Goal: Communication & Community: Answer question/provide support

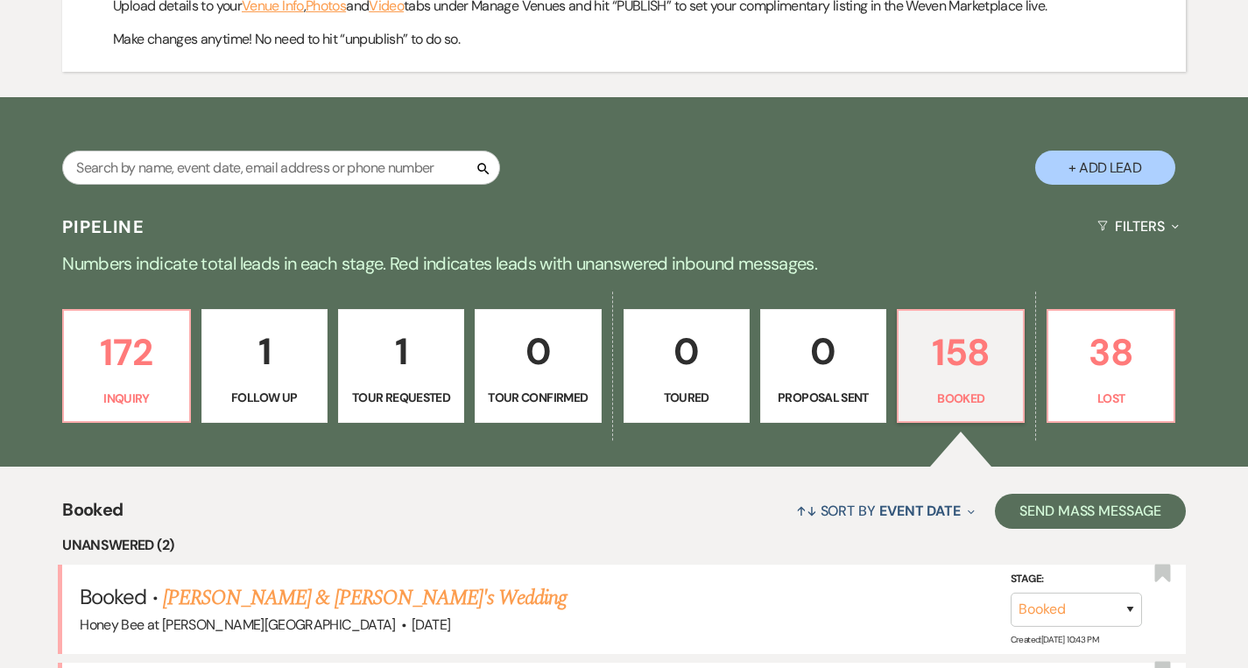
scroll to position [1043, 0]
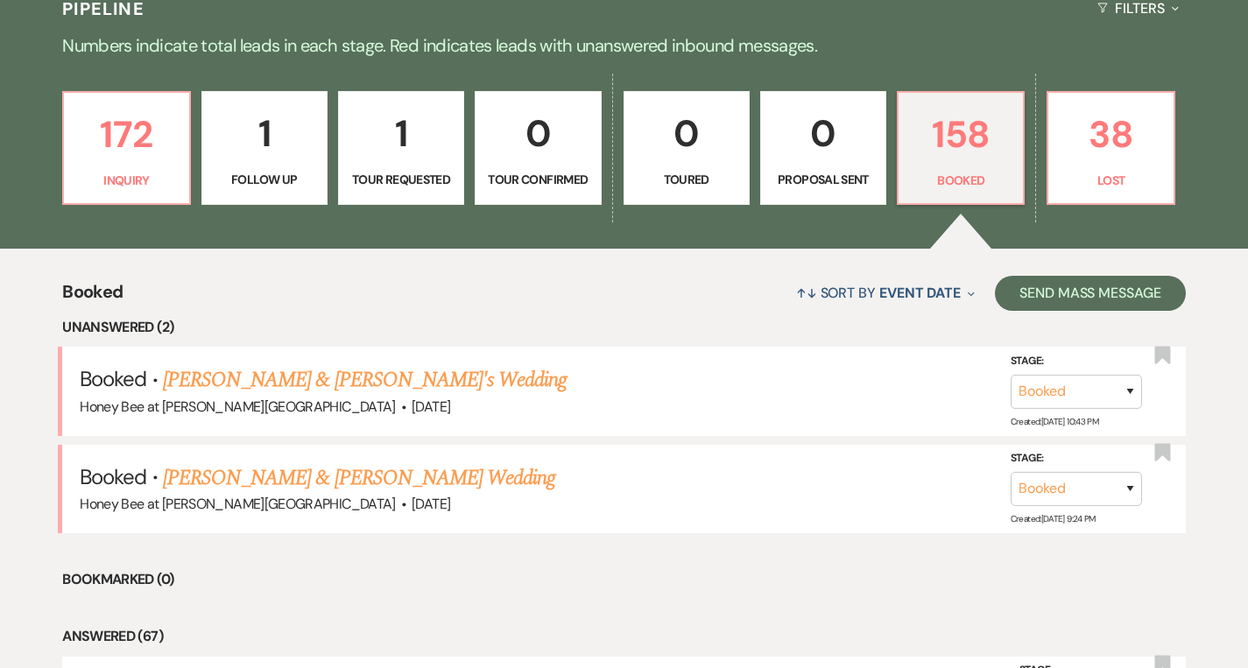
click at [291, 167] on link "1 Follow Up" at bounding box center [264, 148] width 126 height 114
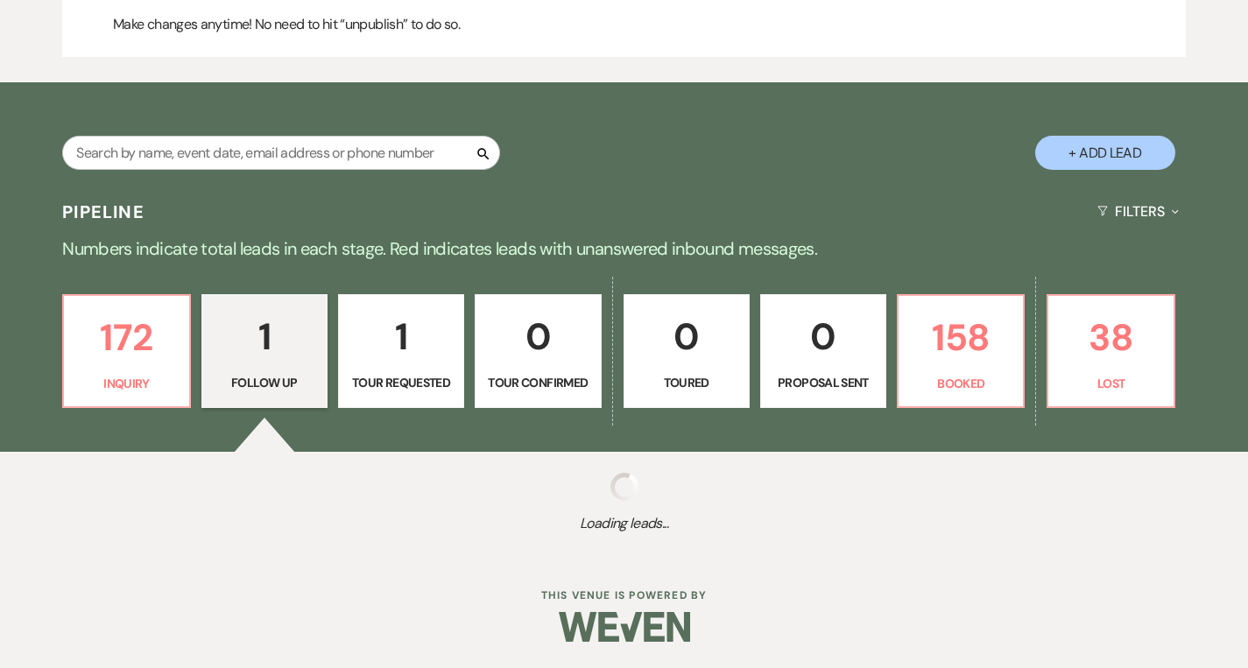
select select "9"
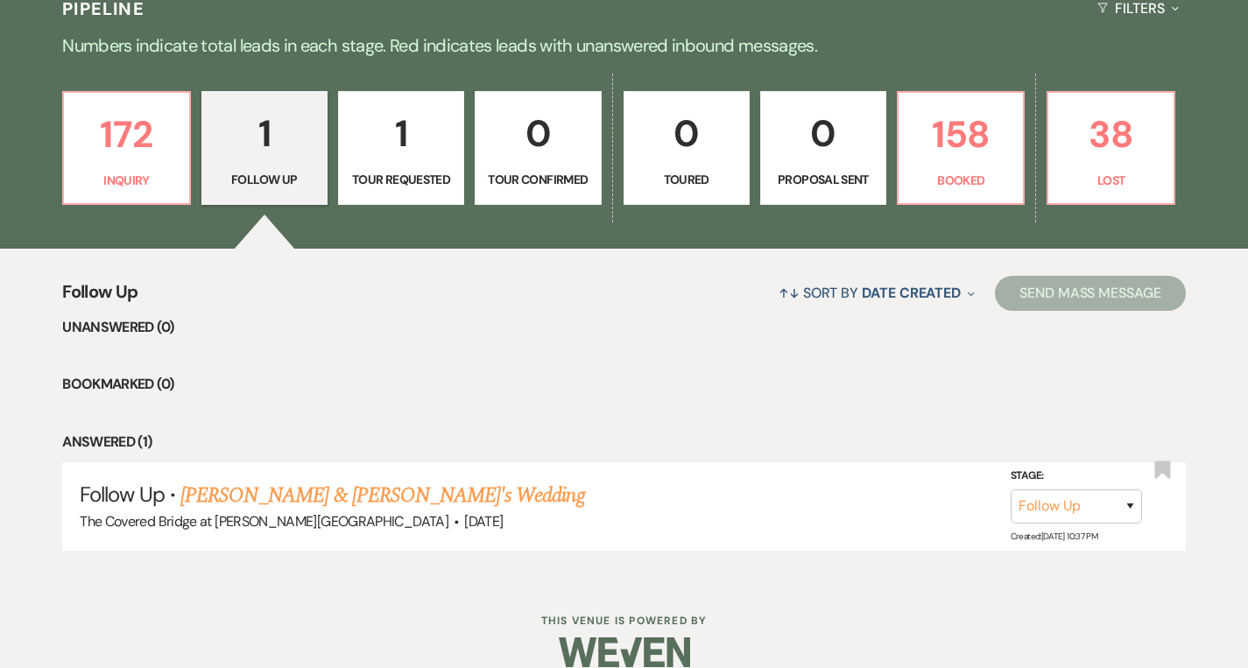
click at [373, 160] on p "1" at bounding box center [400, 133] width 103 height 59
select select "2"
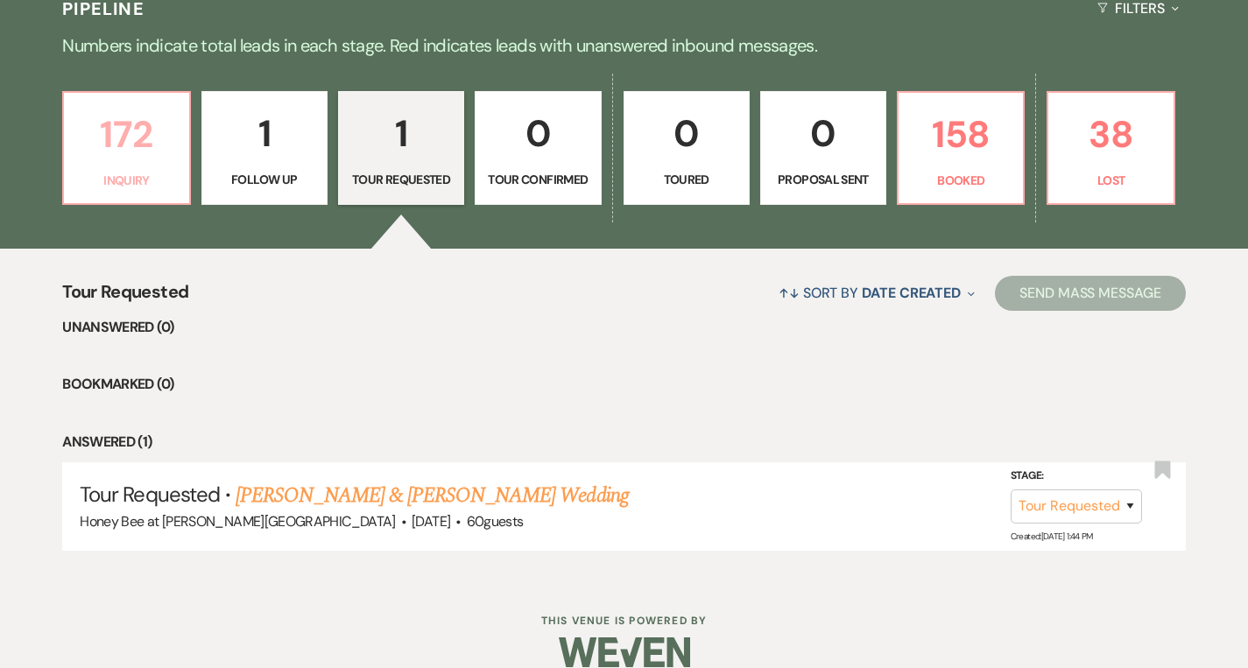
click at [160, 168] on link "172 Inquiry" at bounding box center [126, 148] width 128 height 114
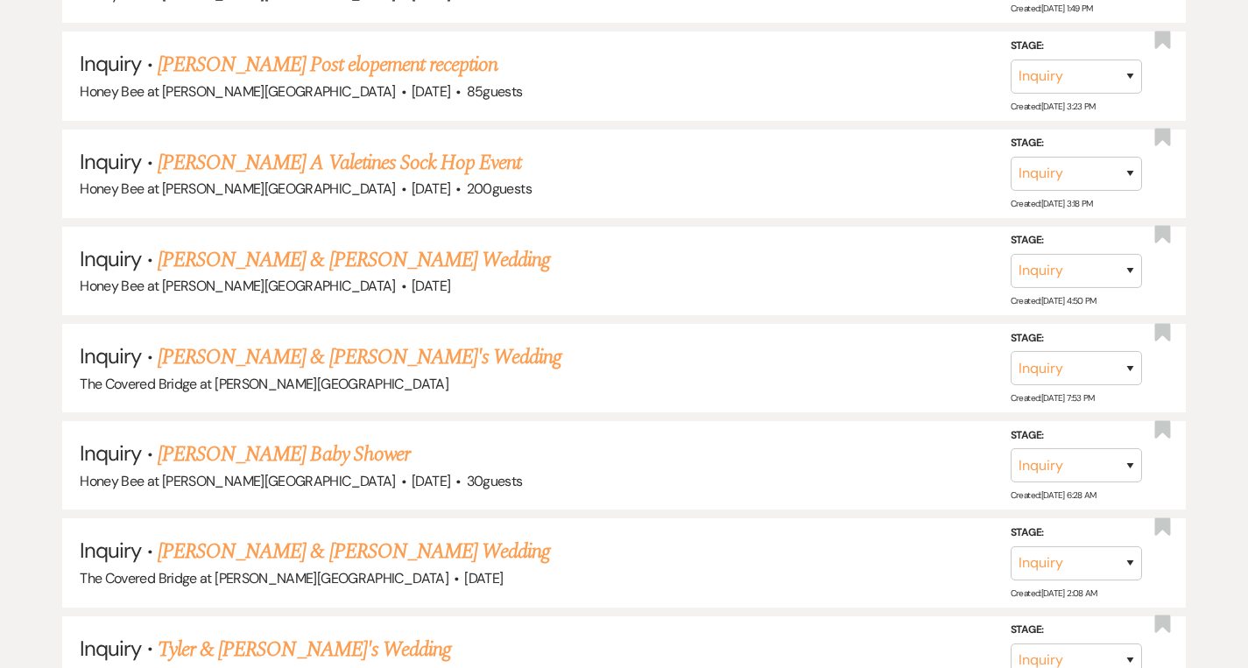
scroll to position [2448, 0]
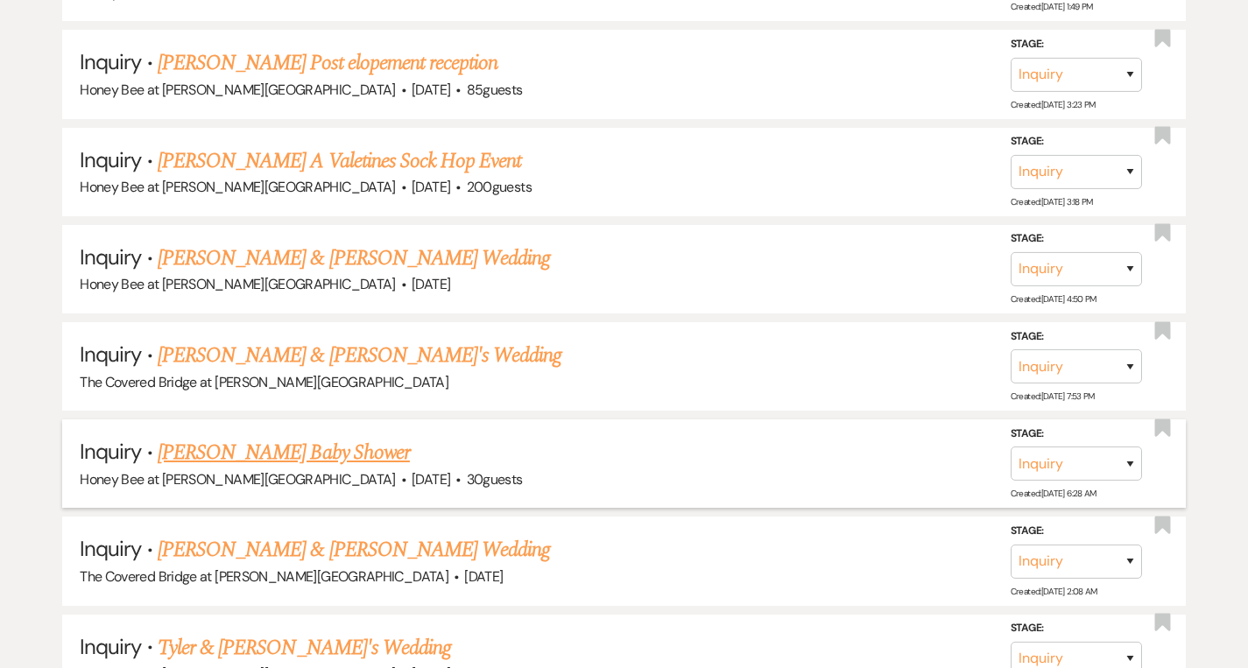
click at [314, 447] on link "Matty LeCates's Baby Shower" at bounding box center [284, 453] width 252 height 32
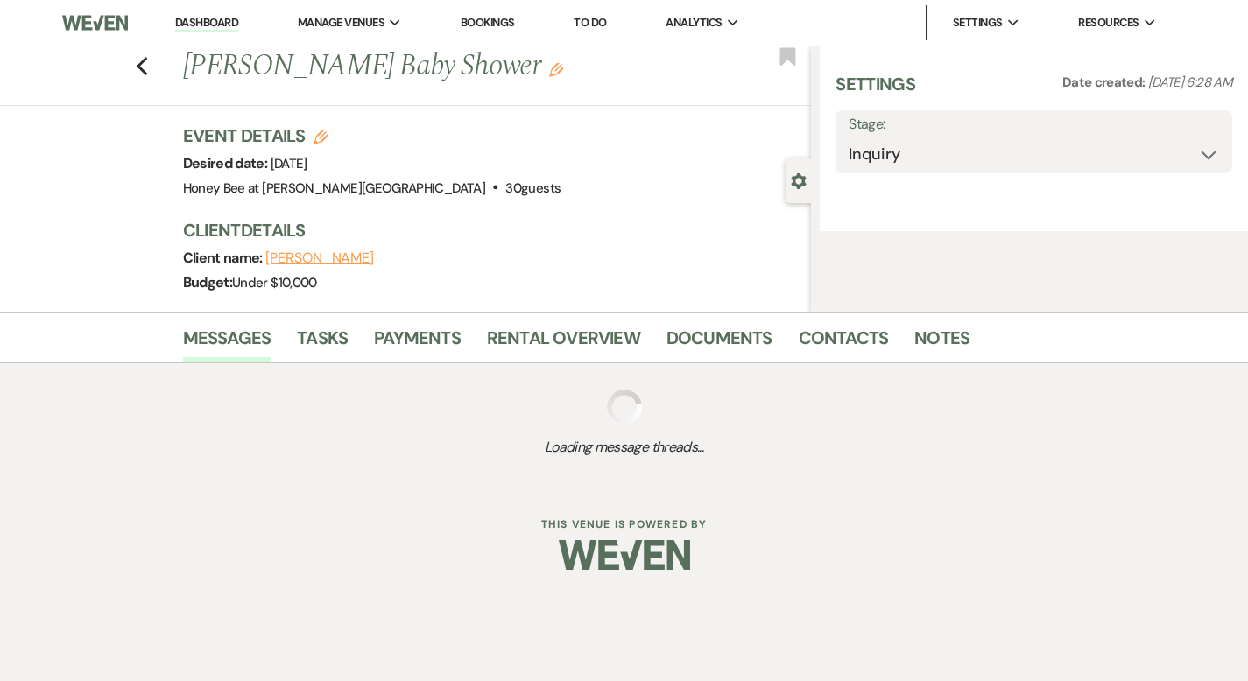
select select "5"
select select "3"
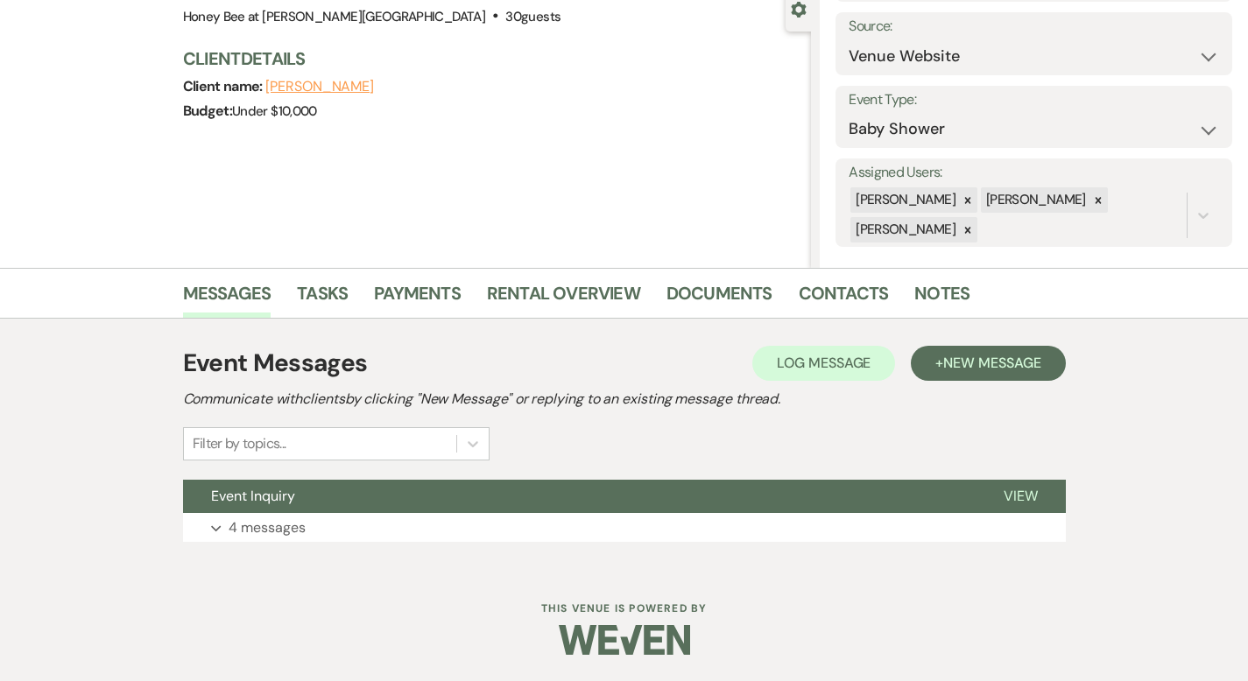
scroll to position [172, 0]
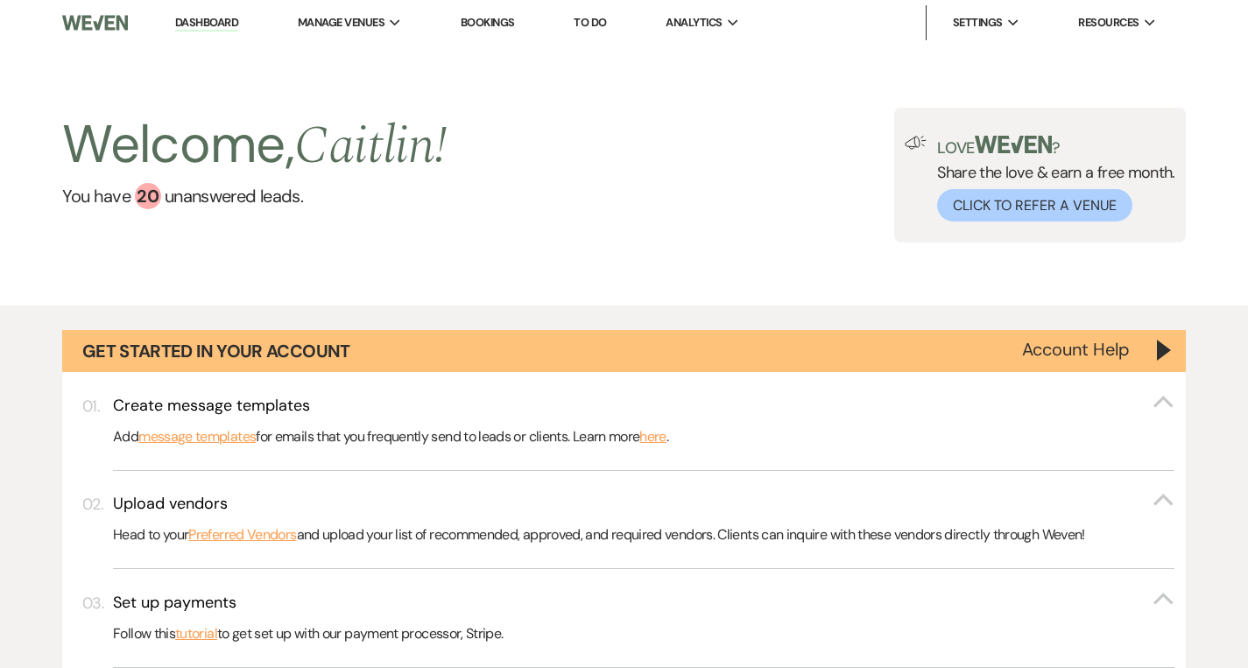
scroll to position [194, 0]
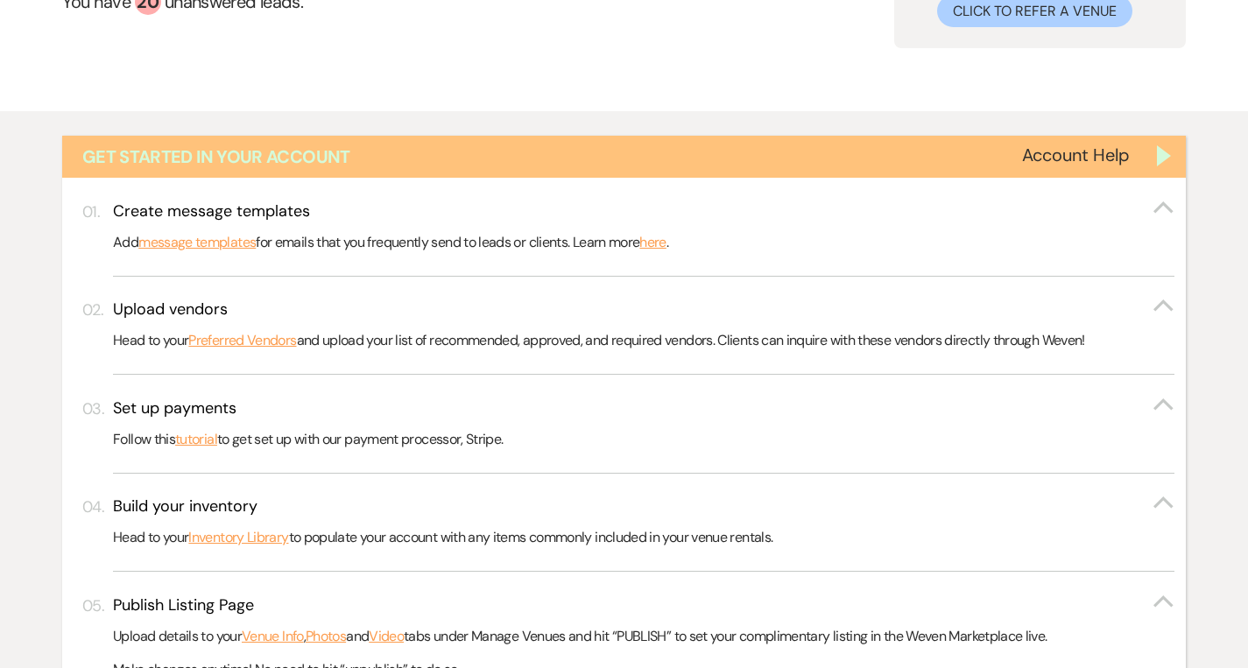
click at [1180, 155] on div "Get Started in Your Account" at bounding box center [623, 157] width 1123 height 42
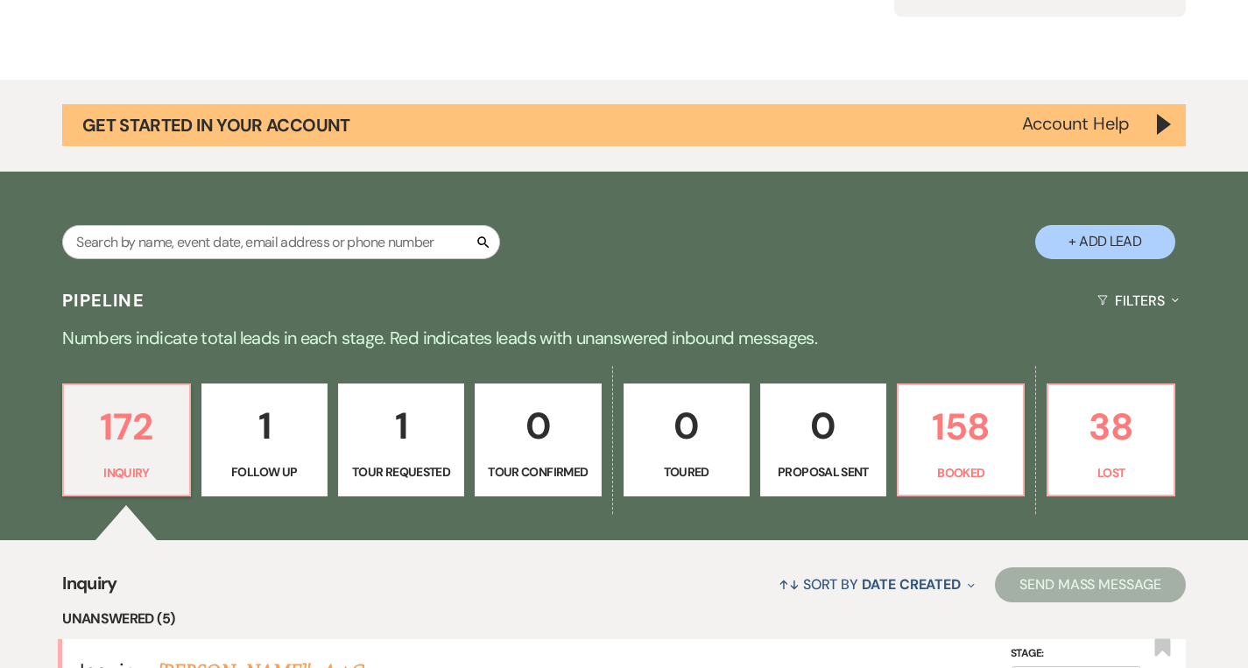
scroll to position [180, 0]
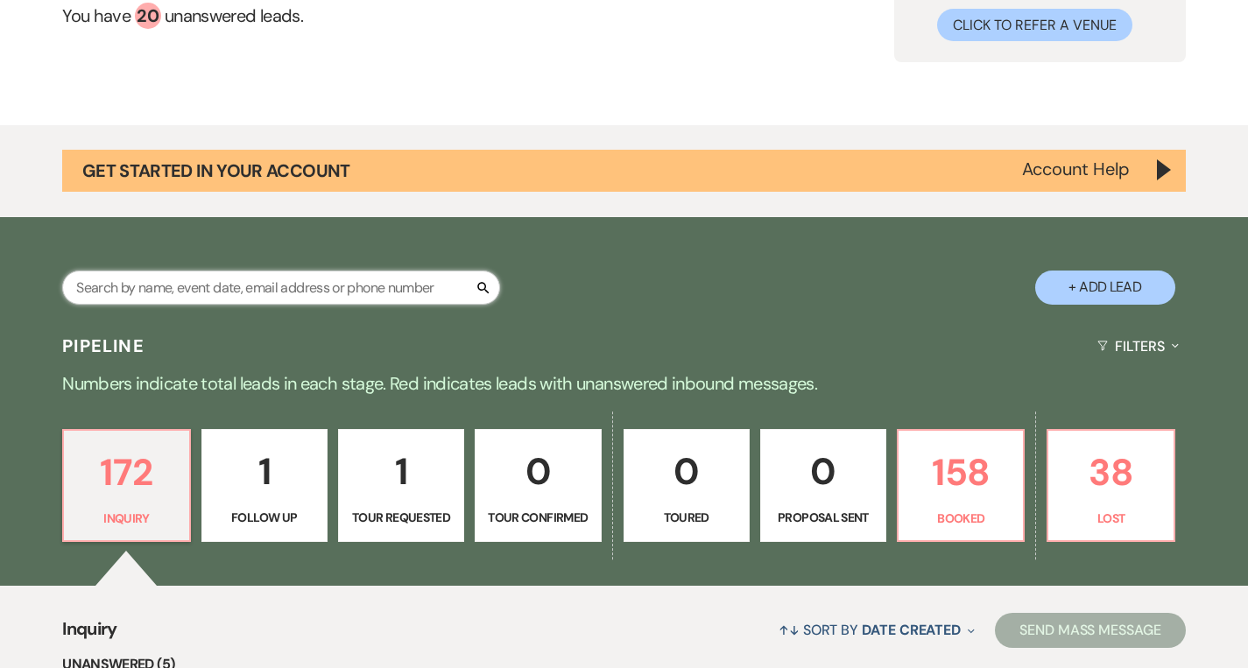
click at [254, 289] on input "text" at bounding box center [281, 288] width 438 height 34
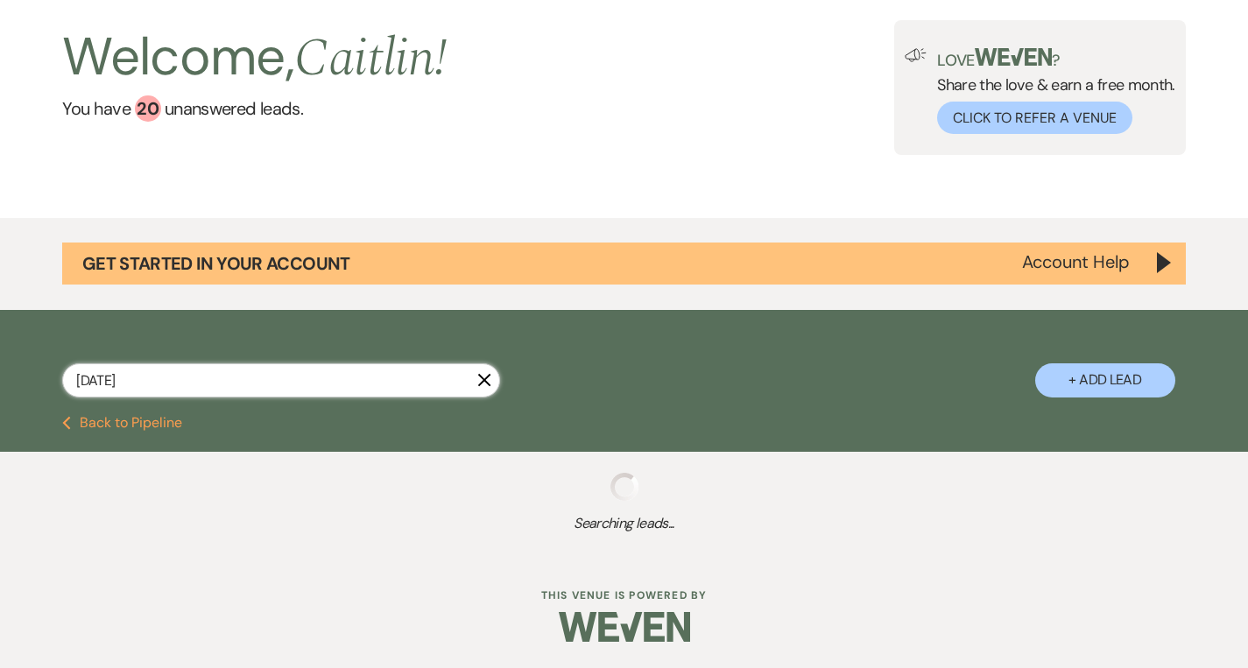
scroll to position [84, 0]
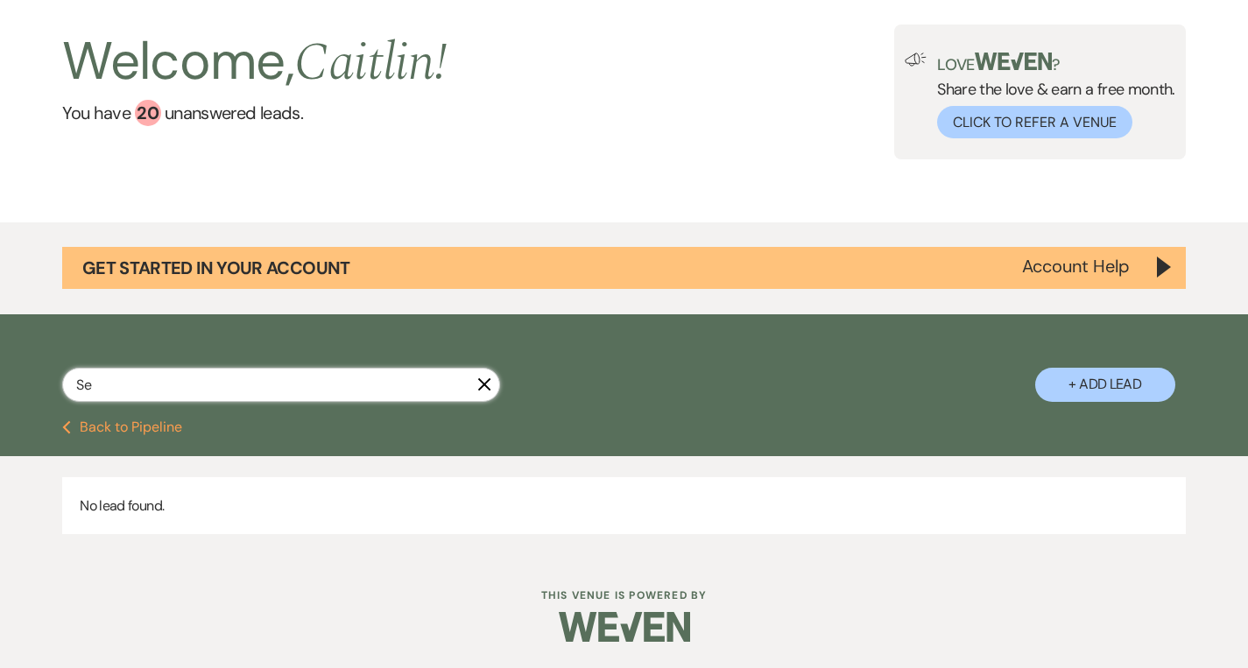
type input "S"
click at [140, 425] on button "Previous Back to Pipeline" at bounding box center [122, 427] width 120 height 14
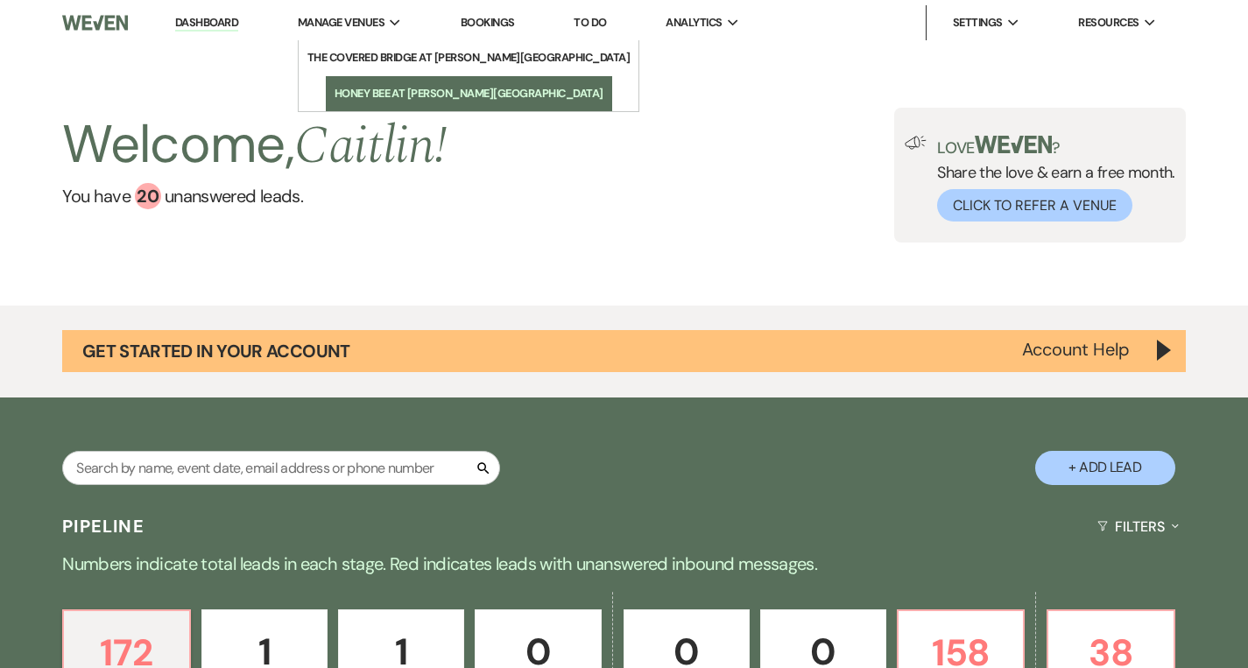
click at [376, 99] on li "Honey Bee at [PERSON_NAME][GEOGRAPHIC_DATA]" at bounding box center [469, 94] width 269 height 18
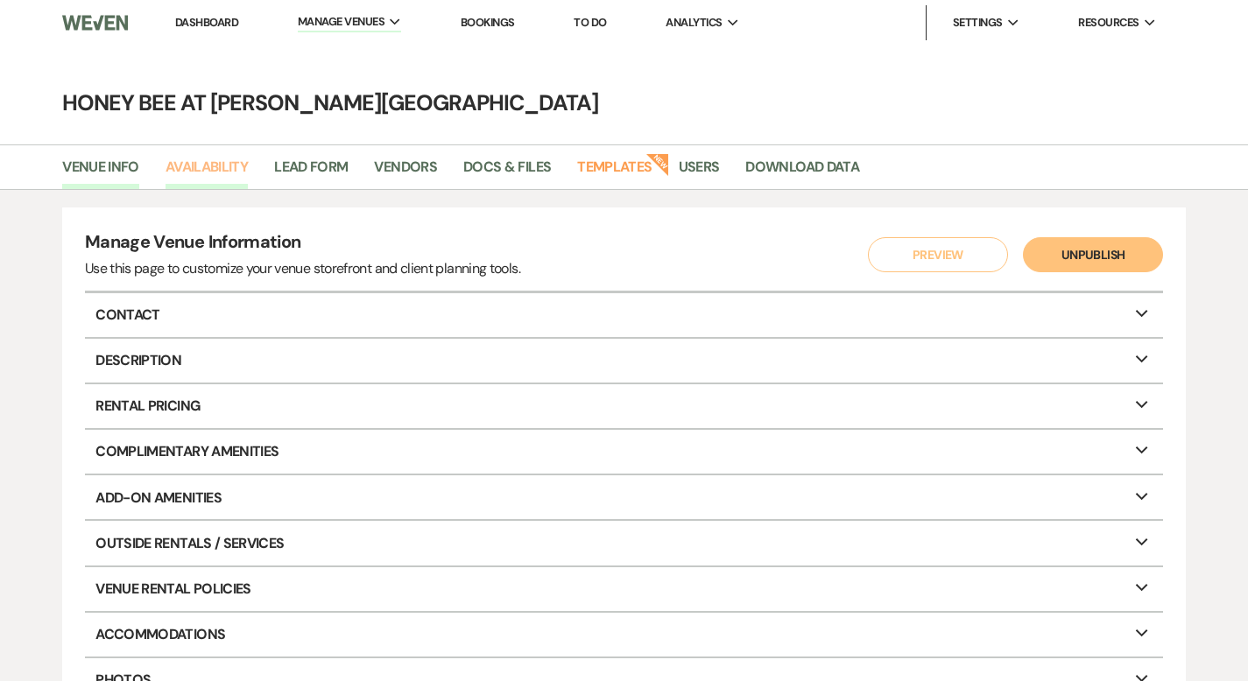
click at [195, 163] on link "Availability" at bounding box center [206, 172] width 82 height 33
select select "2"
select select "2026"
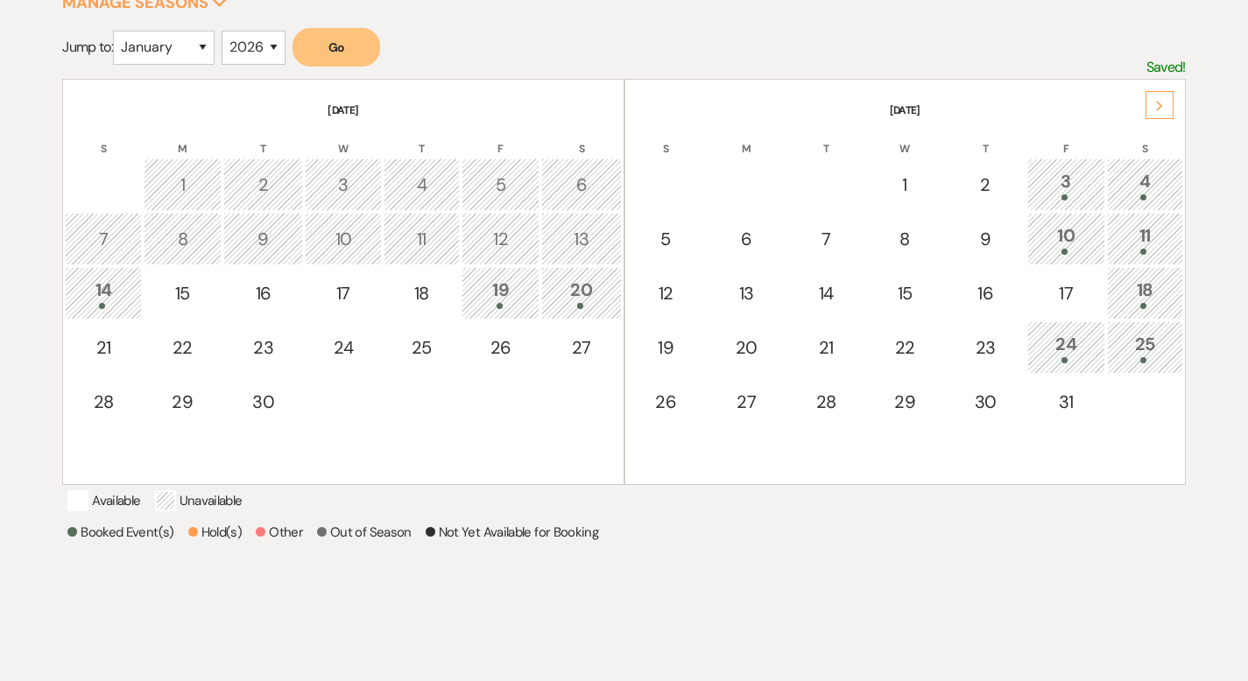
scroll to position [347, 0]
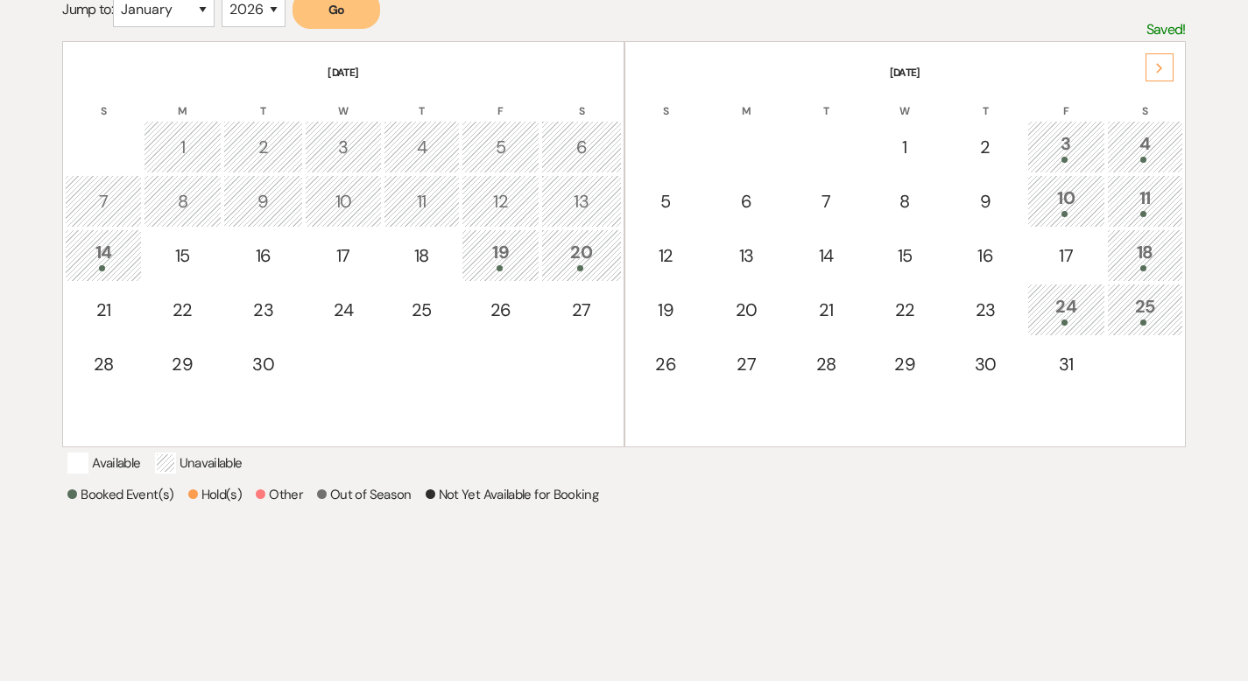
click at [502, 261] on div "19" at bounding box center [500, 255] width 59 height 32
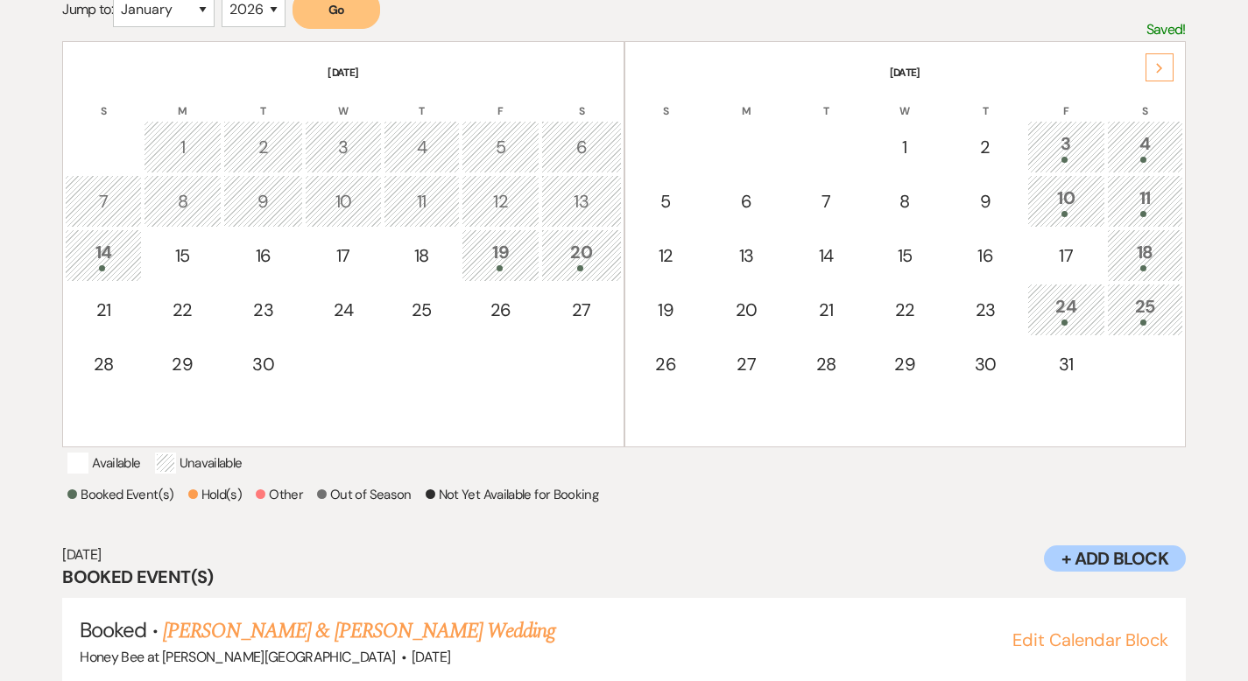
scroll to position [407, 0]
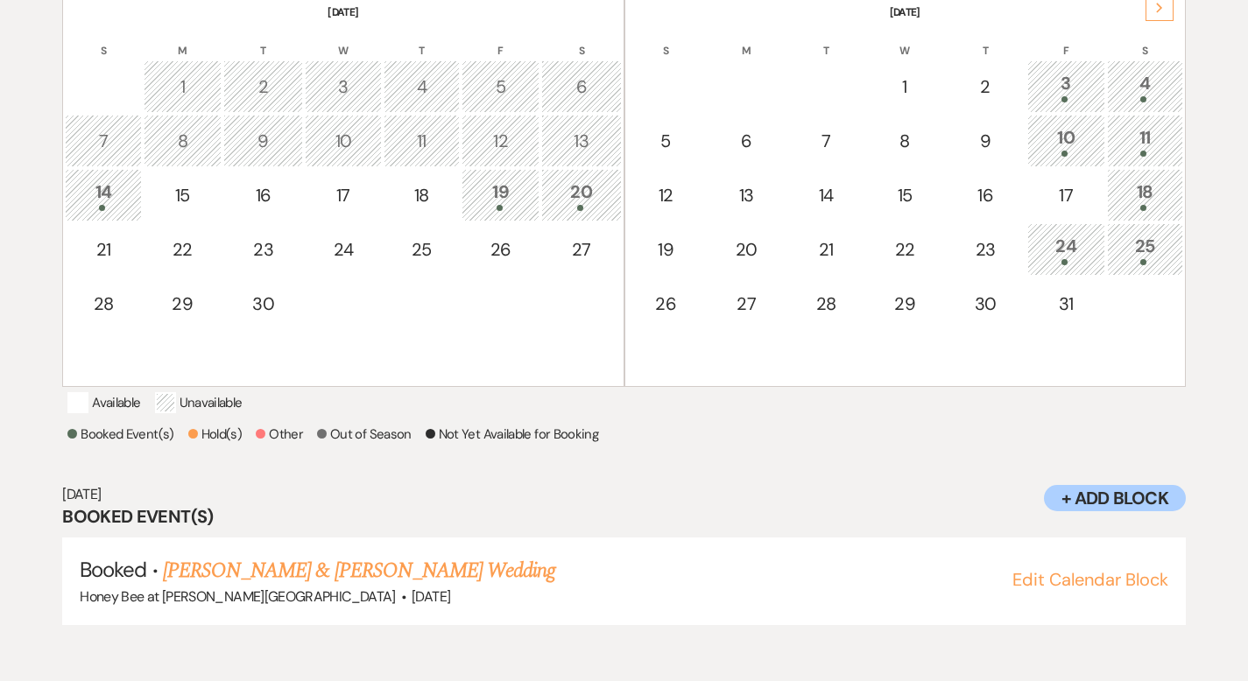
click at [589, 185] on div "20" at bounding box center [581, 195] width 60 height 32
click at [1058, 89] on div "3" at bounding box center [1066, 86] width 59 height 32
click at [1146, 81] on div "4" at bounding box center [1144, 86] width 57 height 32
click at [1065, 140] on div "10" at bounding box center [1066, 140] width 59 height 32
click at [1144, 146] on div "11" at bounding box center [1144, 140] width 57 height 32
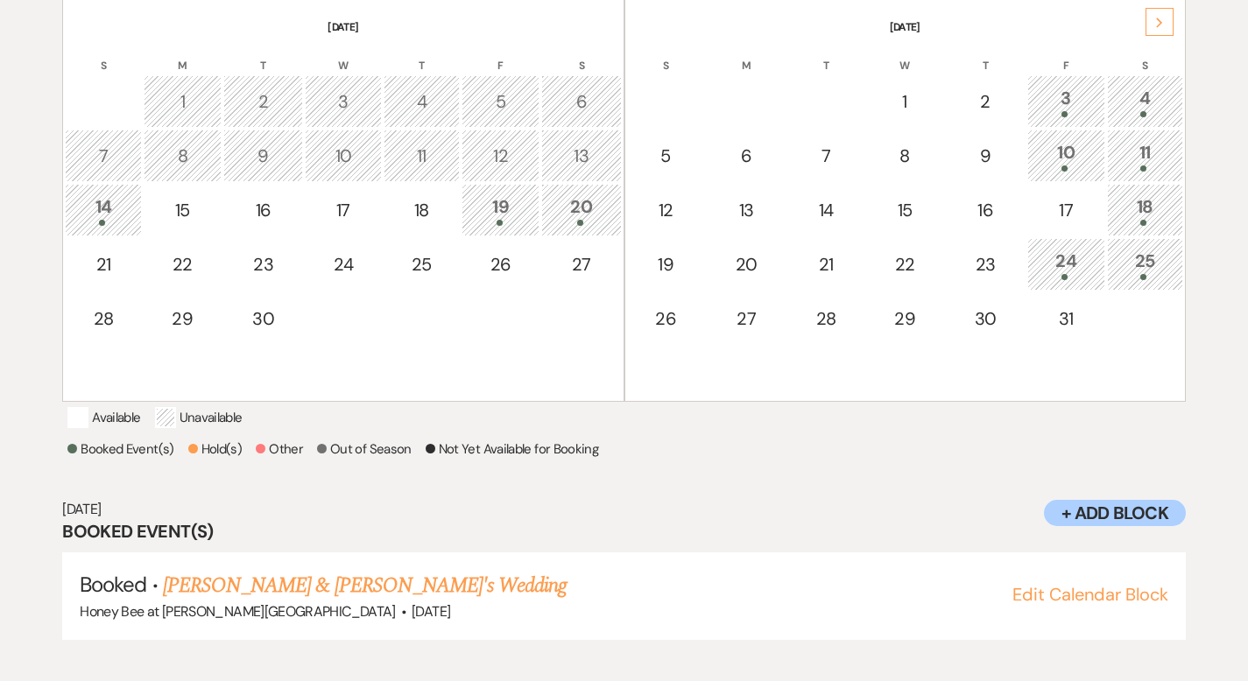
click at [1057, 158] on div "10" at bounding box center [1066, 155] width 59 height 32
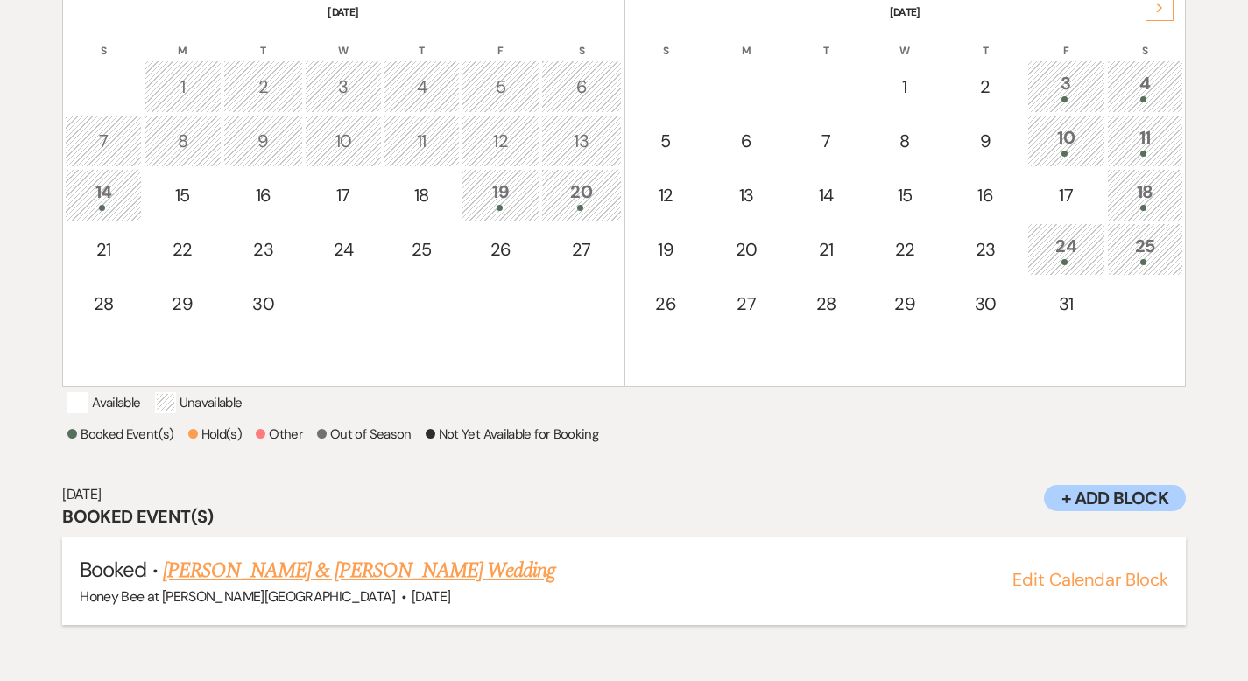
click at [411, 581] on link "Celestine Thomas & Andre Bryant's Wedding" at bounding box center [359, 571] width 392 height 32
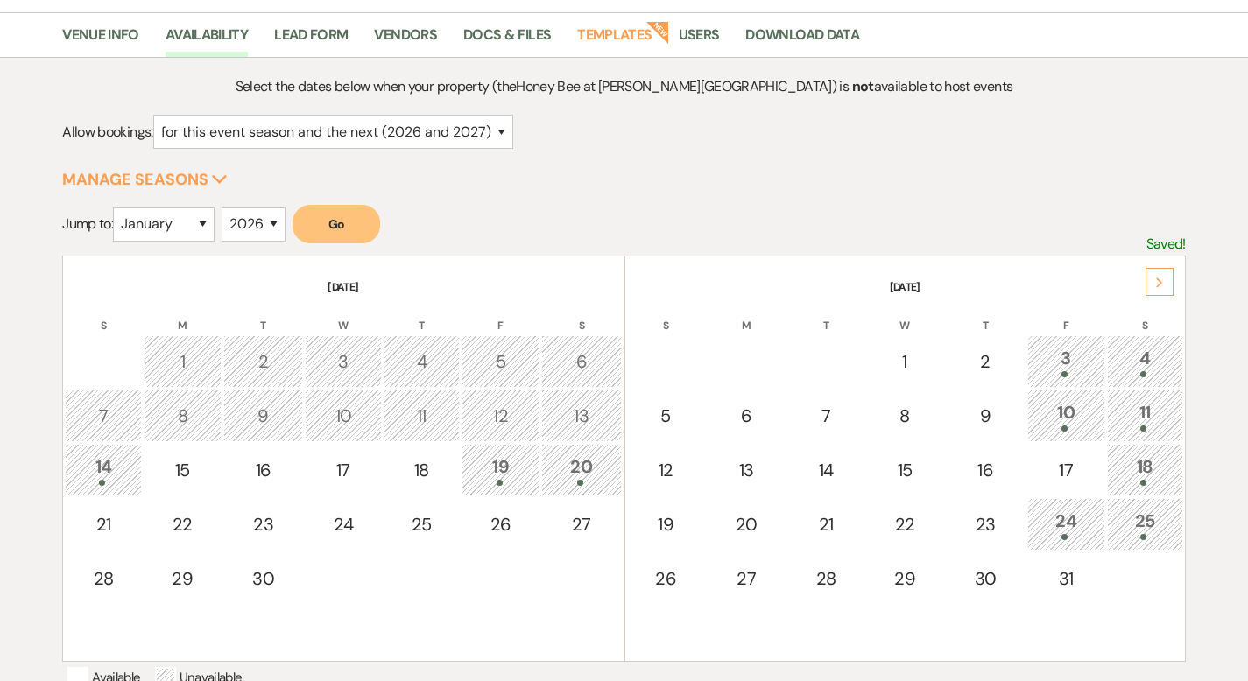
scroll to position [0, 0]
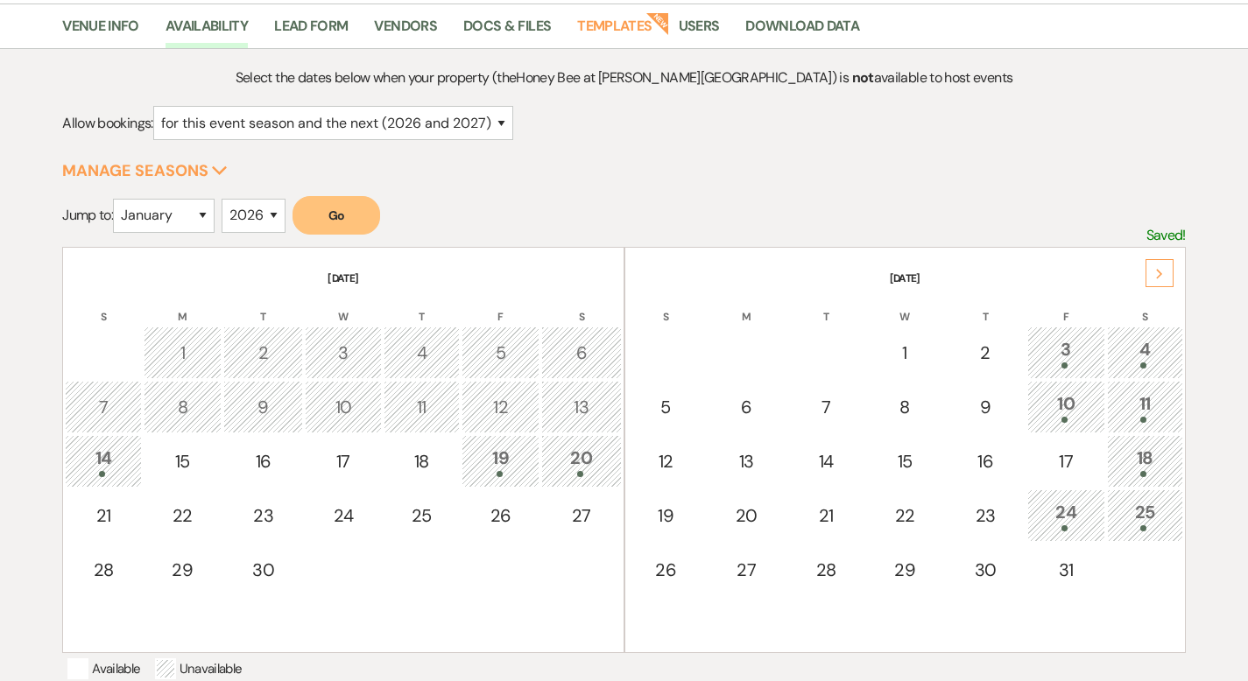
click at [1065, 412] on div "10" at bounding box center [1066, 407] width 59 height 32
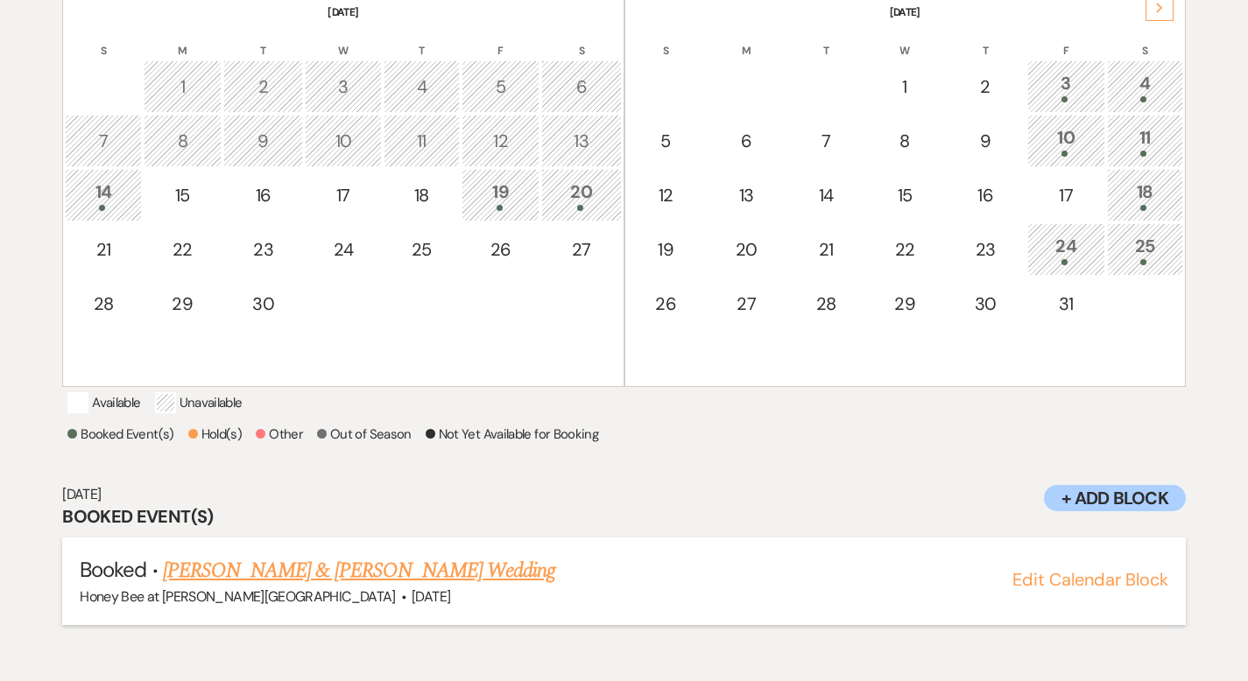
scroll to position [407, 0]
click at [327, 587] on link "Celestine Thomas & Andre Bryant's Wedding" at bounding box center [359, 571] width 392 height 32
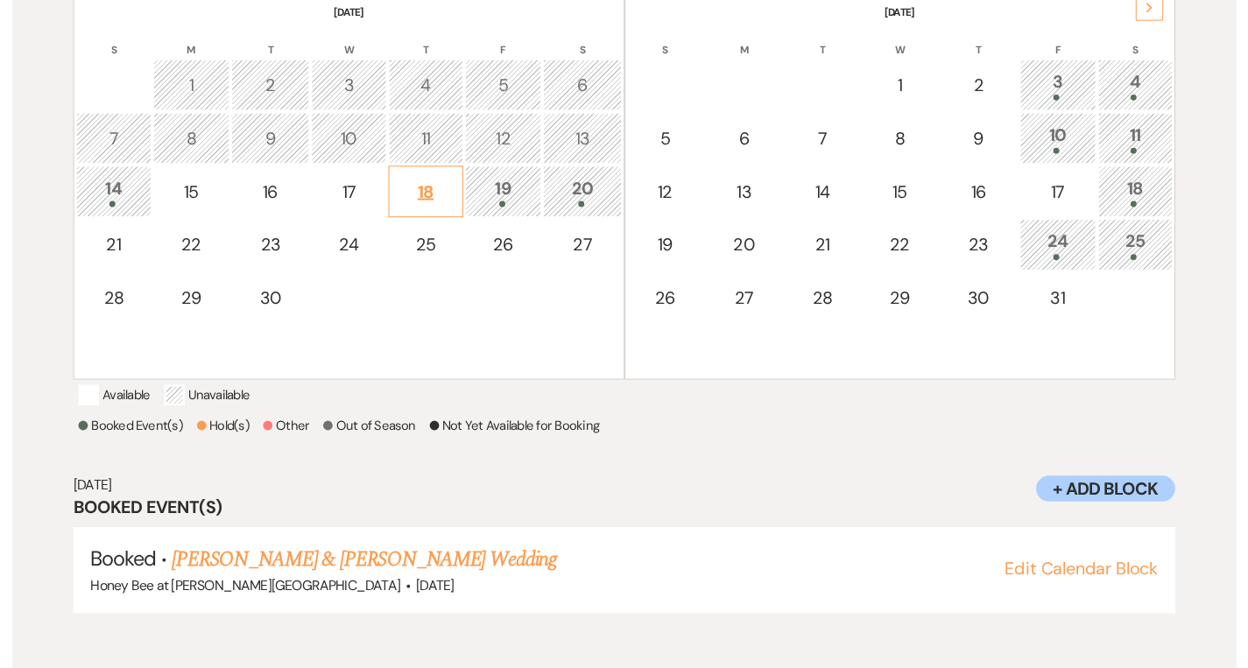
scroll to position [0, 0]
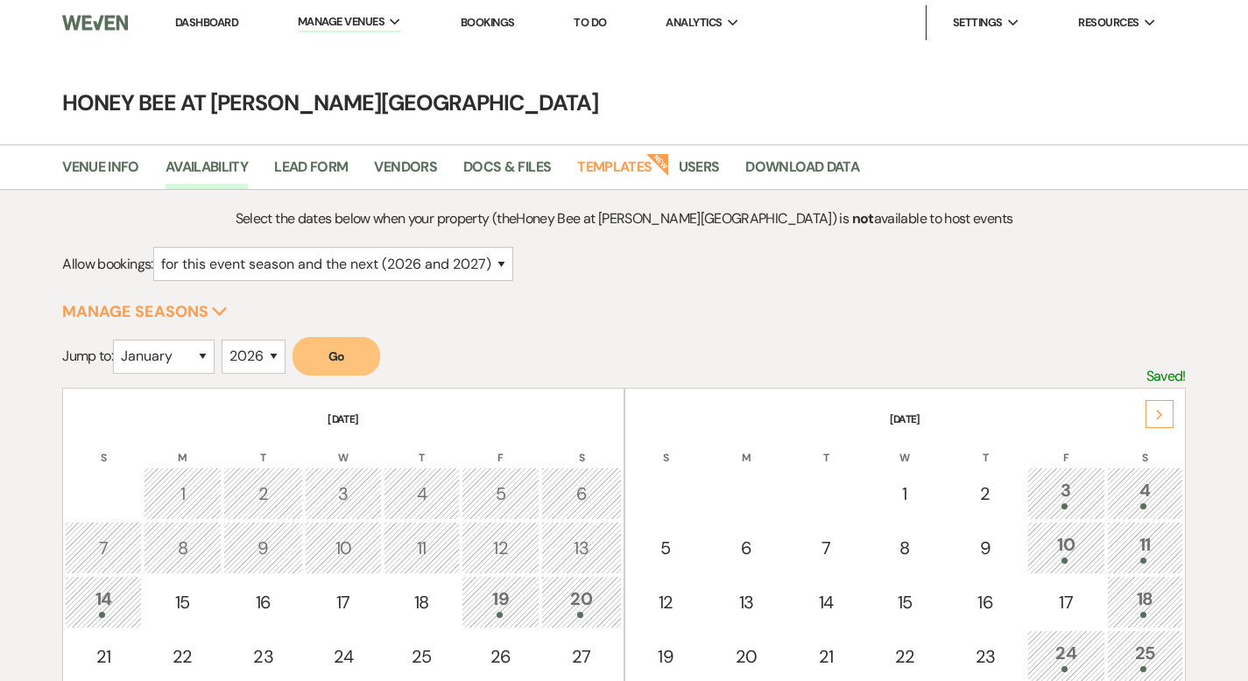
click at [217, 20] on link "Dashboard" at bounding box center [206, 22] width 63 height 15
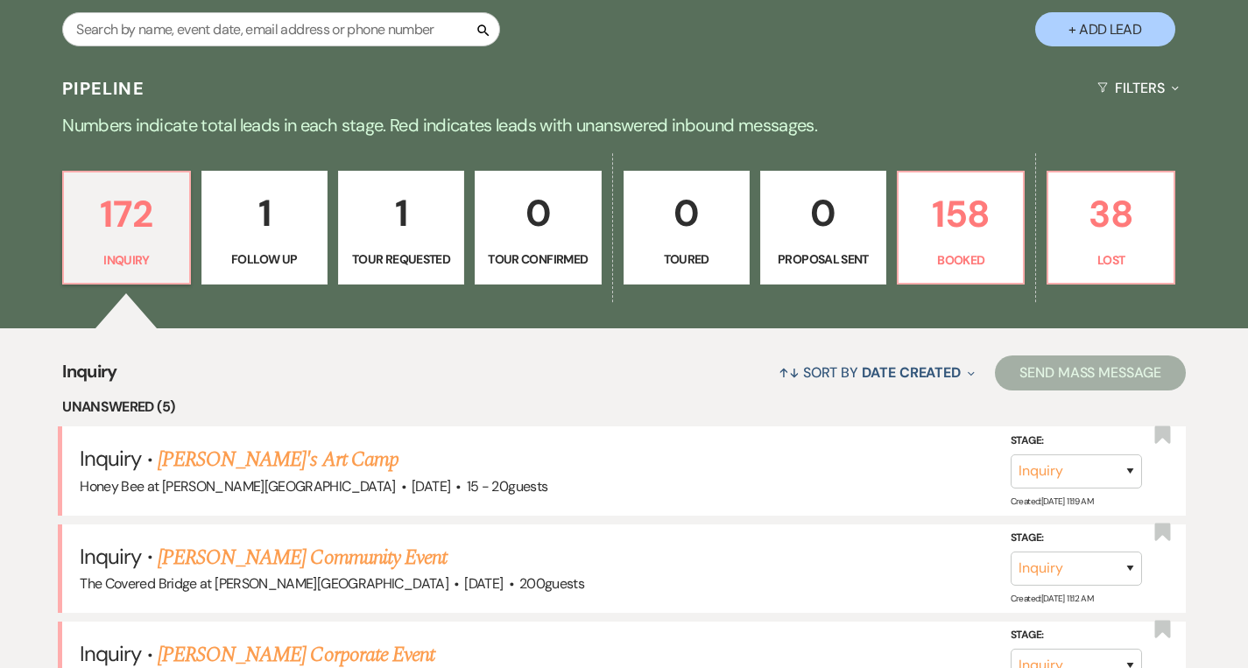
scroll to position [970, 0]
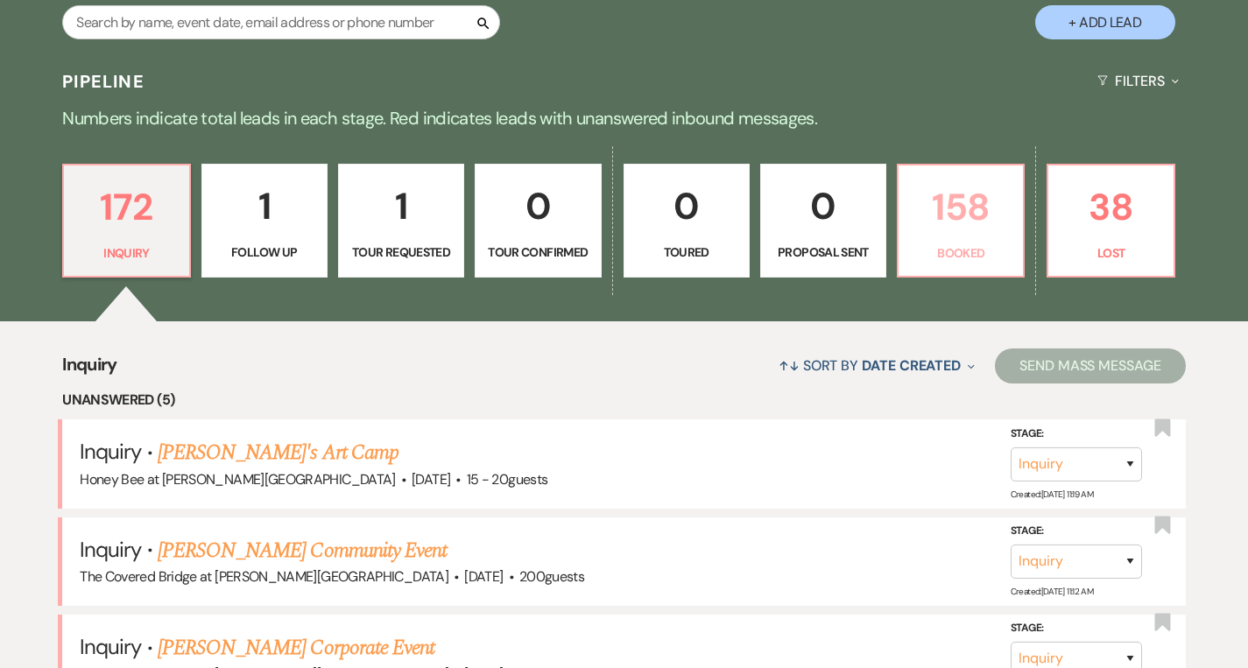
click at [968, 195] on p "158" at bounding box center [960, 207] width 103 height 59
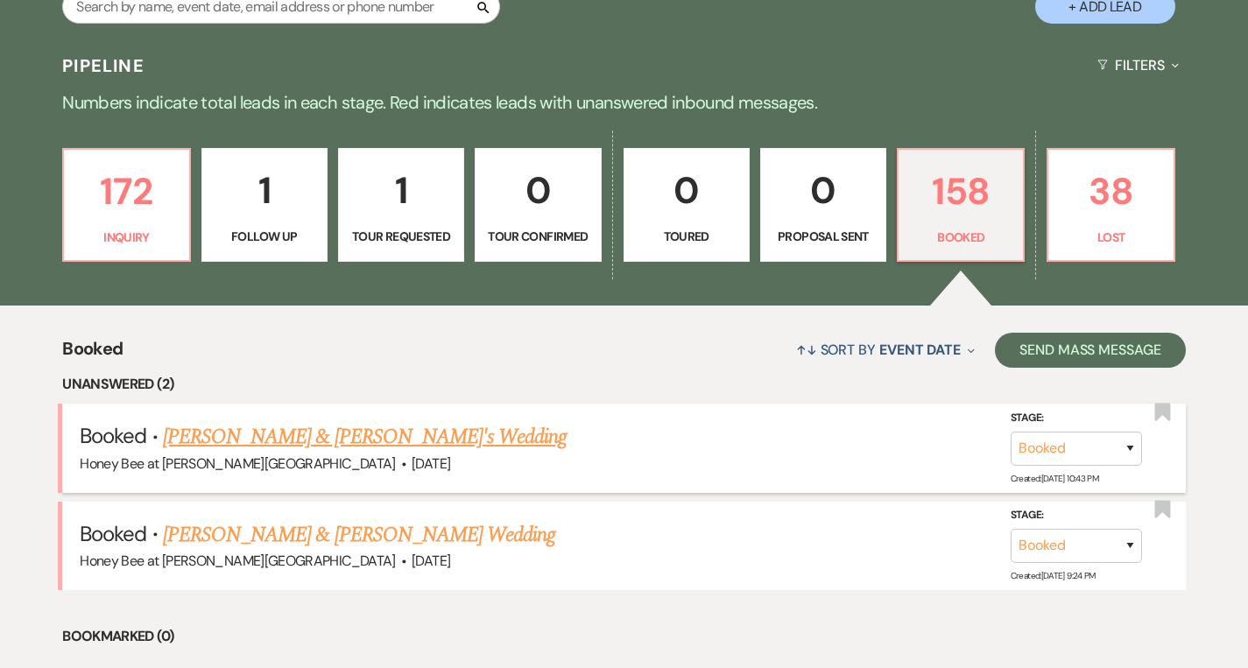
scroll to position [987, 0]
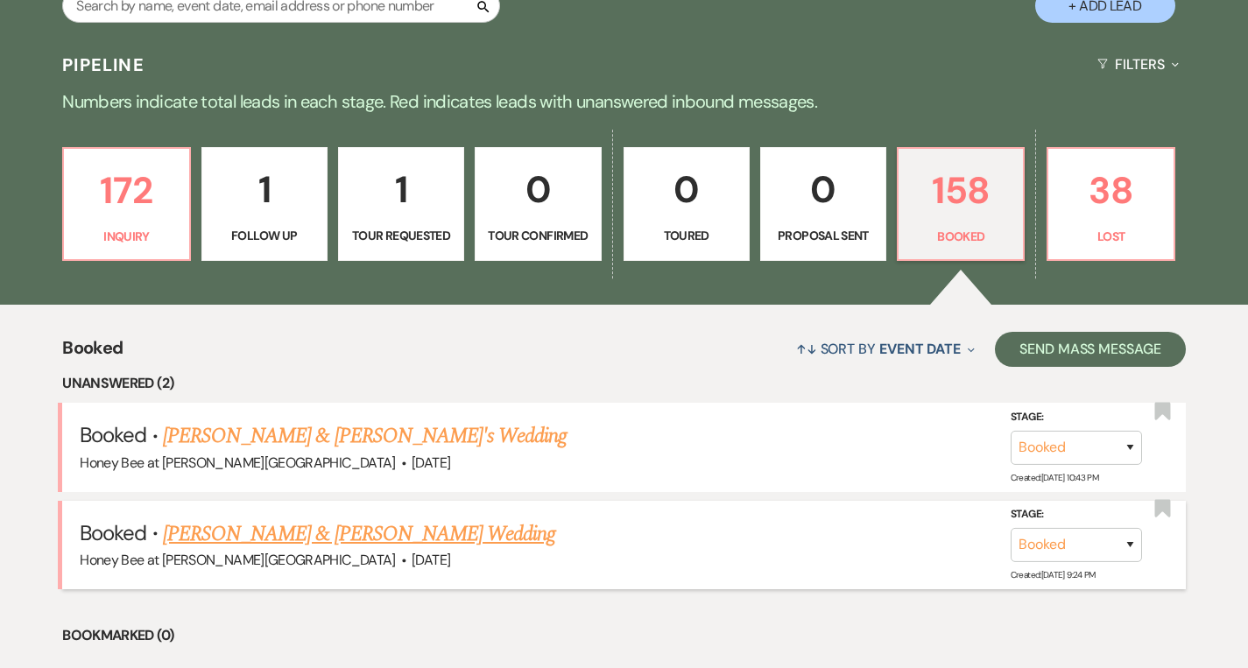
click at [291, 529] on link "William Kaier & Amanda Pangaro's Wedding" at bounding box center [359, 534] width 392 height 32
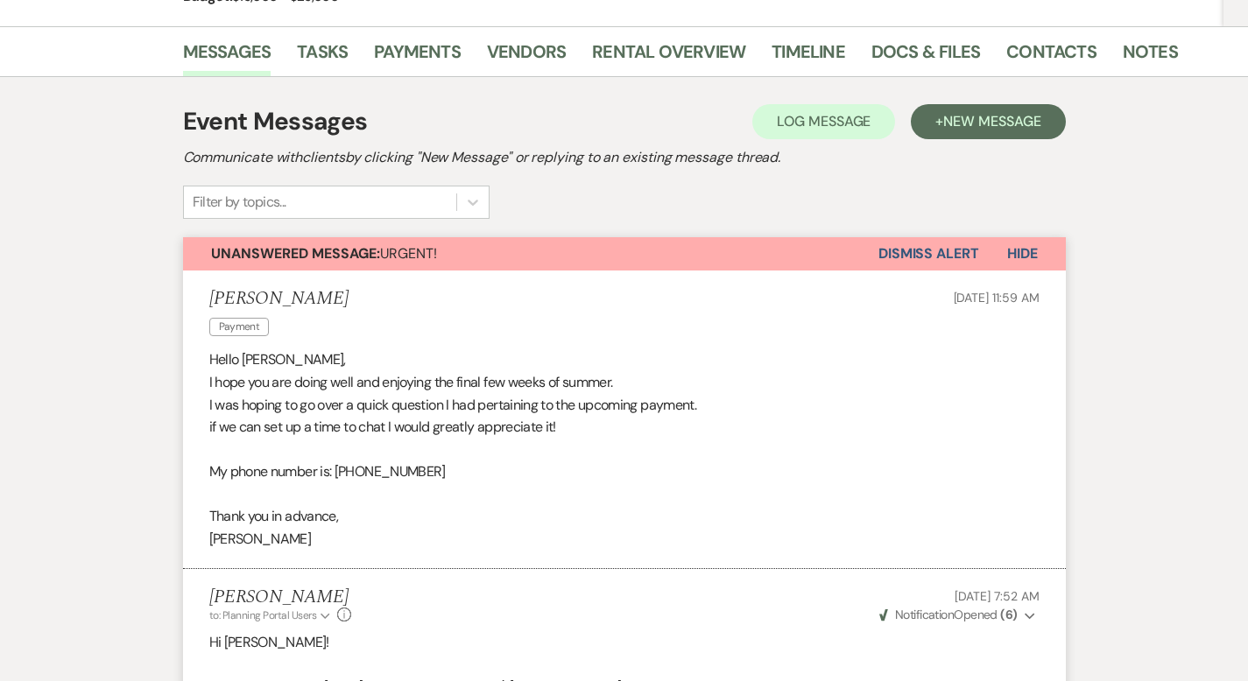
scroll to position [280, 0]
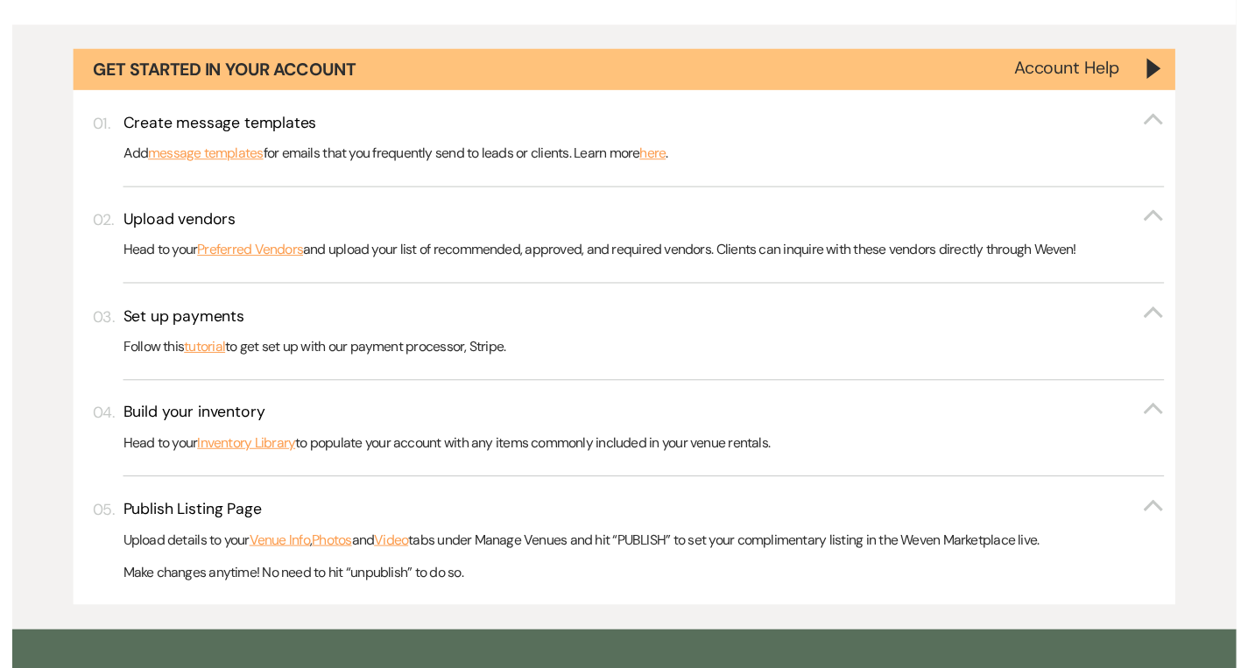
scroll to position [987, 0]
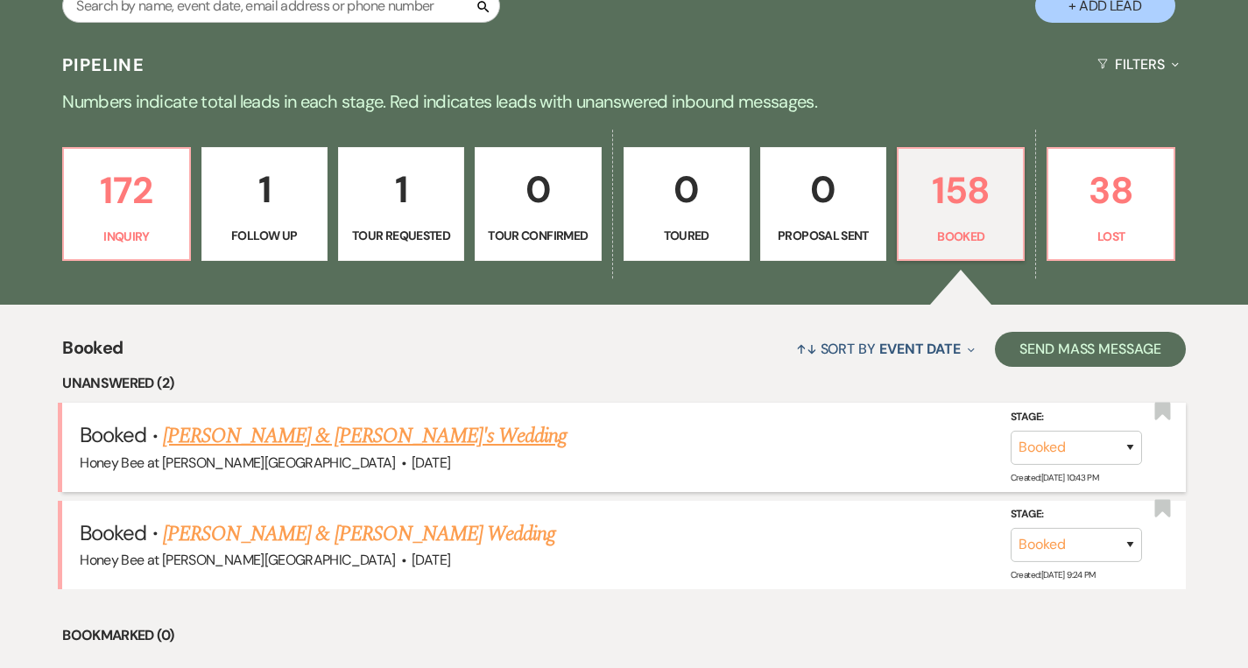
click at [367, 441] on link "Alex Sifford & Fiance's Wedding" at bounding box center [365, 436] width 405 height 32
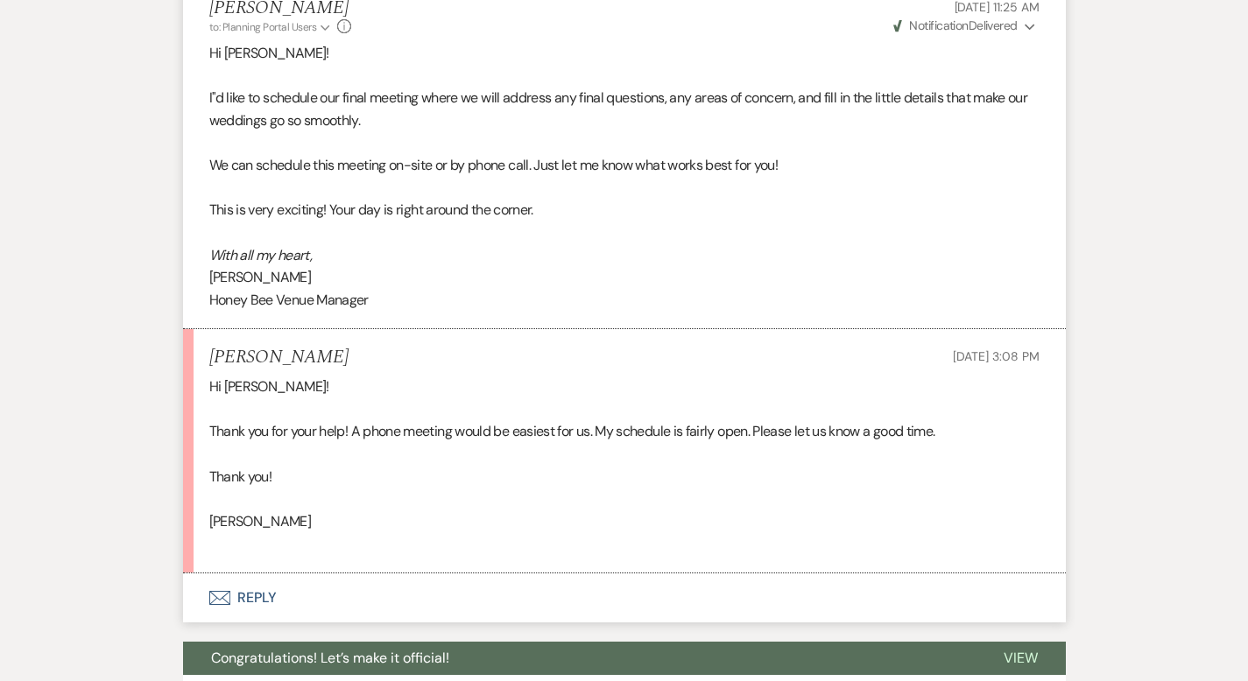
scroll to position [1041, 0]
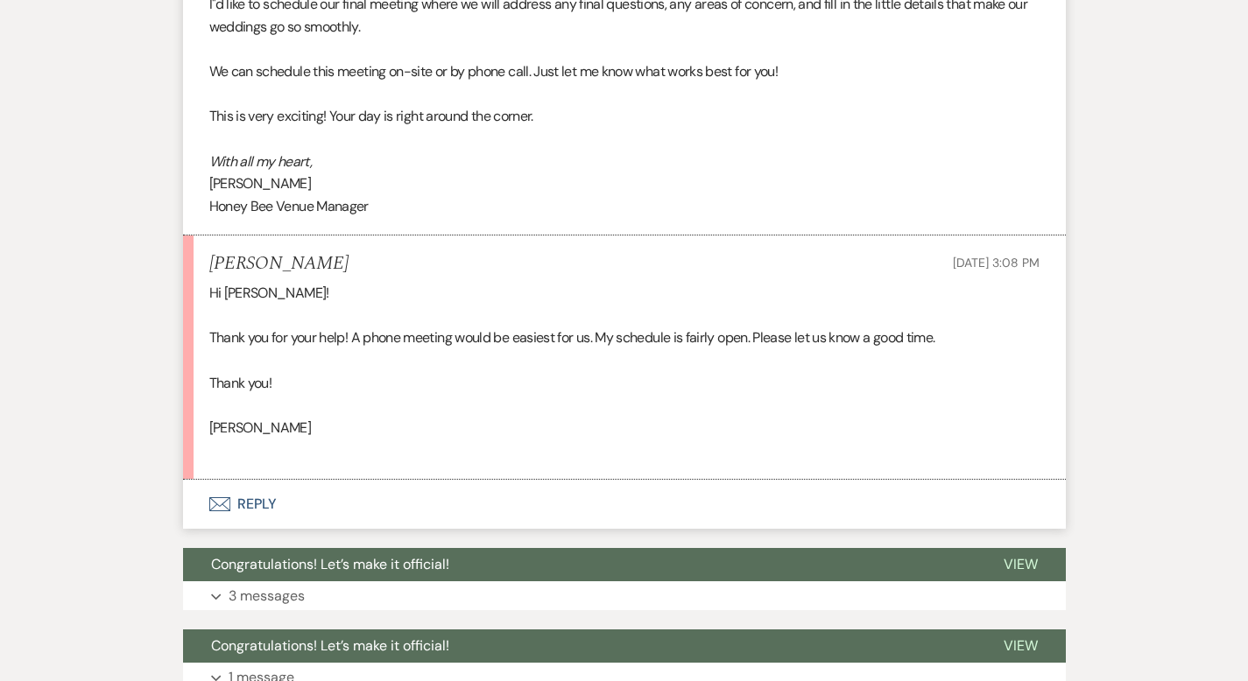
click at [188, 504] on button "Envelope Reply" at bounding box center [624, 504] width 883 height 49
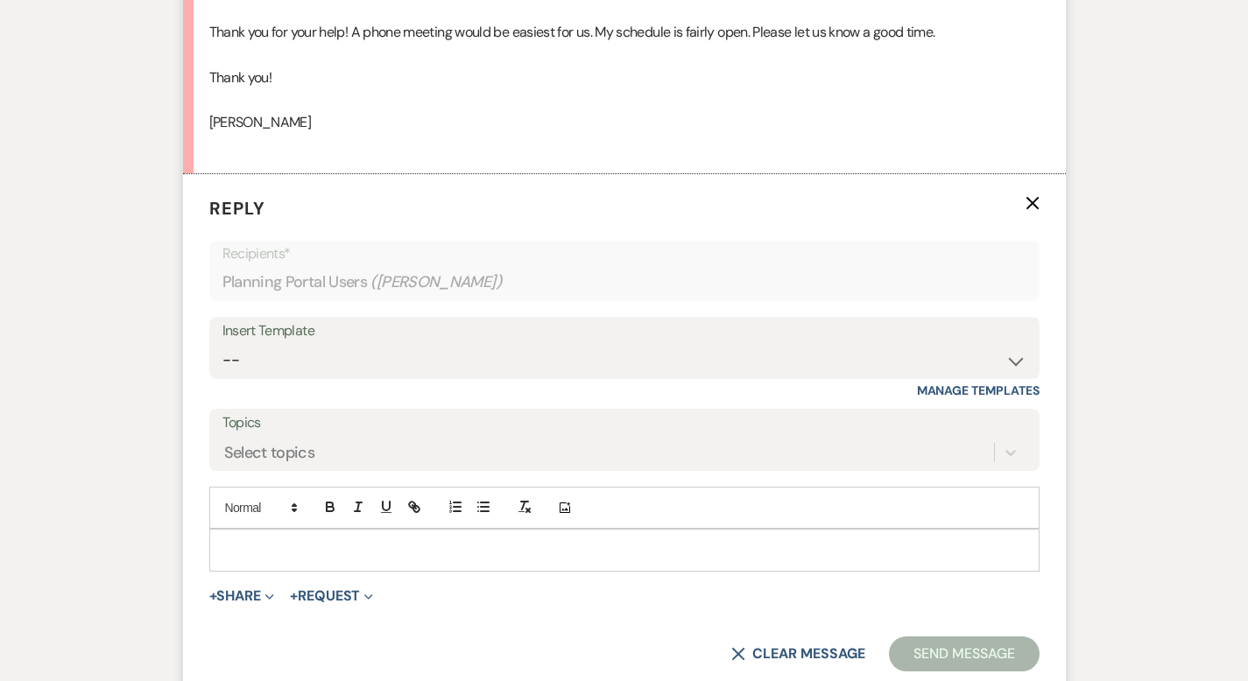
scroll to position [1362, 0]
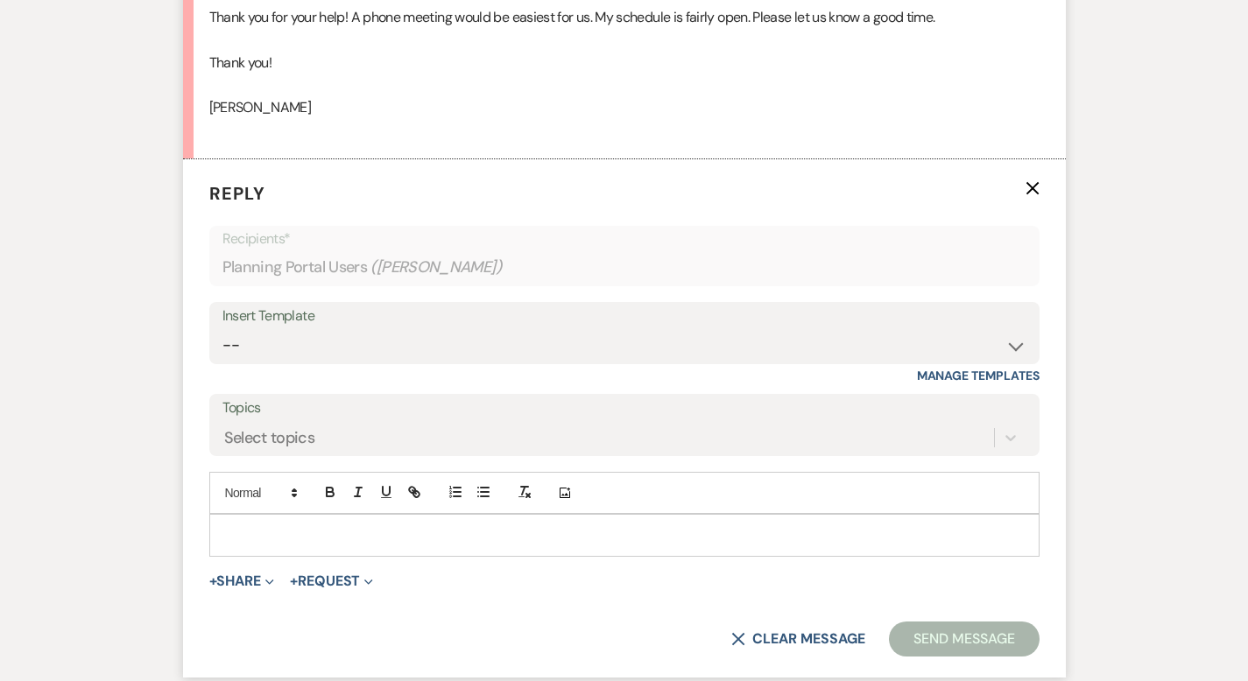
click at [287, 534] on p at bounding box center [624, 534] width 802 height 19
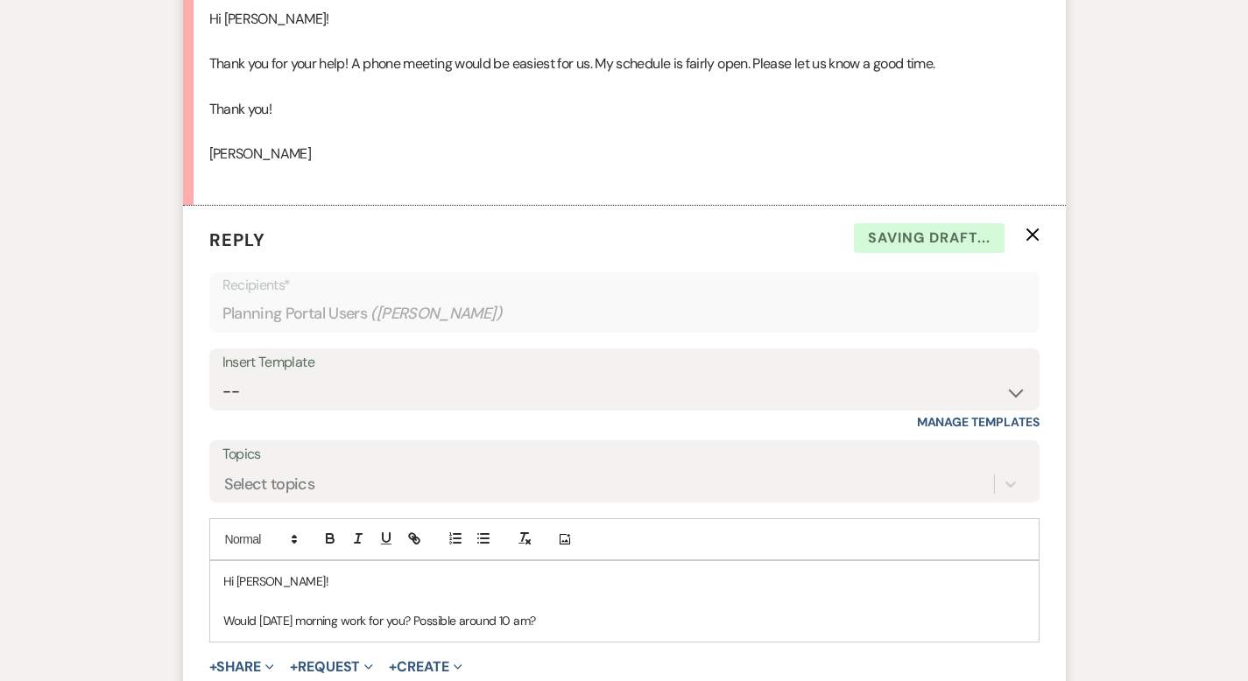
scroll to position [1316, 0]
click at [408, 623] on p "Would Tuesday morning work for you? Possible around 10 am?" at bounding box center [624, 619] width 802 height 19
click at [578, 628] on p "Would Tuesday morning work for you? Possibly around 10 am?" at bounding box center [624, 619] width 802 height 19
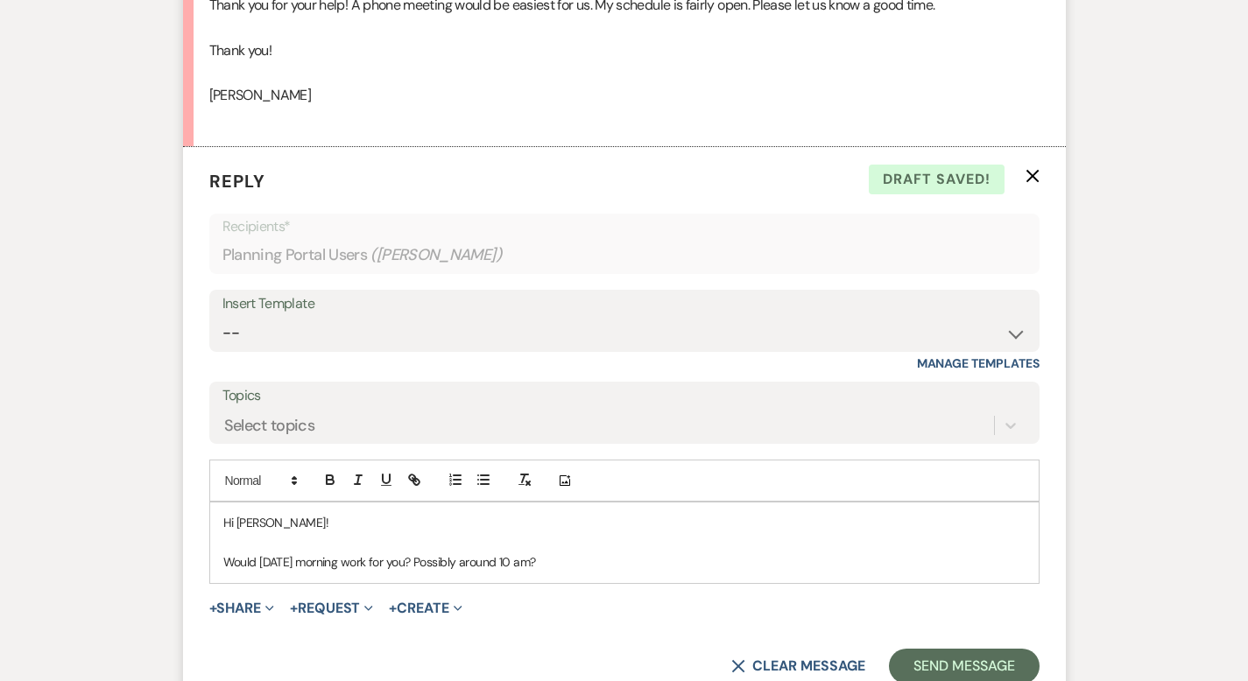
scroll to position [1396, 0]
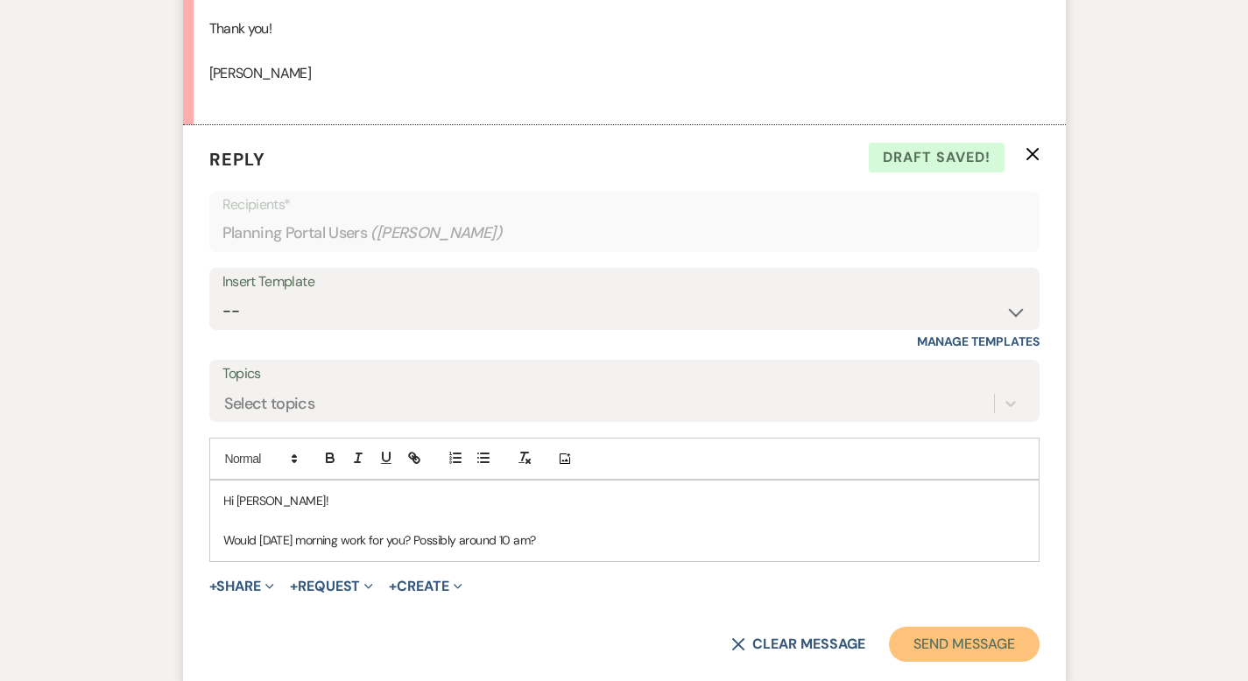
click at [1014, 651] on button "Send Message" at bounding box center [964, 644] width 150 height 35
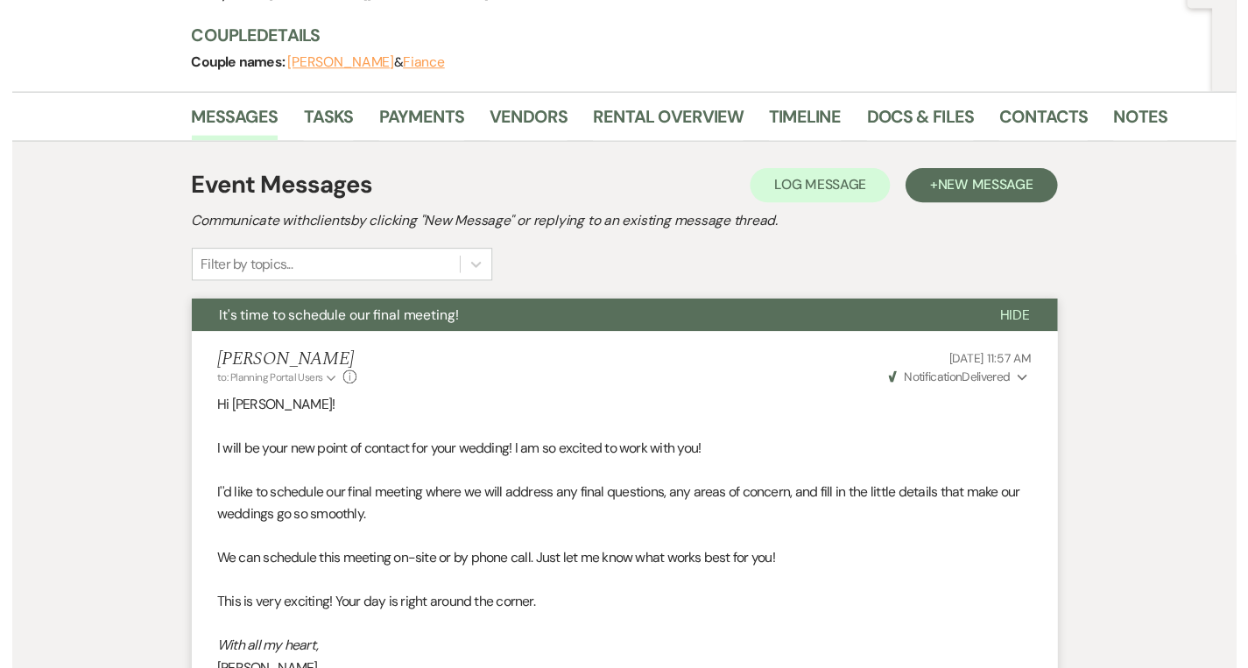
scroll to position [0, 0]
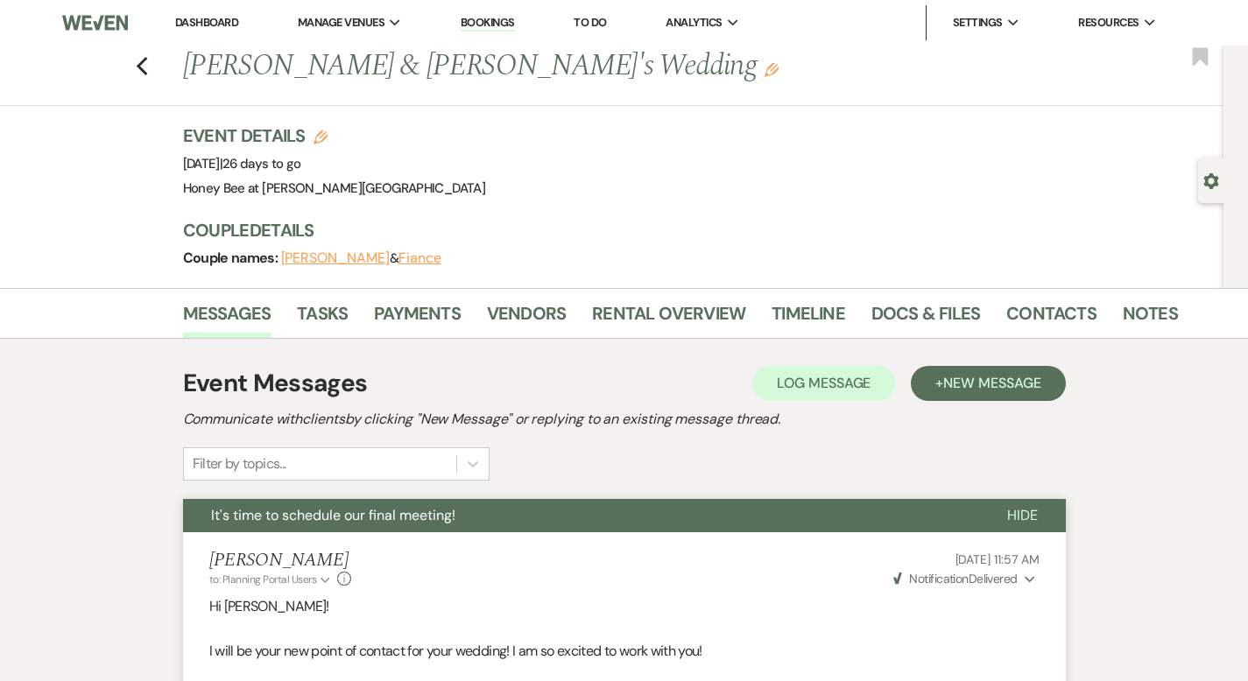
click at [205, 25] on link "Dashboard" at bounding box center [206, 22] width 63 height 15
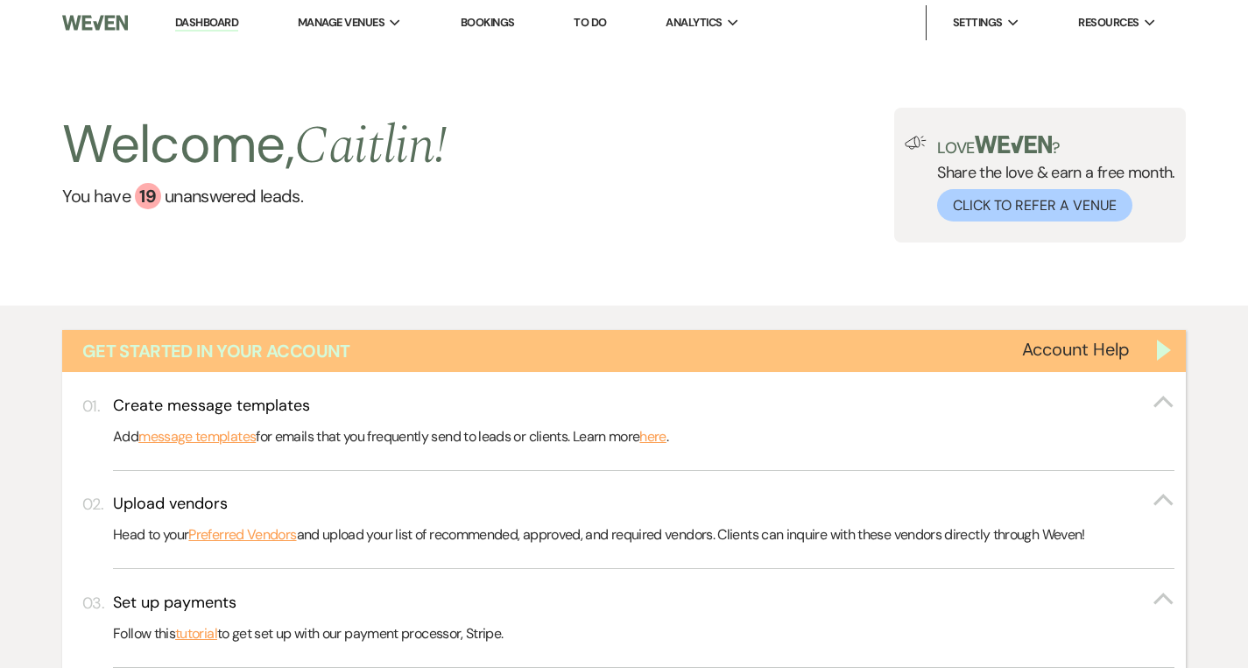
click at [1173, 351] on div "Get Started in Your Account" at bounding box center [623, 351] width 1123 height 42
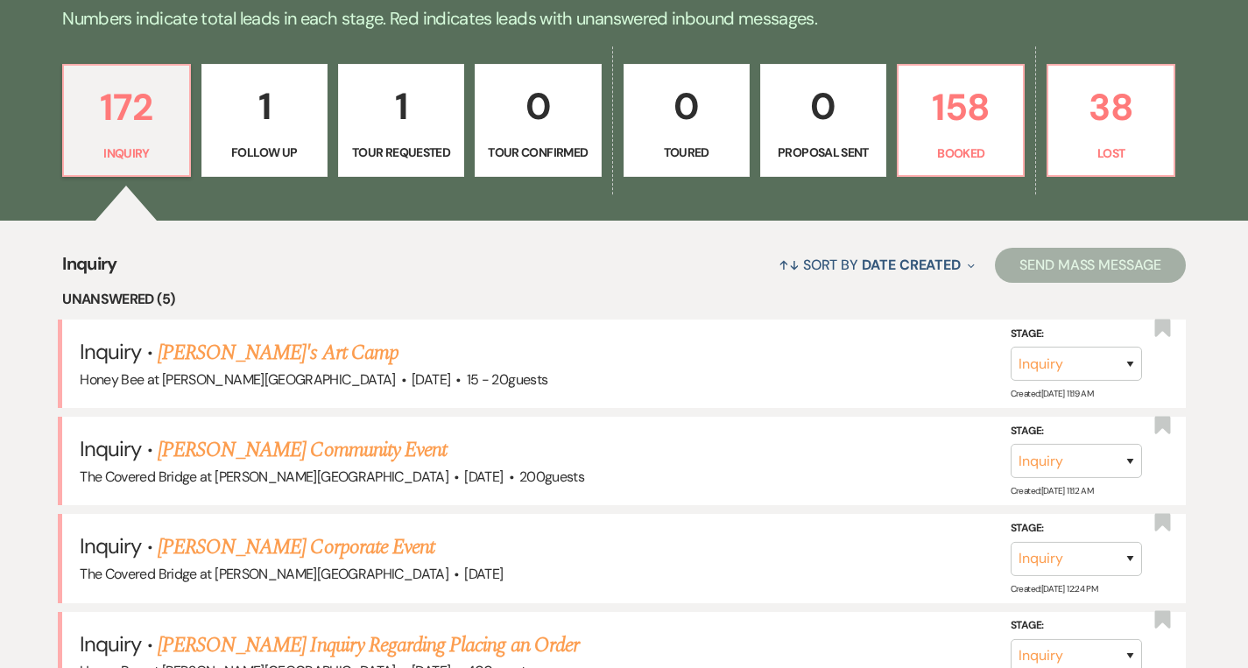
scroll to position [553, 0]
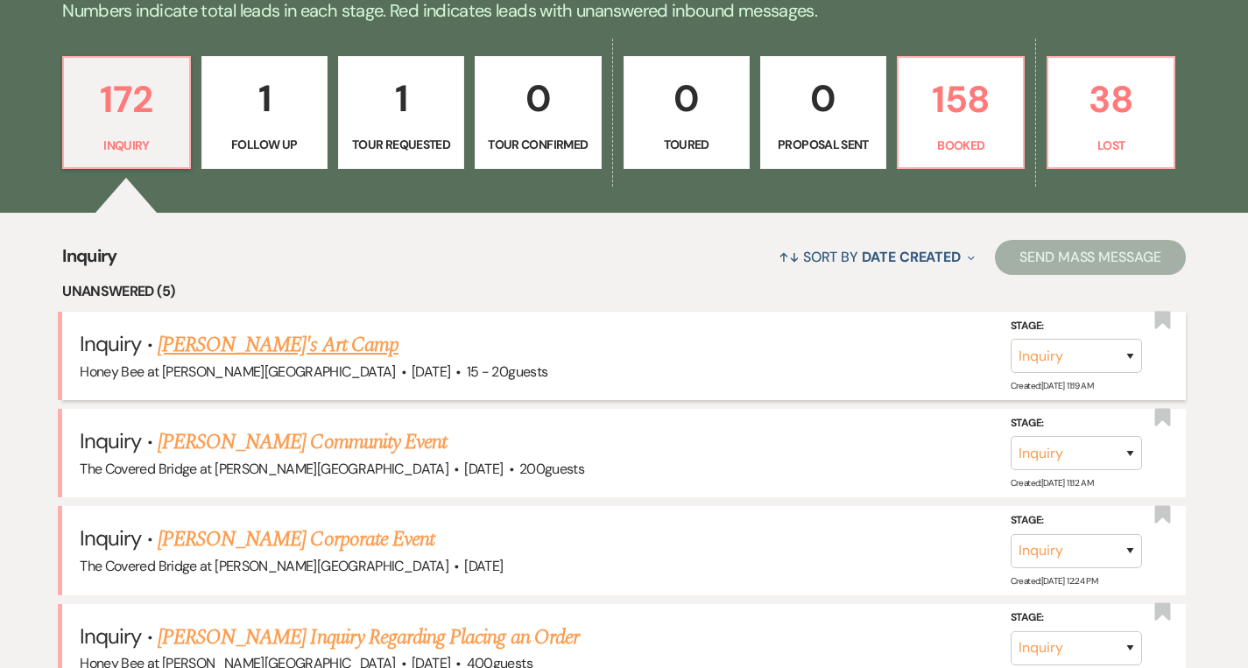
click at [261, 355] on link "[PERSON_NAME]'s Art Camp" at bounding box center [278, 345] width 241 height 32
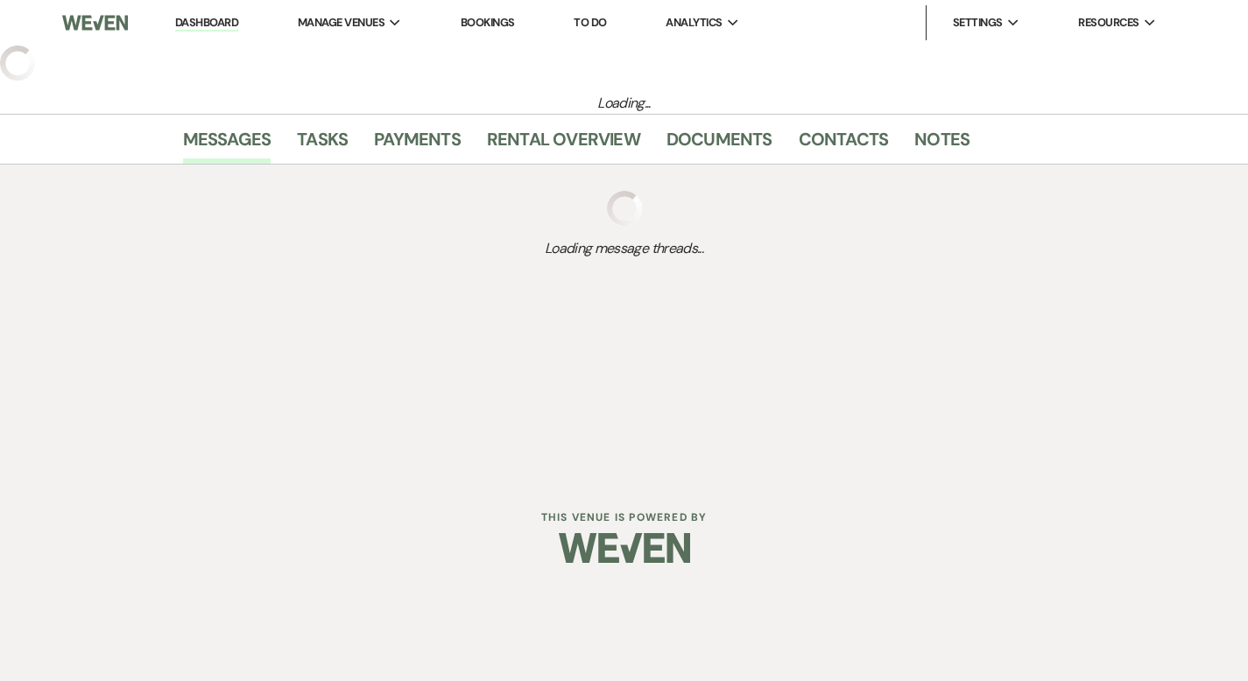
select select "5"
select select "13"
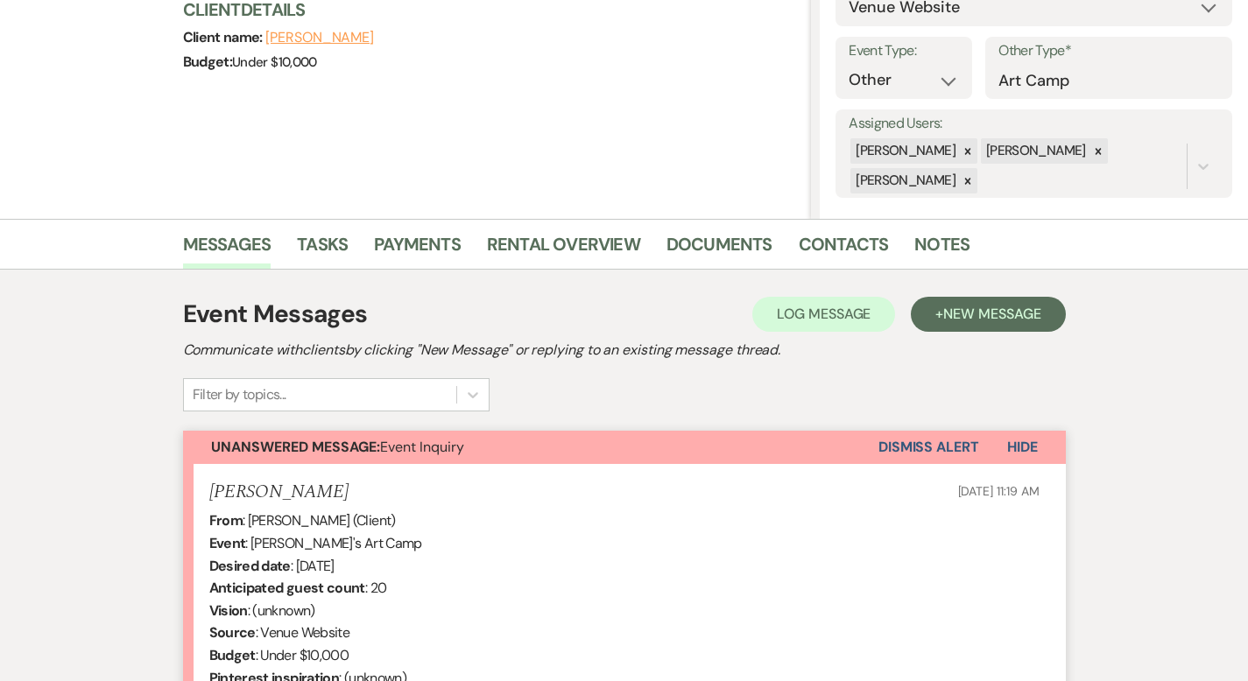
scroll to position [581, 0]
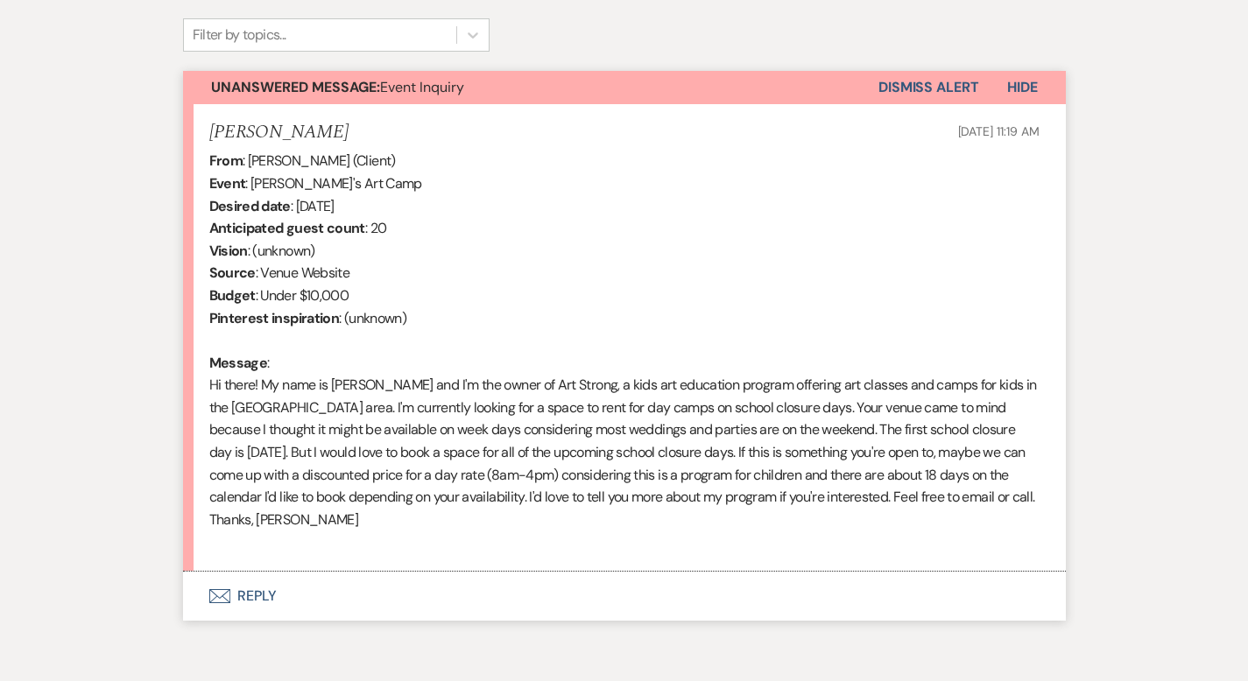
click at [198, 576] on button "Envelope Reply" at bounding box center [624, 596] width 883 height 49
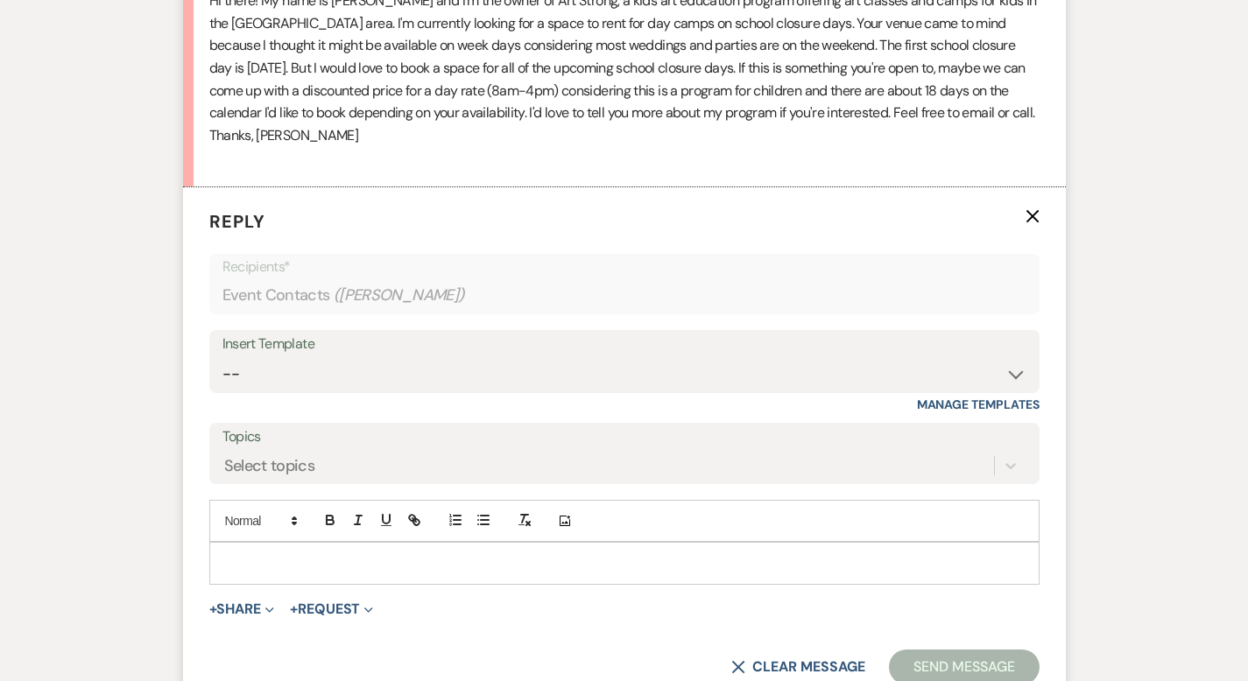
scroll to position [940, 0]
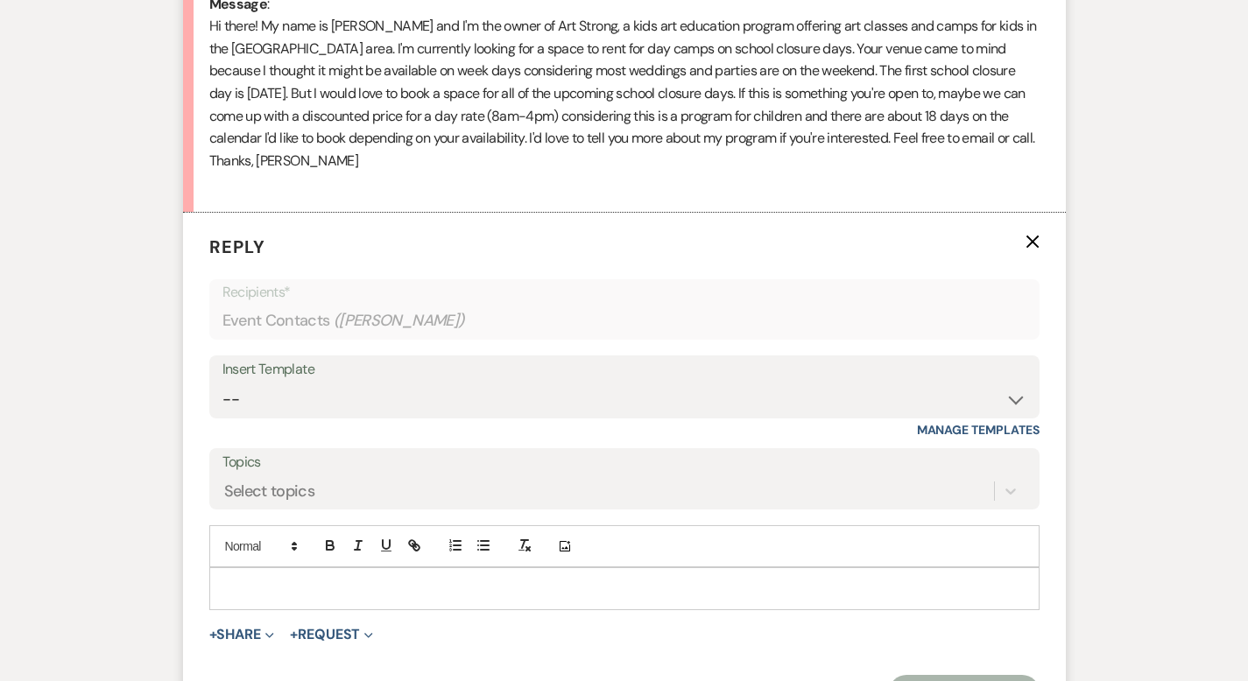
click at [328, 579] on p at bounding box center [624, 588] width 802 height 19
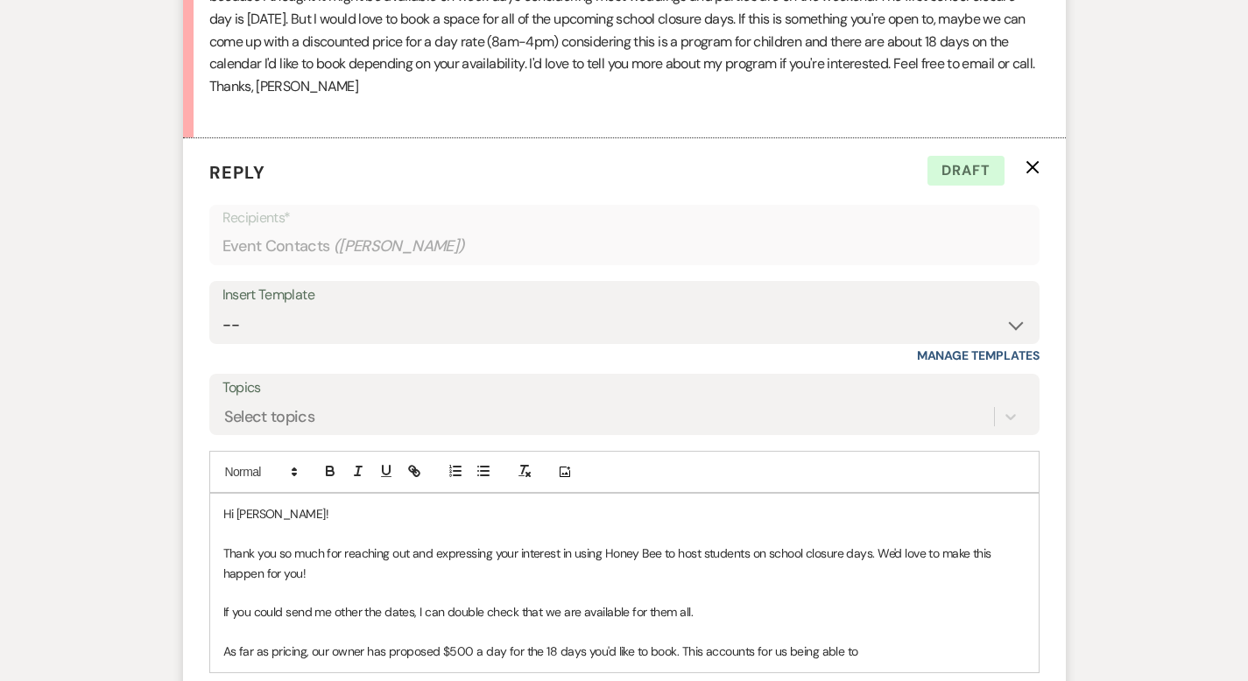
scroll to position [1025, 0]
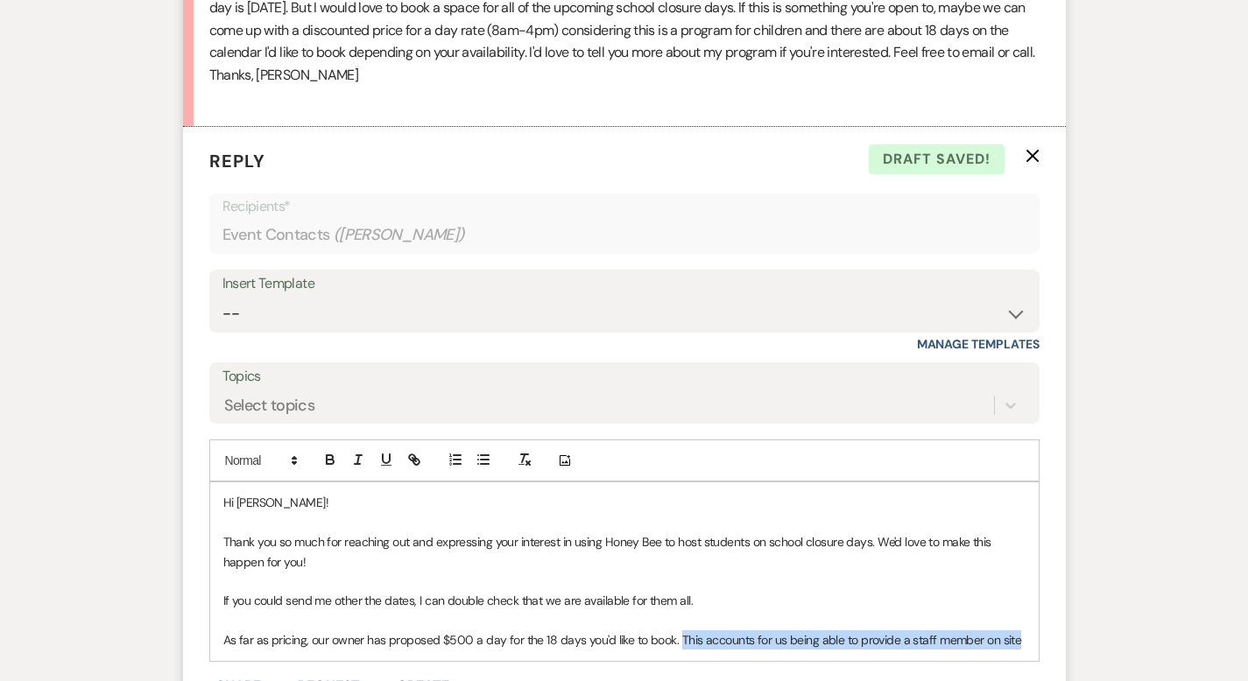
drag, startPoint x: 982, startPoint y: 601, endPoint x: 619, endPoint y: 593, distance: 362.6
click at [619, 630] on p "As far as pricing, our owner has proposed $500 a day for the 18 days you'd like…" at bounding box center [624, 639] width 802 height 19
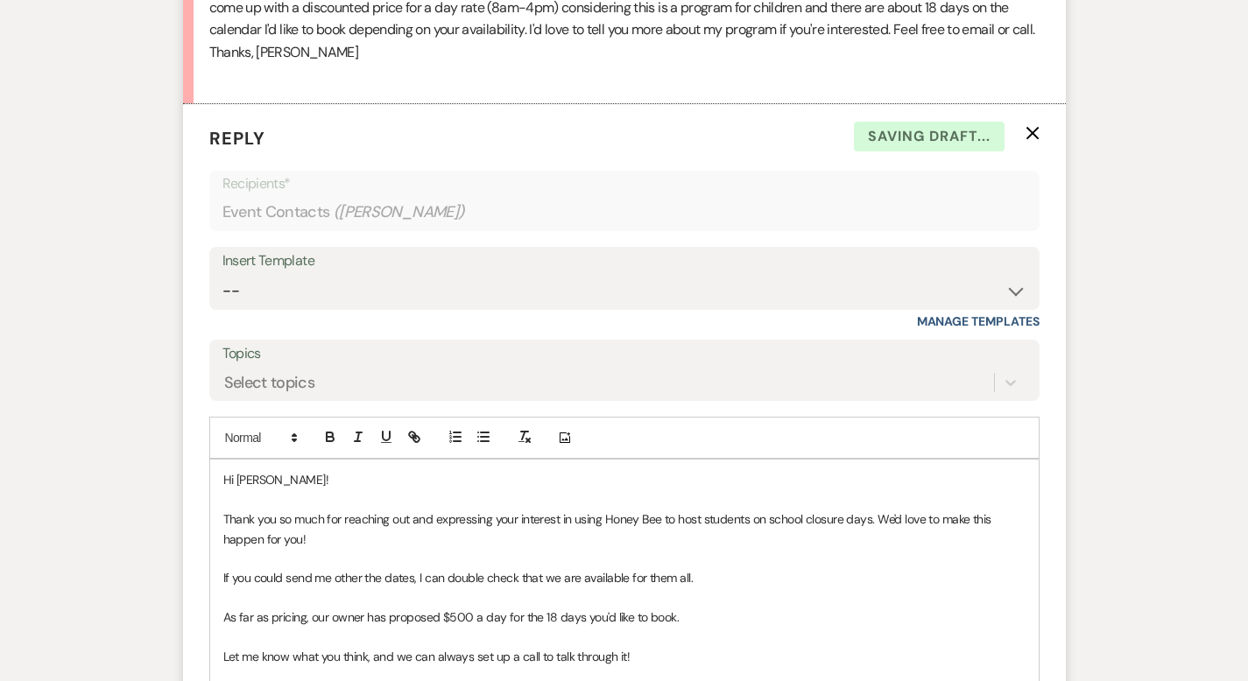
scroll to position [1067, 0]
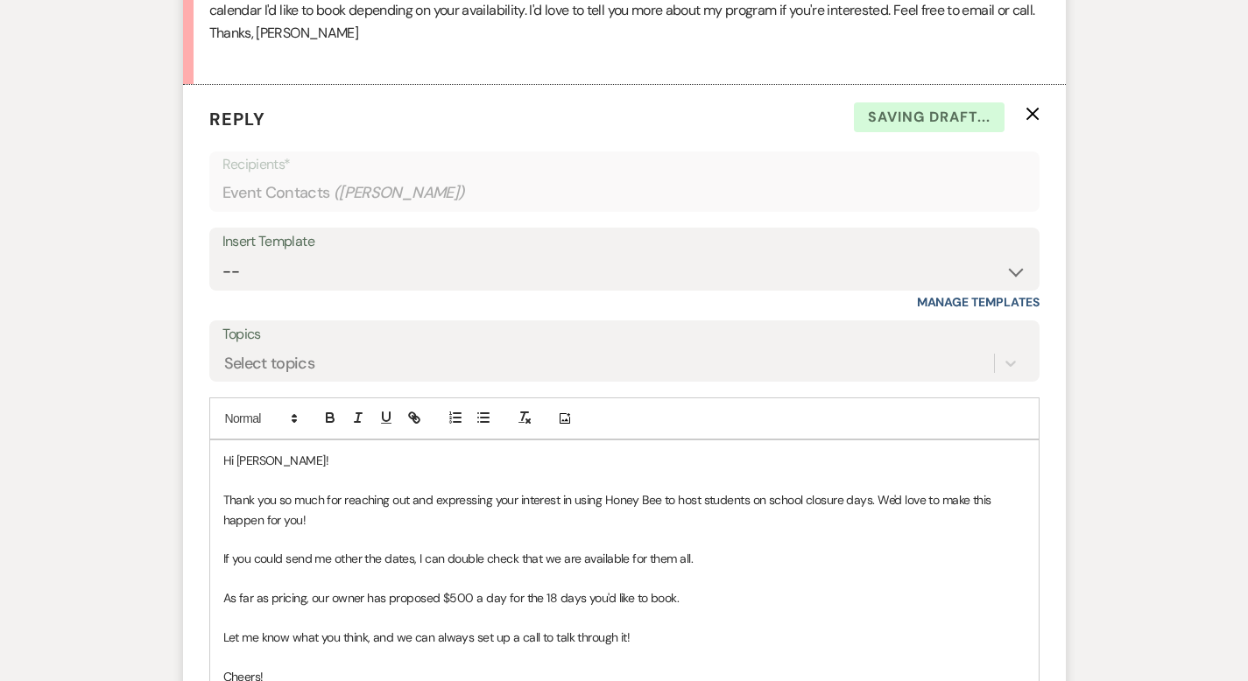
drag, startPoint x: 308, startPoint y: 671, endPoint x: 165, endPoint y: 635, distance: 148.0
click at [210, 635] on div "Hi Hannah! Thank you so much for reaching out and expressing your interest in u…" at bounding box center [624, 587] width 828 height 295
click at [350, 410] on icon "button" at bounding box center [358, 418] width 16 height 16
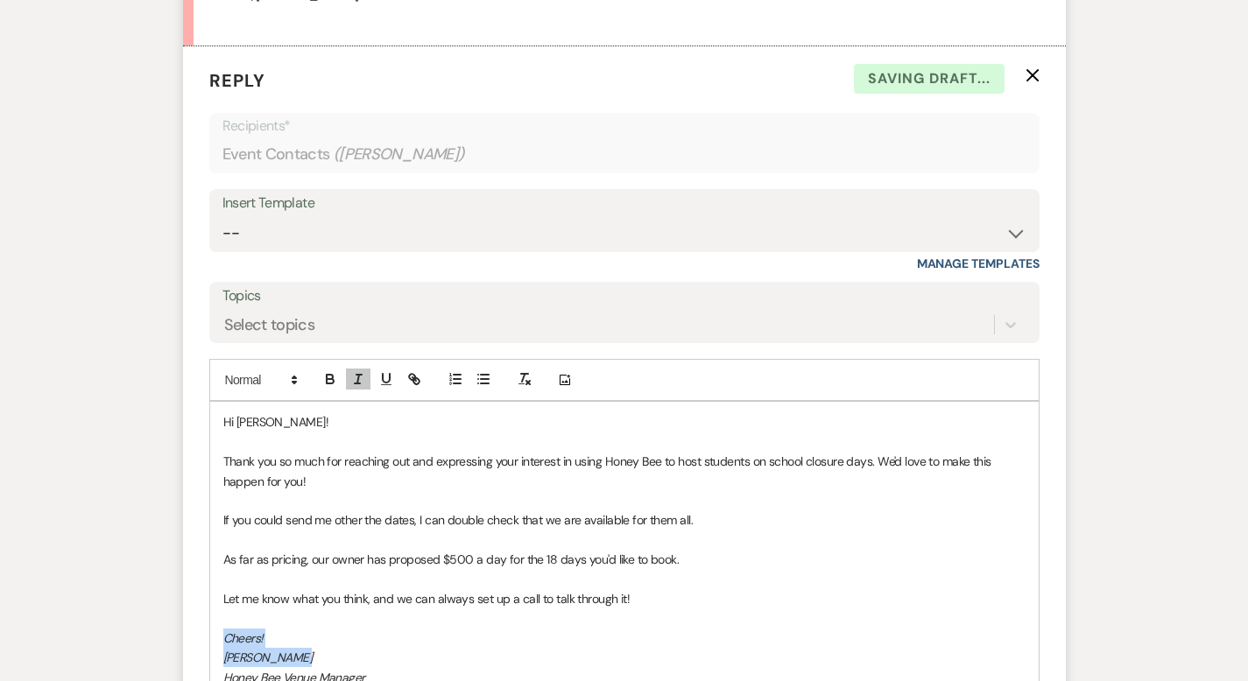
click at [396, 648] on p "[PERSON_NAME]" at bounding box center [624, 657] width 802 height 19
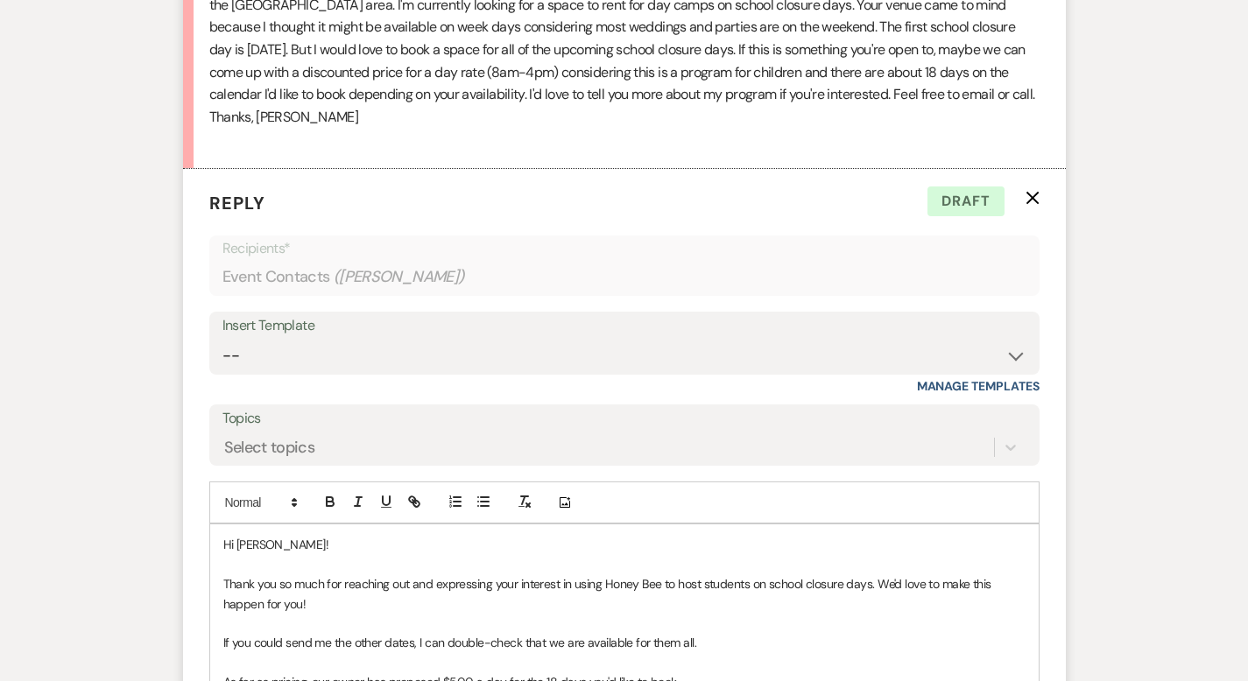
scroll to position [986, 0]
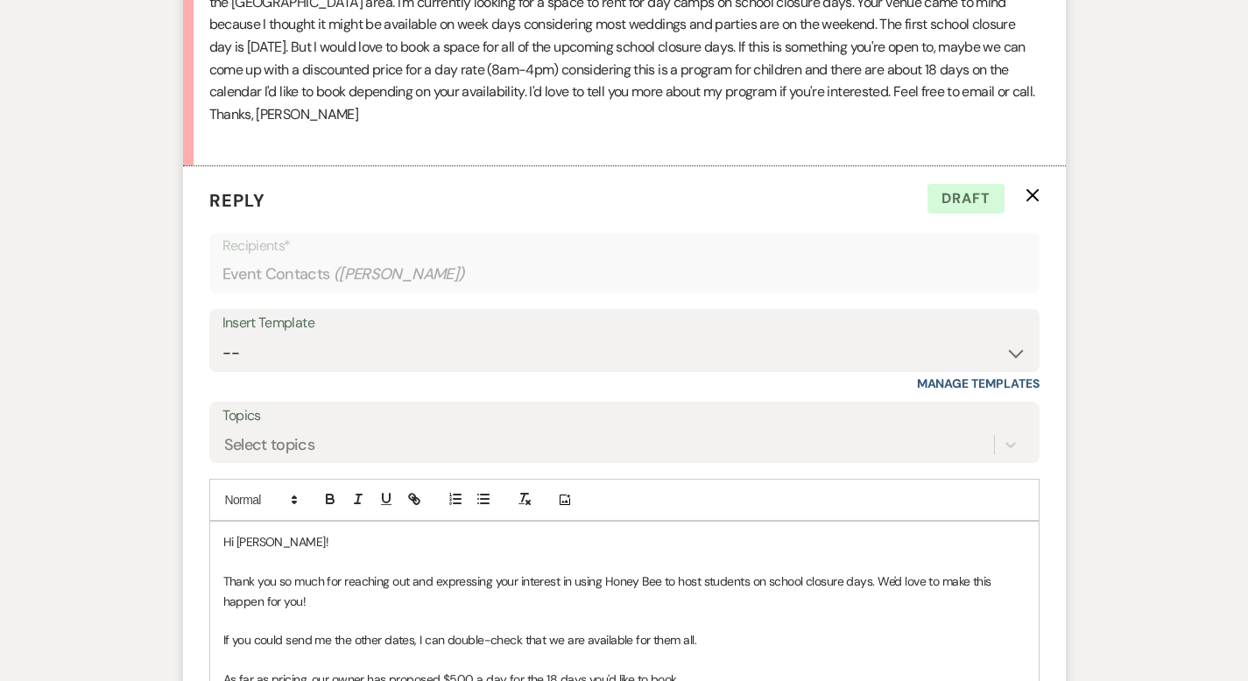
click at [635, 667] on p "As far as pricing, our owner has proposed $500 a day for the 18 days you'd like…" at bounding box center [624, 679] width 802 height 19
drag, startPoint x: 615, startPoint y: 637, endPoint x: 442, endPoint y: 644, distance: 172.6
click at [442, 667] on p "As far as pricing, our owner has proposed $500 a day for the 18 days you'd like…" at bounding box center [624, 679] width 802 height 19
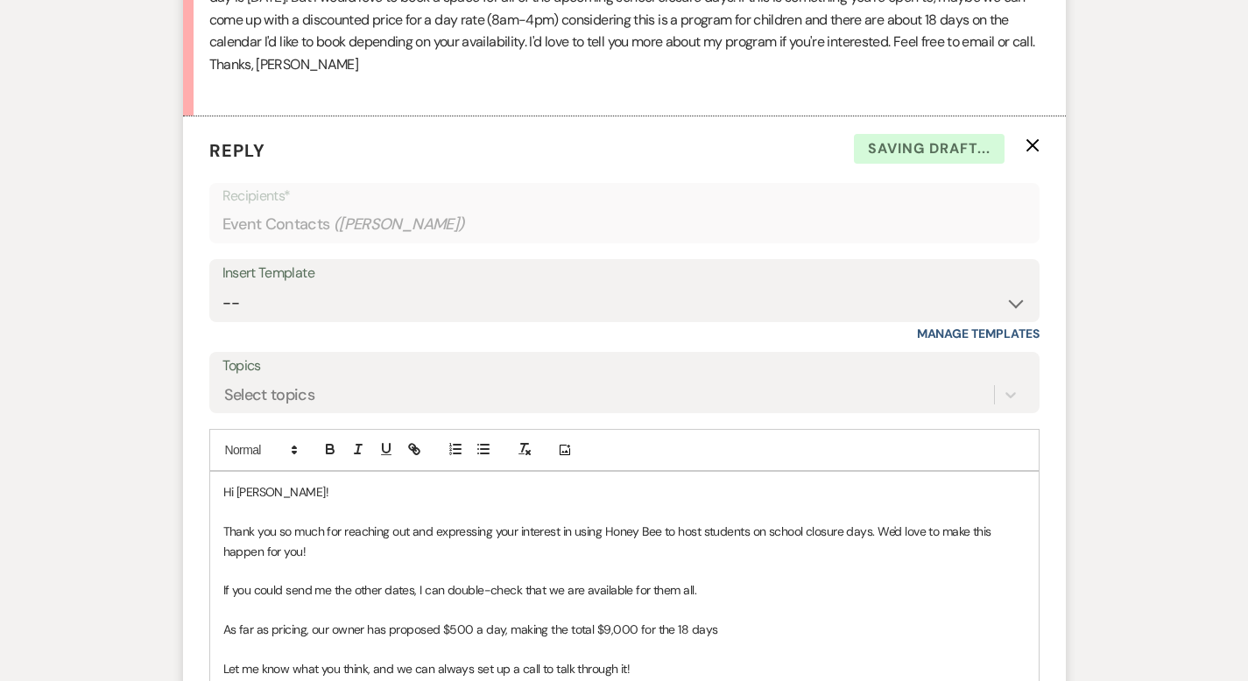
scroll to position [1067, 0]
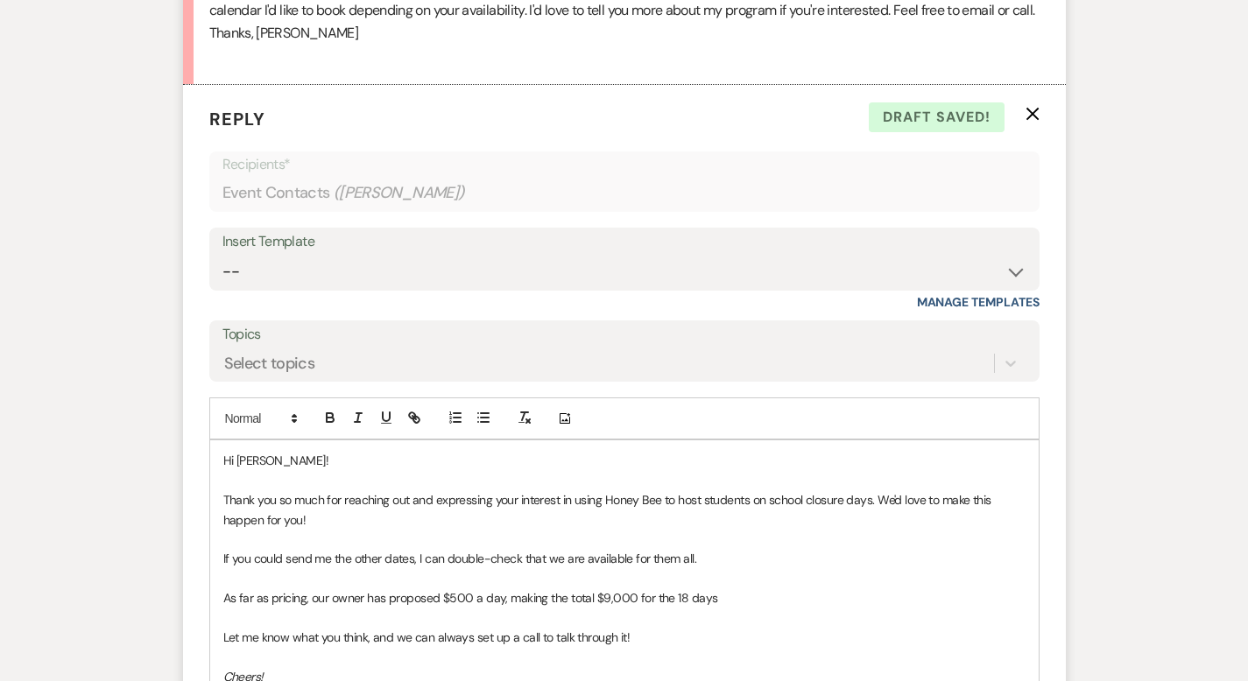
click at [628, 628] on p "Let me know what you think, and we can always set up a call to talk through it!" at bounding box center [624, 637] width 802 height 19
click at [663, 588] on p "As far as pricing, our owner has proposed $500 a day, making the total $9,000 f…" at bounding box center [624, 597] width 802 height 19
click at [354, 549] on p "If you could send me the other dates, I can double-check that we are available …" at bounding box center [624, 558] width 802 height 19
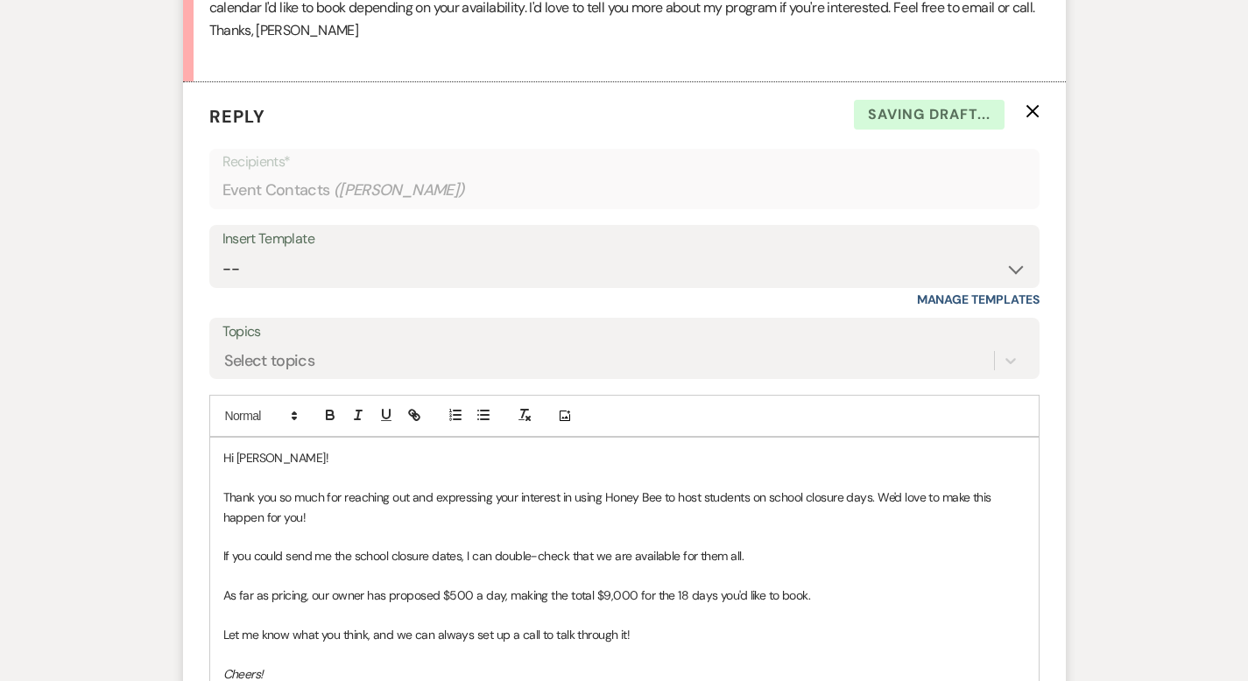
scroll to position [1076, 0]
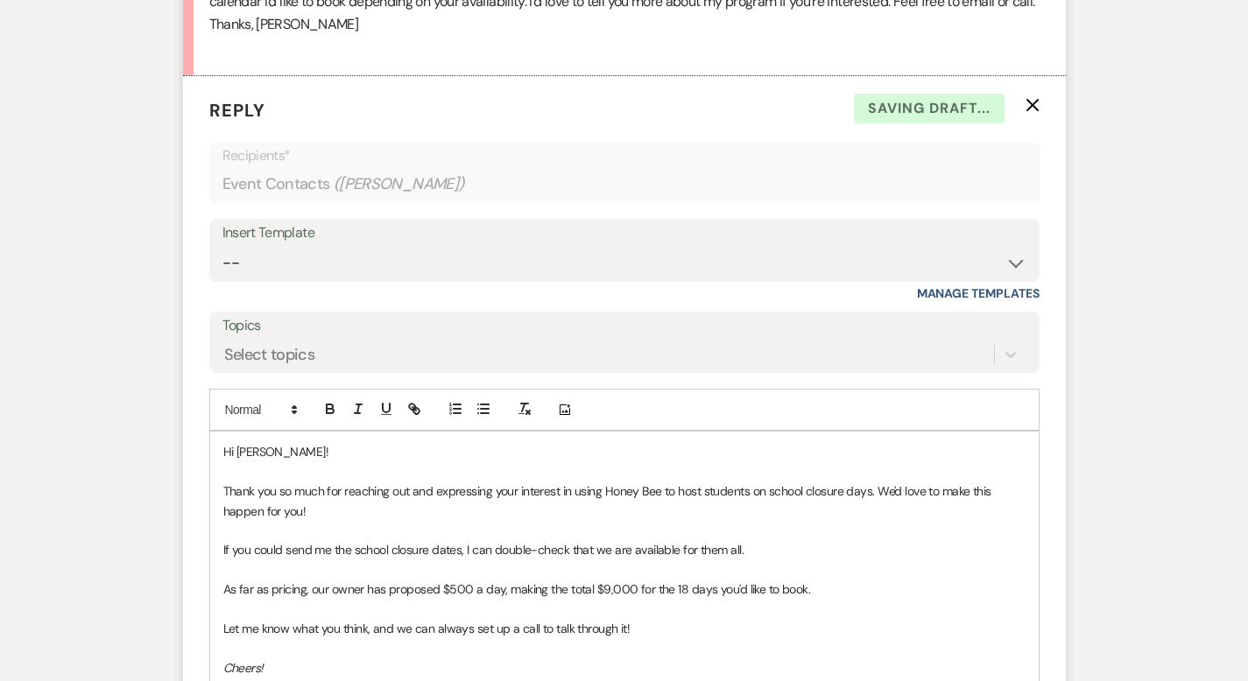
click at [630, 600] on p at bounding box center [624, 609] width 802 height 19
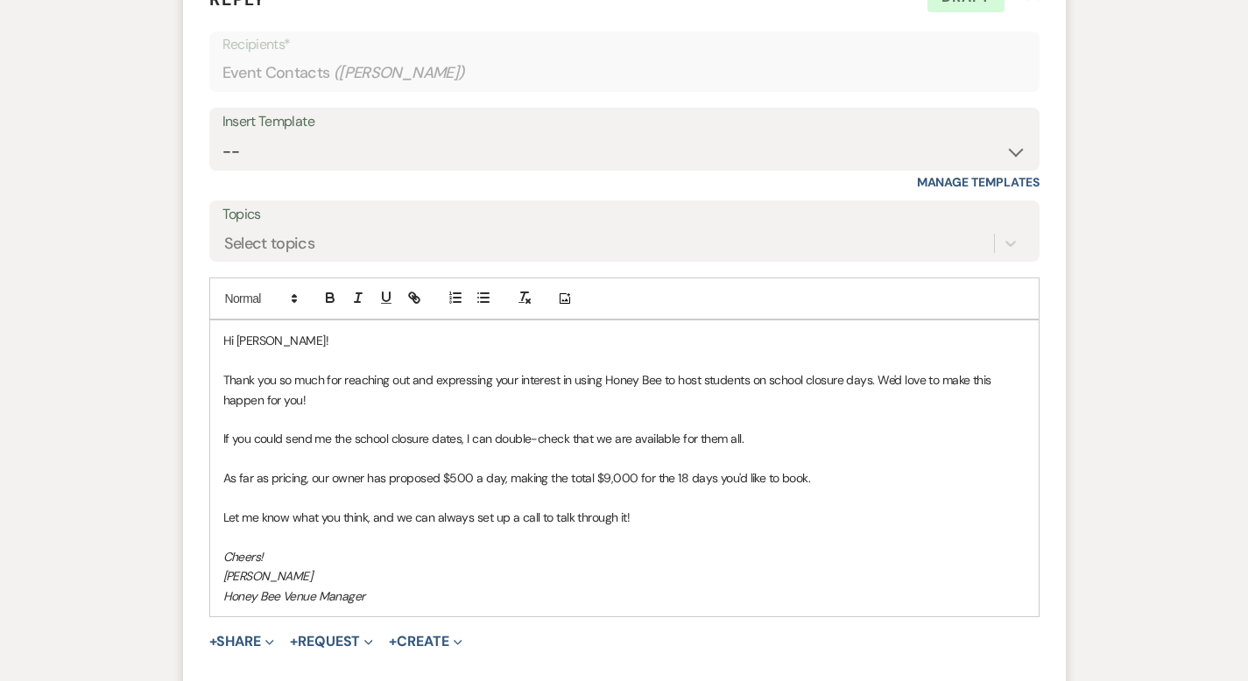
scroll to position [1193, 0]
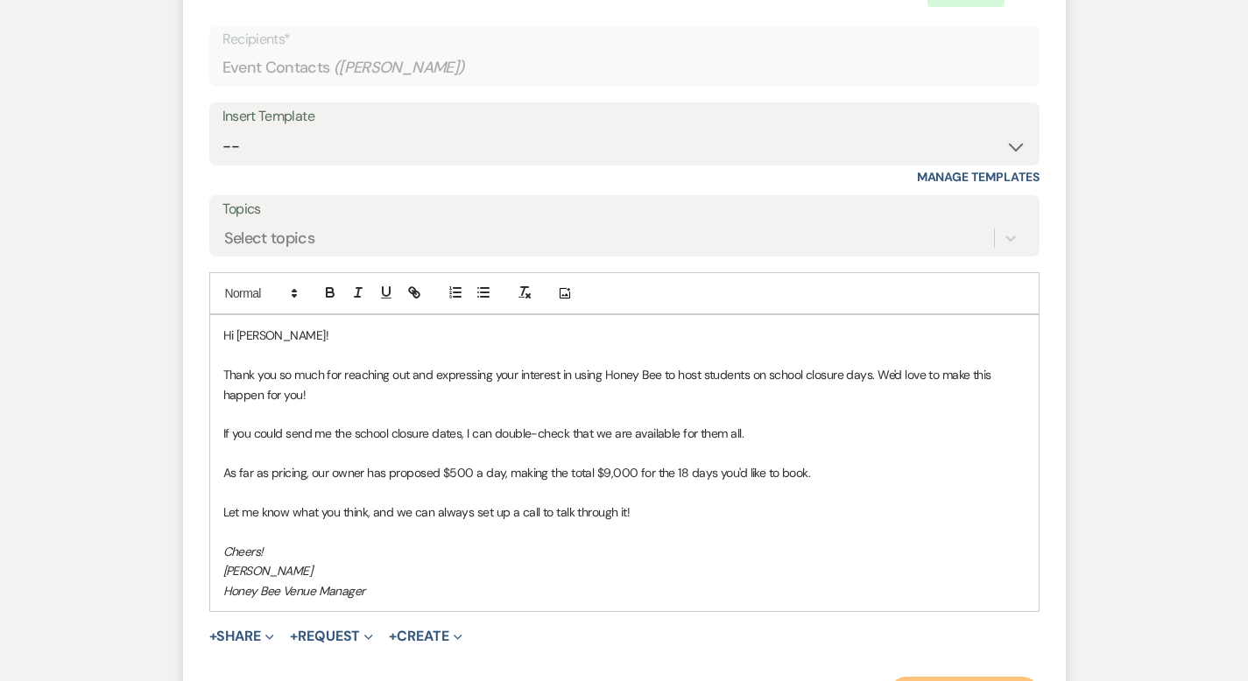
click at [1022, 667] on button "Send Message" at bounding box center [964, 694] width 150 height 35
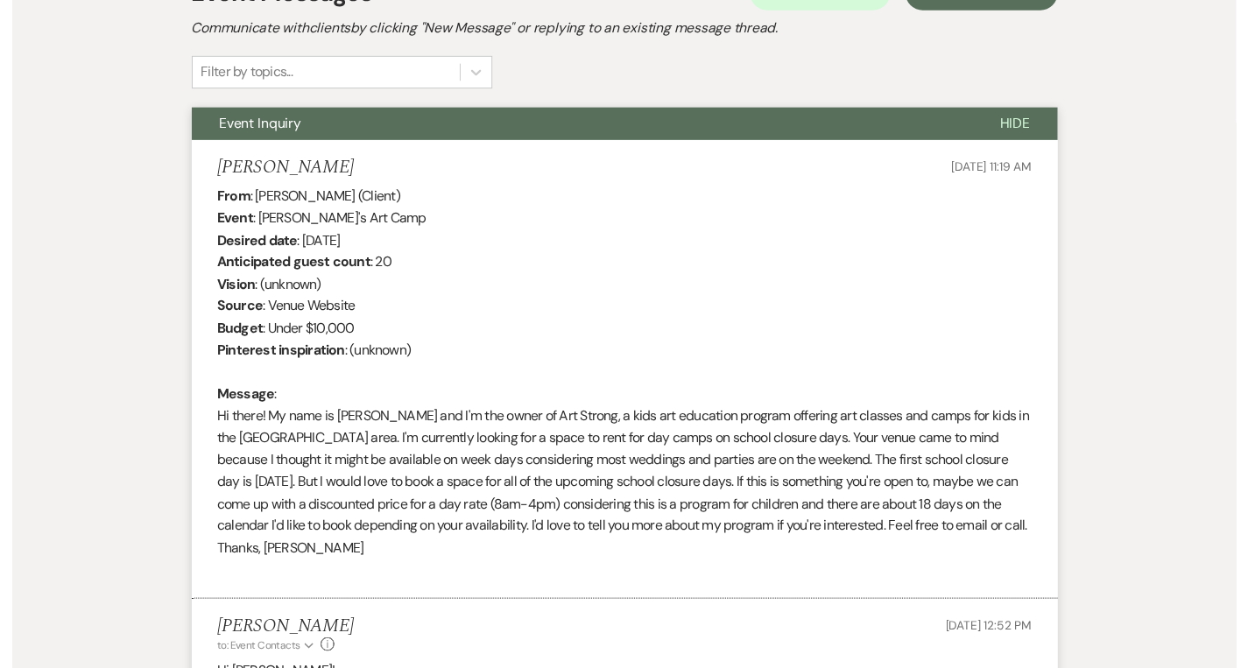
scroll to position [0, 0]
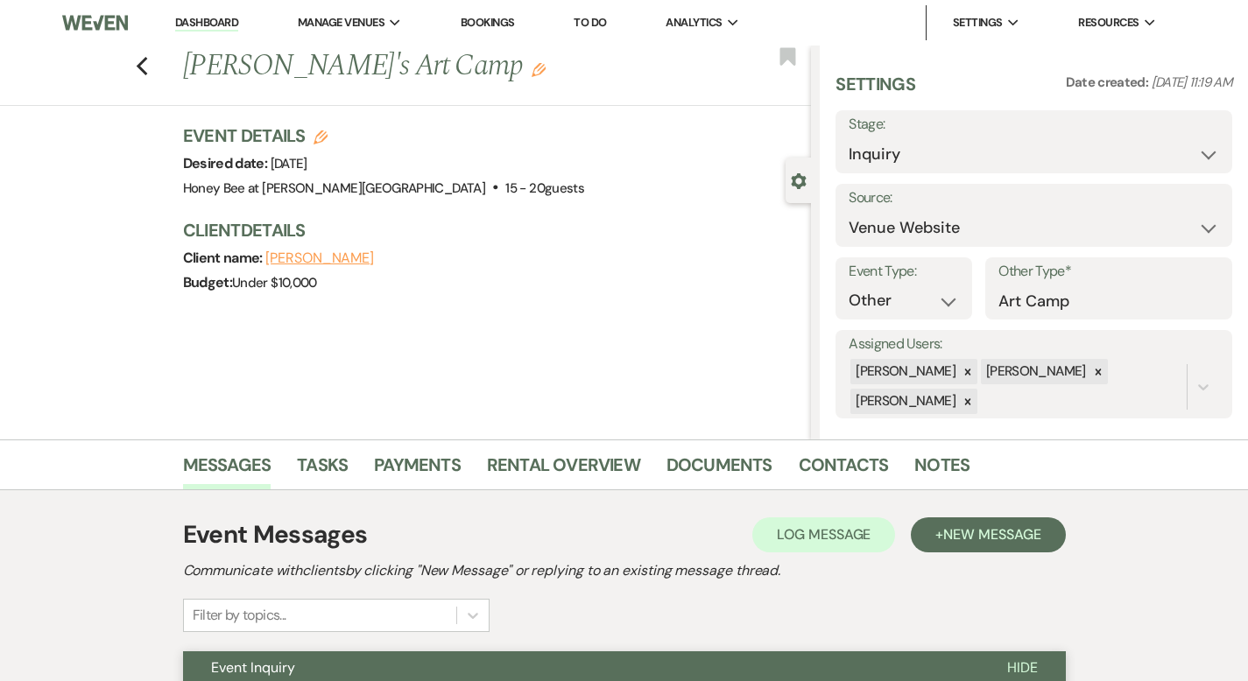
click at [199, 32] on li "Dashboard" at bounding box center [206, 22] width 81 height 35
click at [201, 24] on link "Dashboard" at bounding box center [206, 23] width 63 height 17
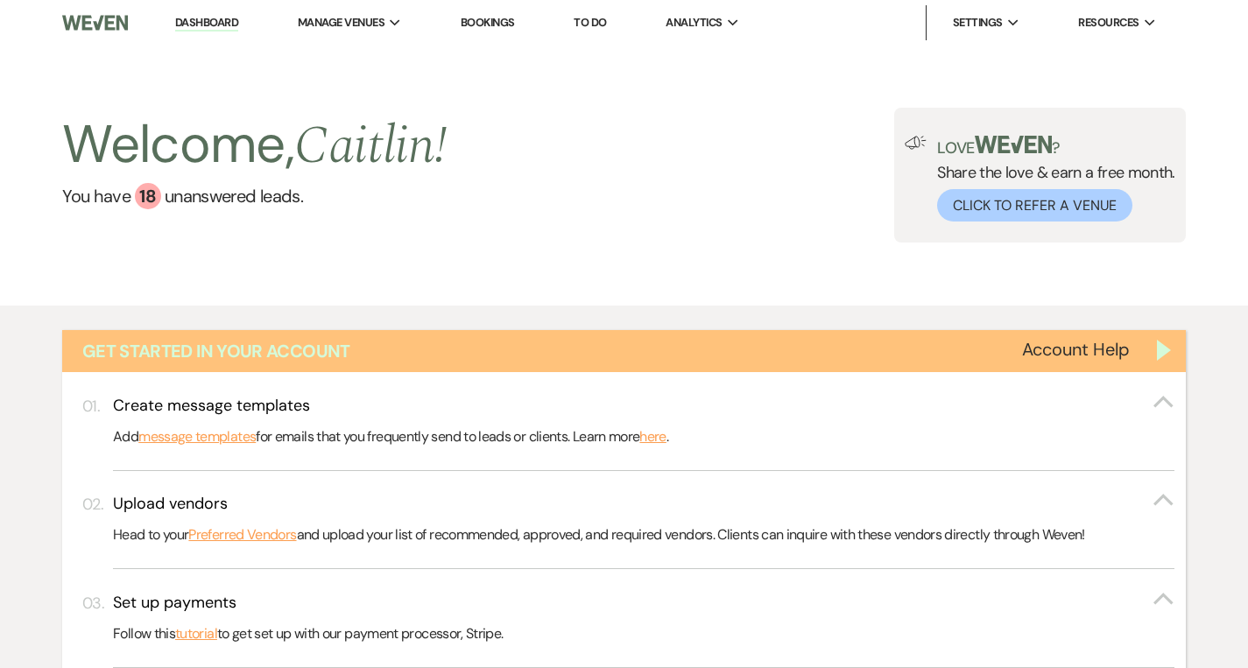
click at [1185, 353] on div "Get Started in Your Account" at bounding box center [623, 351] width 1123 height 42
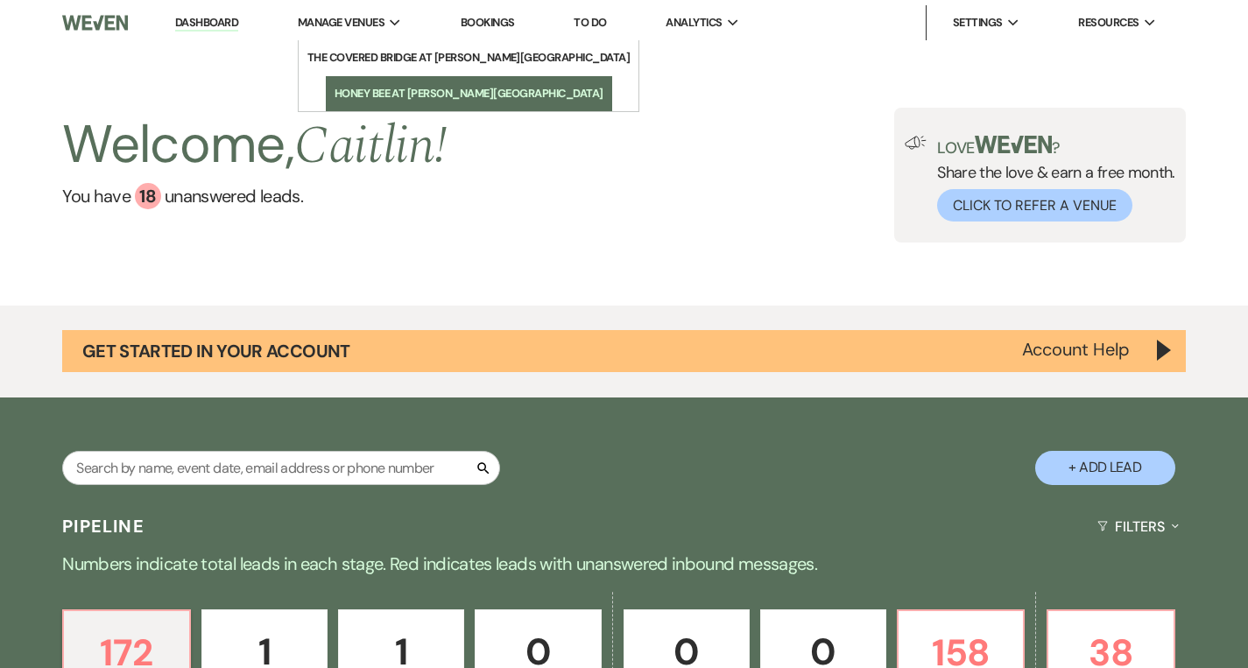
click at [396, 98] on li "Honey Bee at [PERSON_NAME][GEOGRAPHIC_DATA]" at bounding box center [469, 94] width 269 height 18
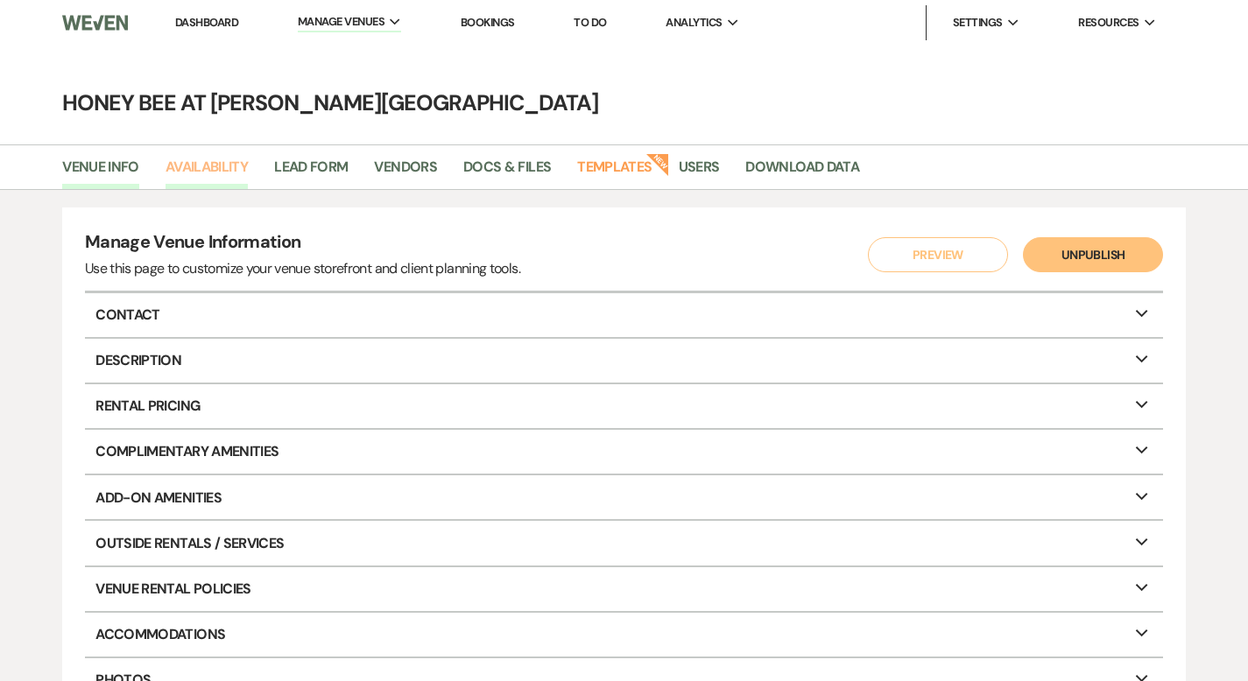
click at [219, 174] on link "Availability" at bounding box center [206, 172] width 82 height 33
select select "2"
select select "2026"
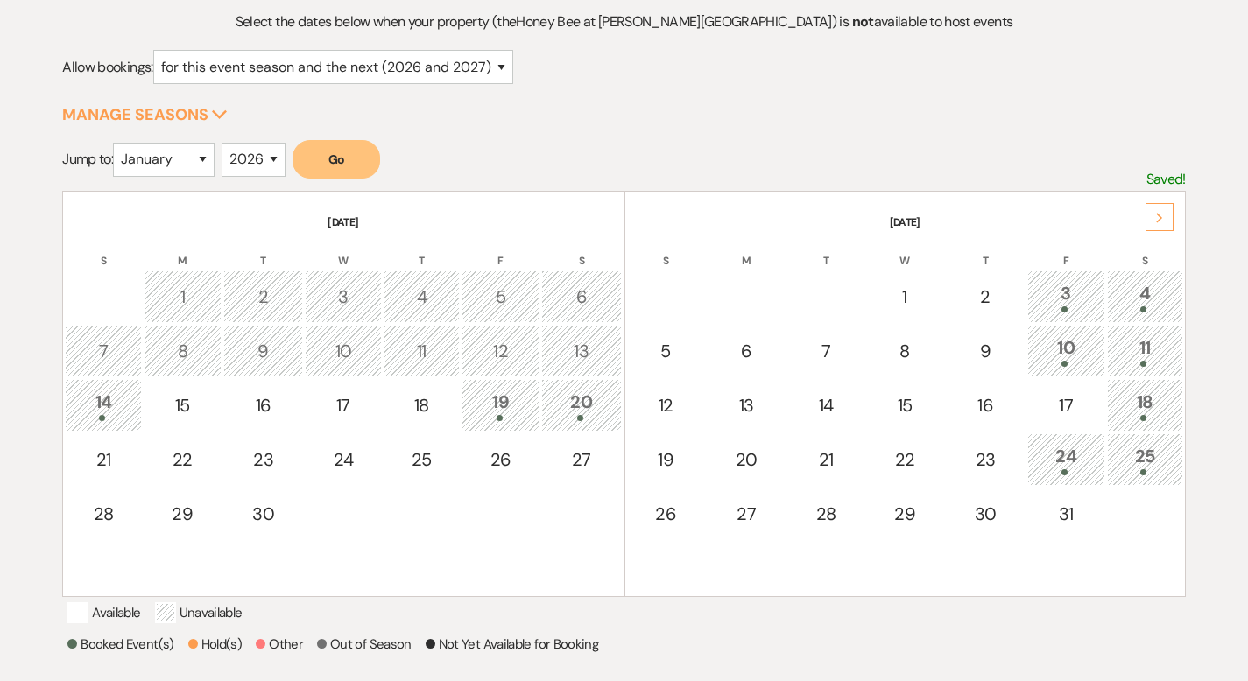
scroll to position [207, 0]
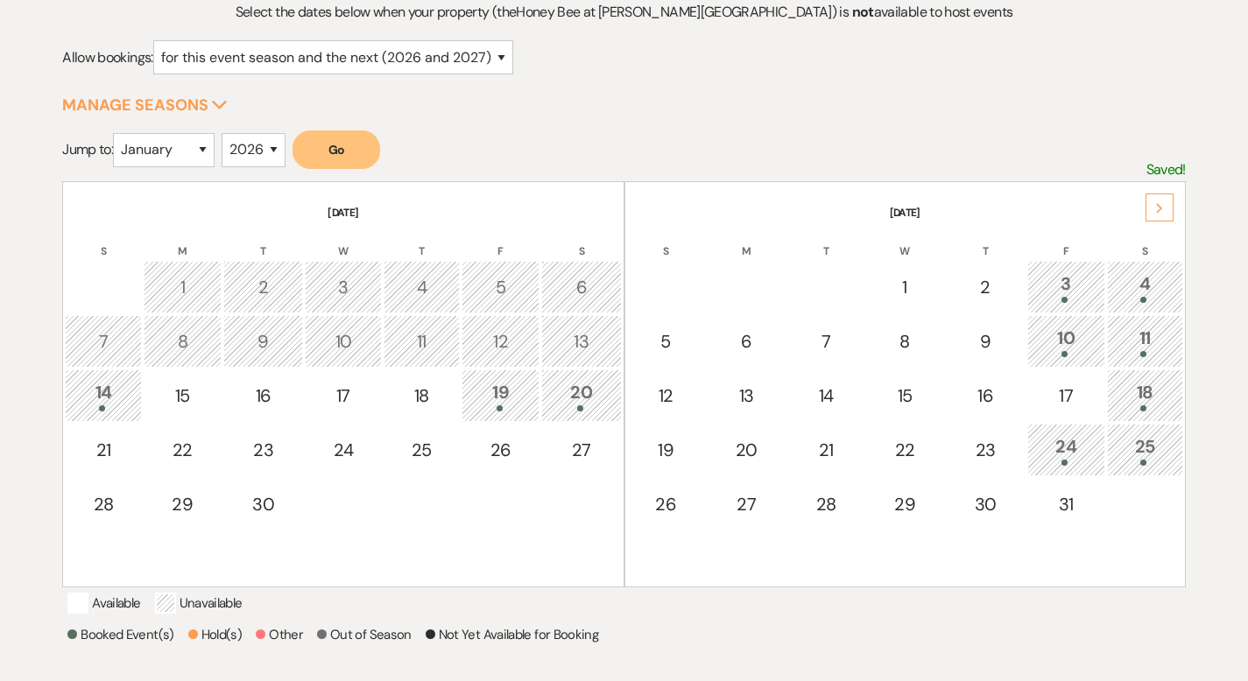
click at [1058, 451] on div "24" at bounding box center [1066, 449] width 59 height 32
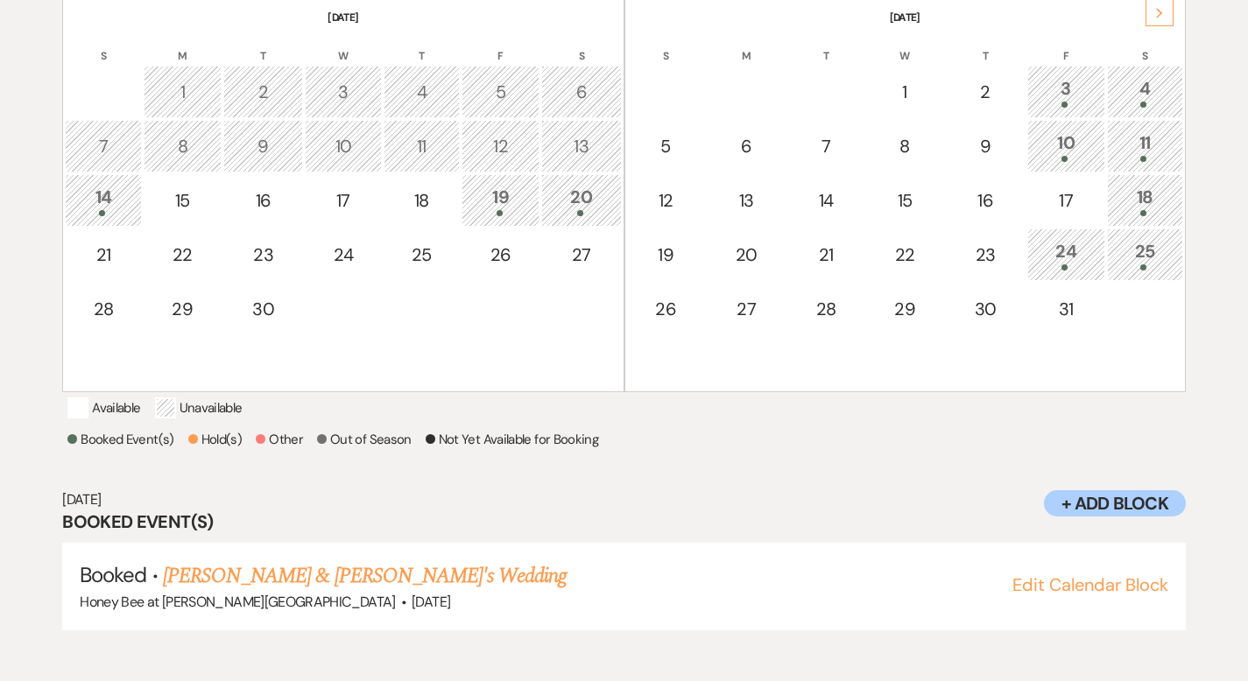
scroll to position [407, 0]
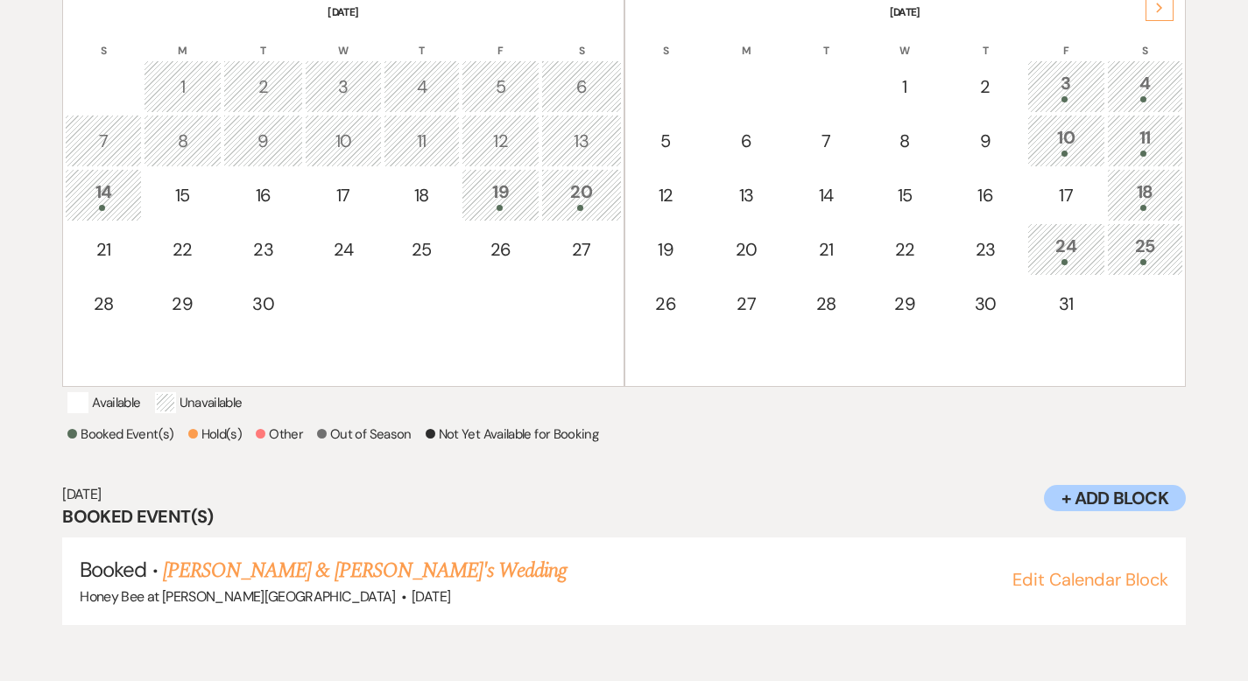
click at [1140, 249] on div "25" at bounding box center [1144, 249] width 57 height 32
click at [328, 587] on link "Fiancé & Bailey Palmee's Wedding" at bounding box center [316, 571] width 306 height 32
click at [1060, 245] on div "24" at bounding box center [1066, 249] width 59 height 32
click at [1149, 246] on div "25" at bounding box center [1144, 249] width 57 height 32
click at [317, 587] on link "Fiancé & Bailey Palmee's Wedding" at bounding box center [316, 571] width 306 height 32
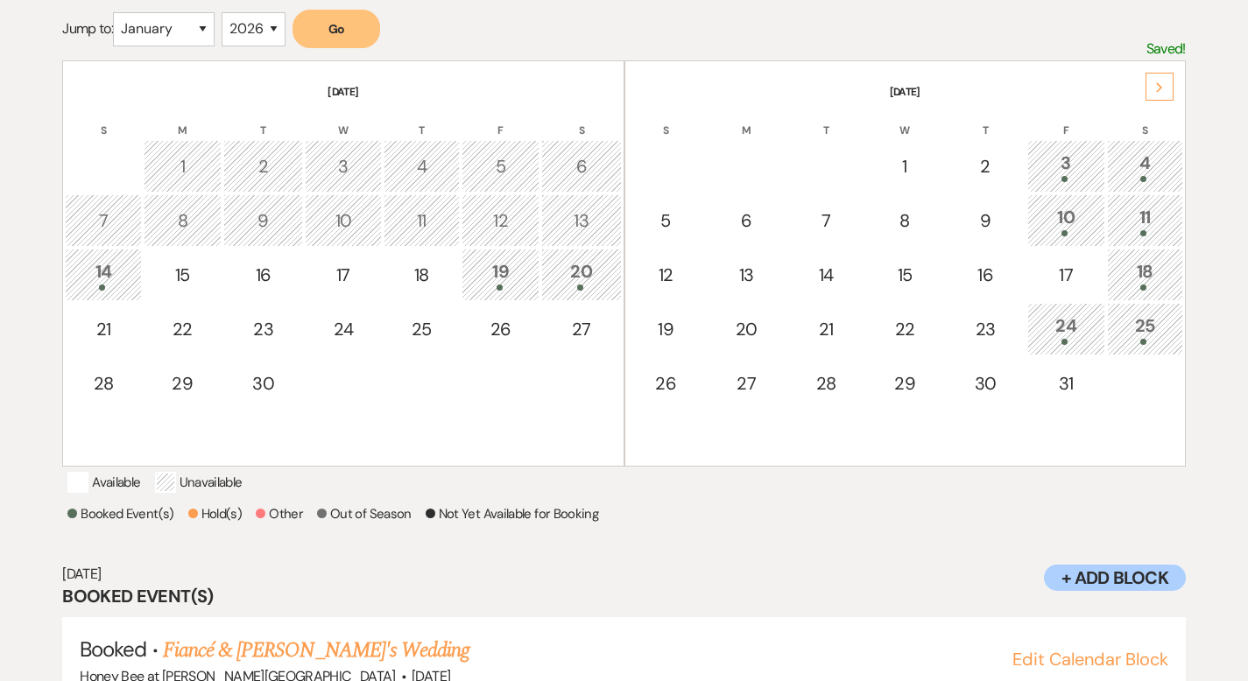
scroll to position [314, 0]
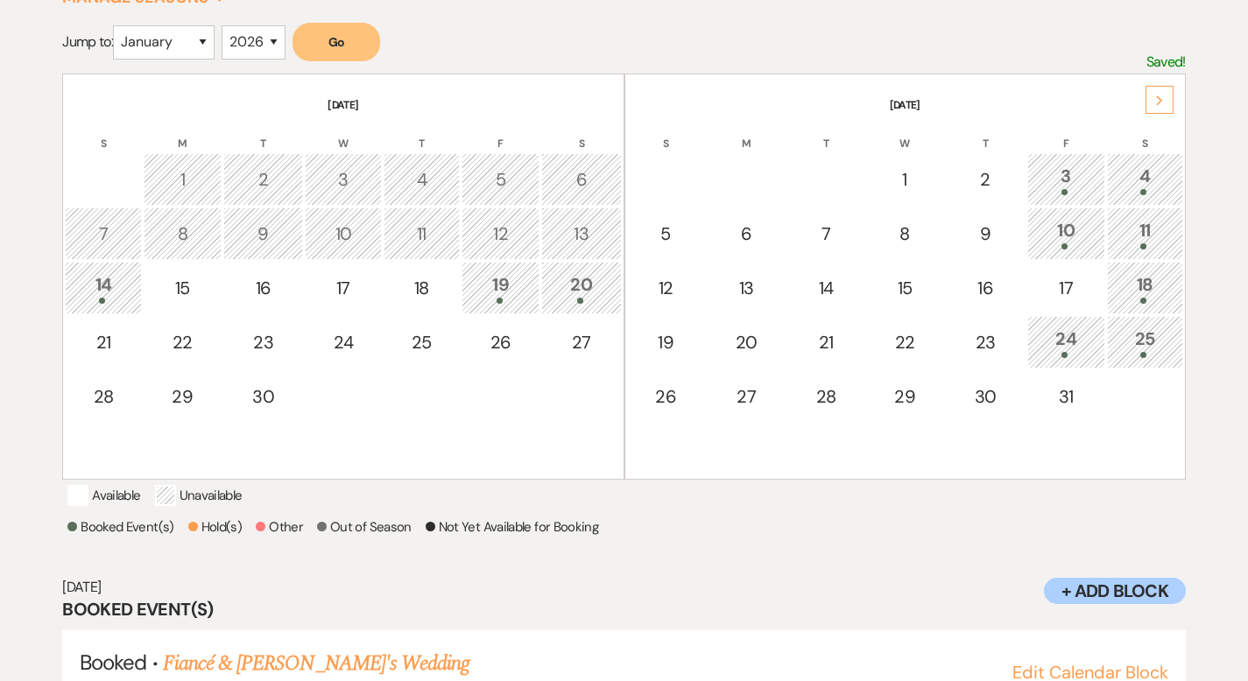
click at [1145, 97] on div "Next" at bounding box center [1159, 100] width 28 height 28
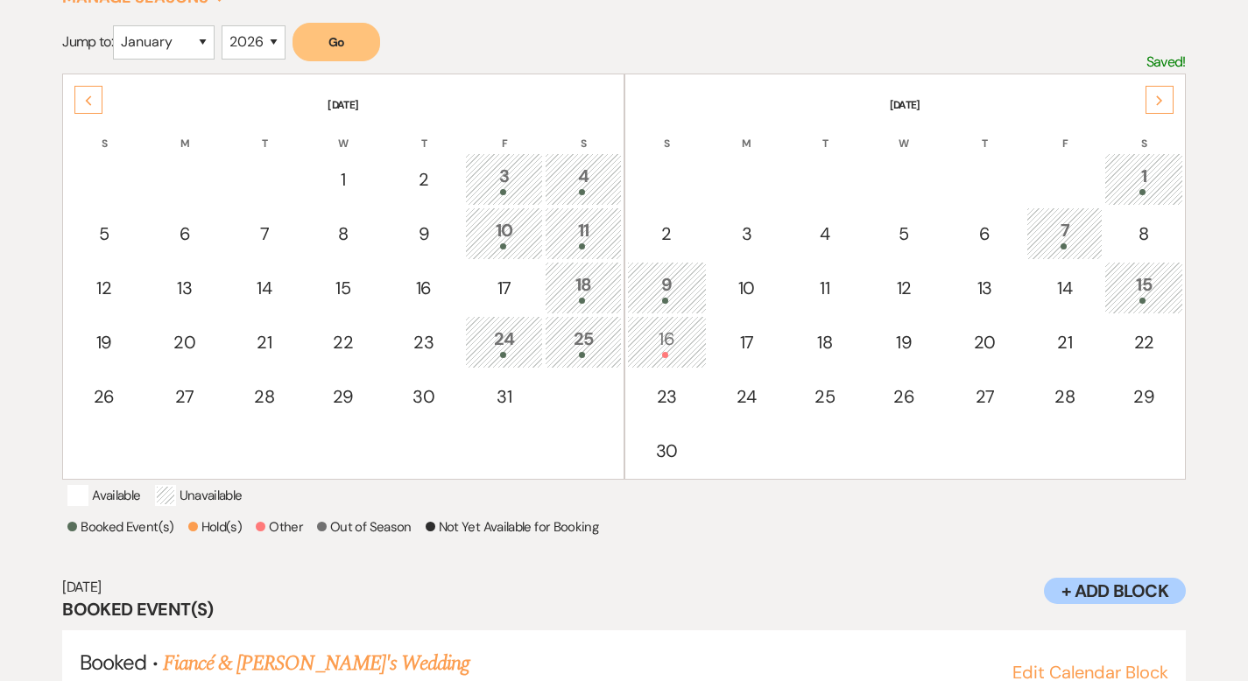
click at [1135, 178] on div "1" at bounding box center [1143, 179] width 59 height 32
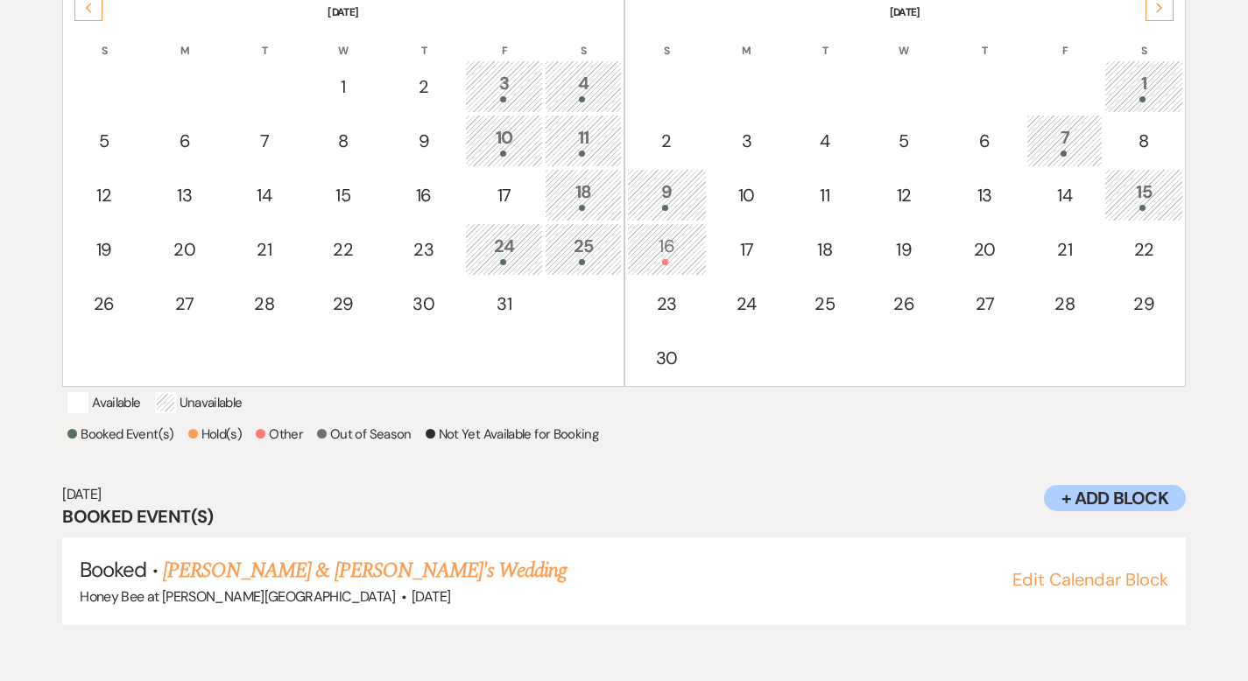
scroll to position [407, 0]
click at [1065, 141] on div "7" at bounding box center [1064, 140] width 57 height 32
click at [371, 587] on link "Jeannette Steele's Rehearsal Dinner" at bounding box center [305, 571] width 284 height 32
click at [1145, 85] on div "1" at bounding box center [1143, 86] width 59 height 32
click at [390, 584] on link "Jonathan Bauer & Fiance's Wedding" at bounding box center [365, 571] width 405 height 32
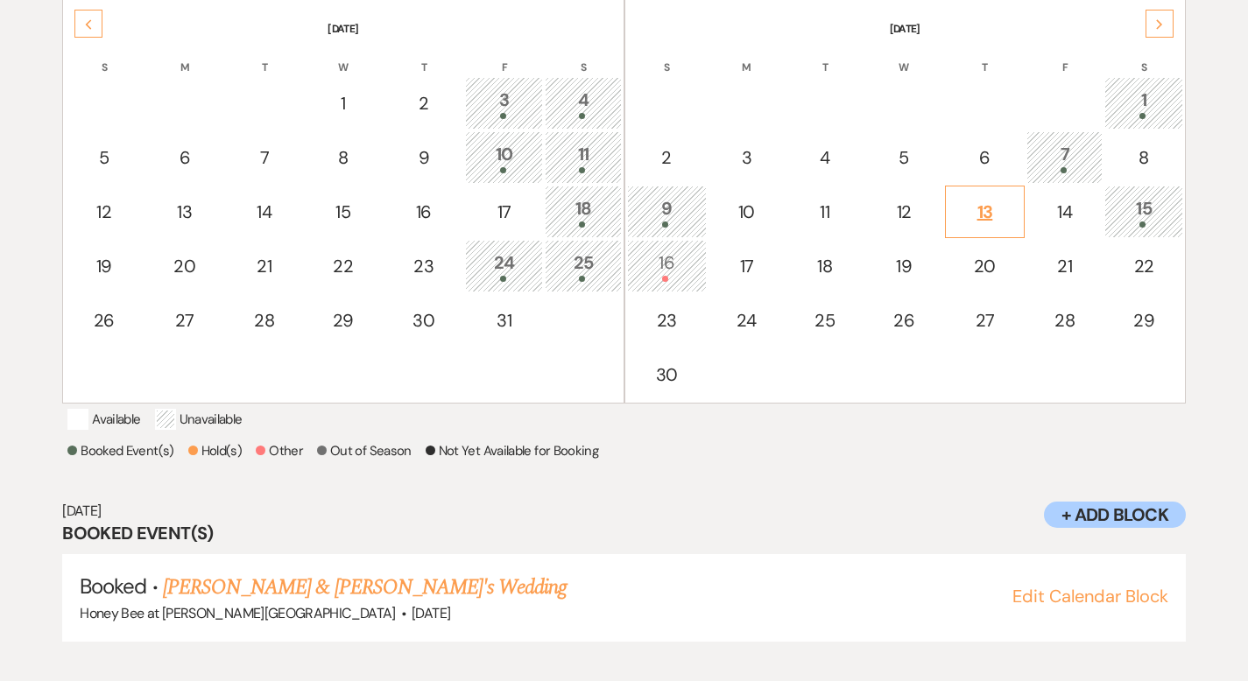
scroll to position [390, 0]
click at [1072, 163] on div "7" at bounding box center [1064, 158] width 57 height 32
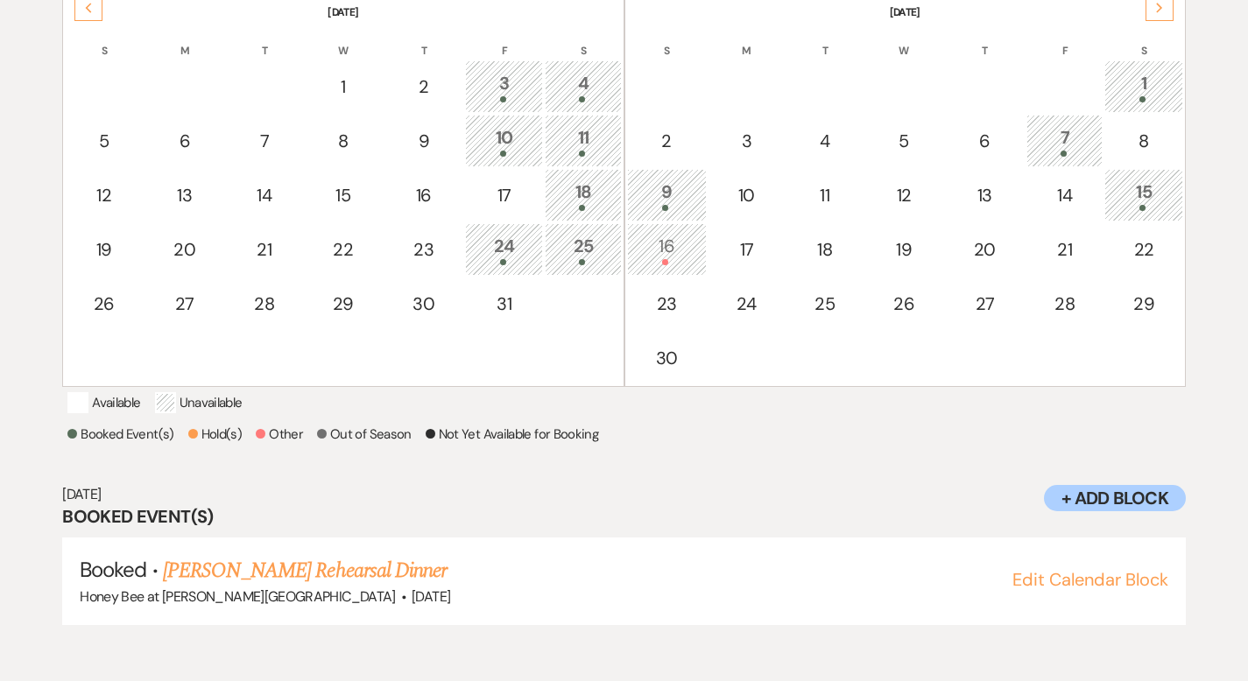
click at [681, 194] on div "9" at bounding box center [667, 195] width 60 height 32
click at [1146, 200] on div "15" at bounding box center [1143, 195] width 59 height 32
click at [687, 254] on div "16" at bounding box center [667, 249] width 60 height 32
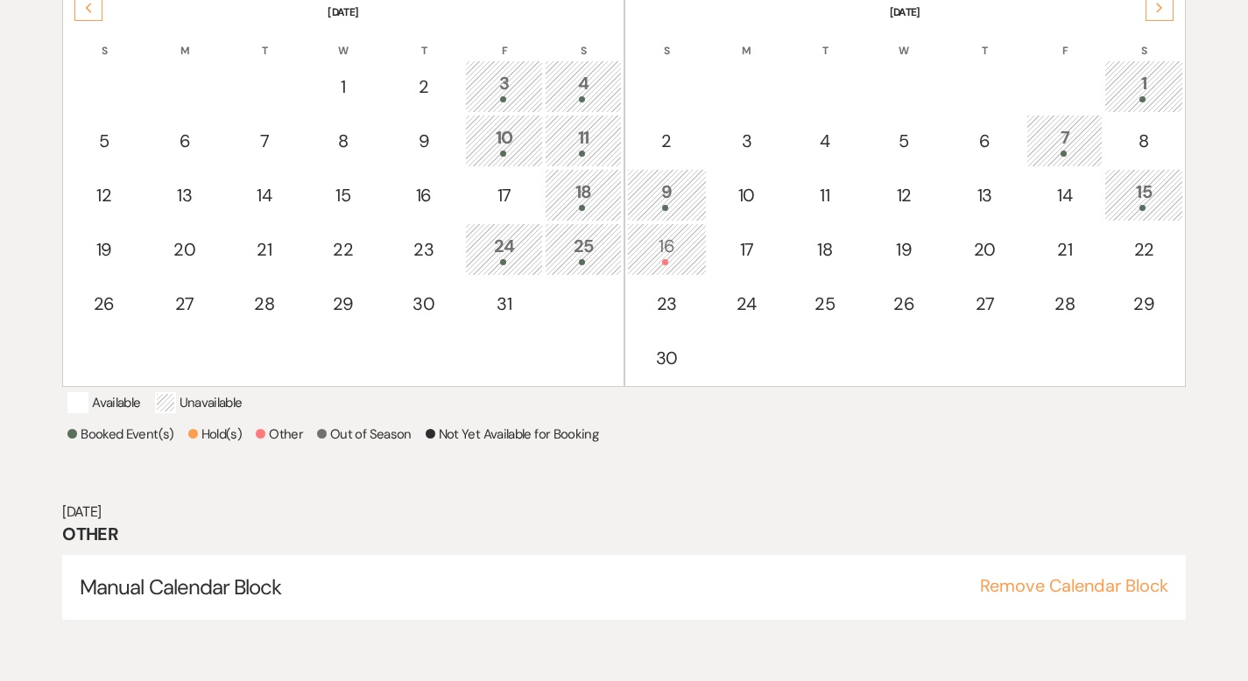
click at [1152, 189] on div "15" at bounding box center [1143, 195] width 59 height 32
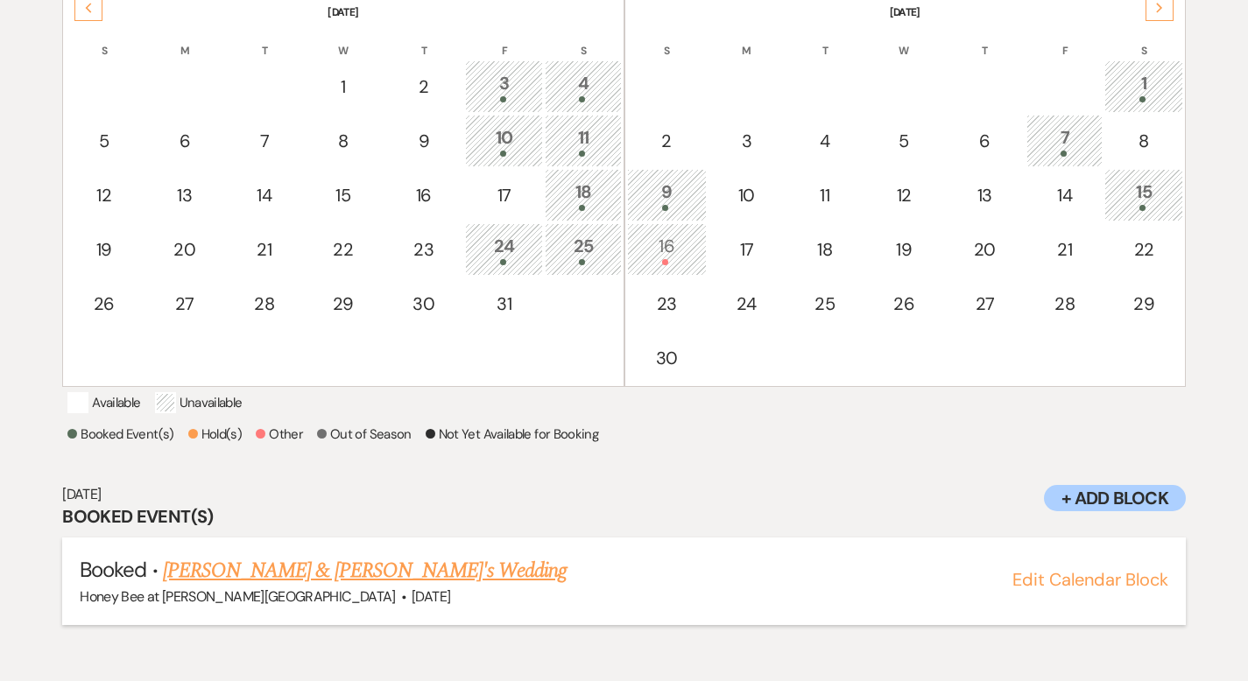
click at [299, 587] on link "Russell Desmond & Fiance's Wedding" at bounding box center [365, 571] width 405 height 32
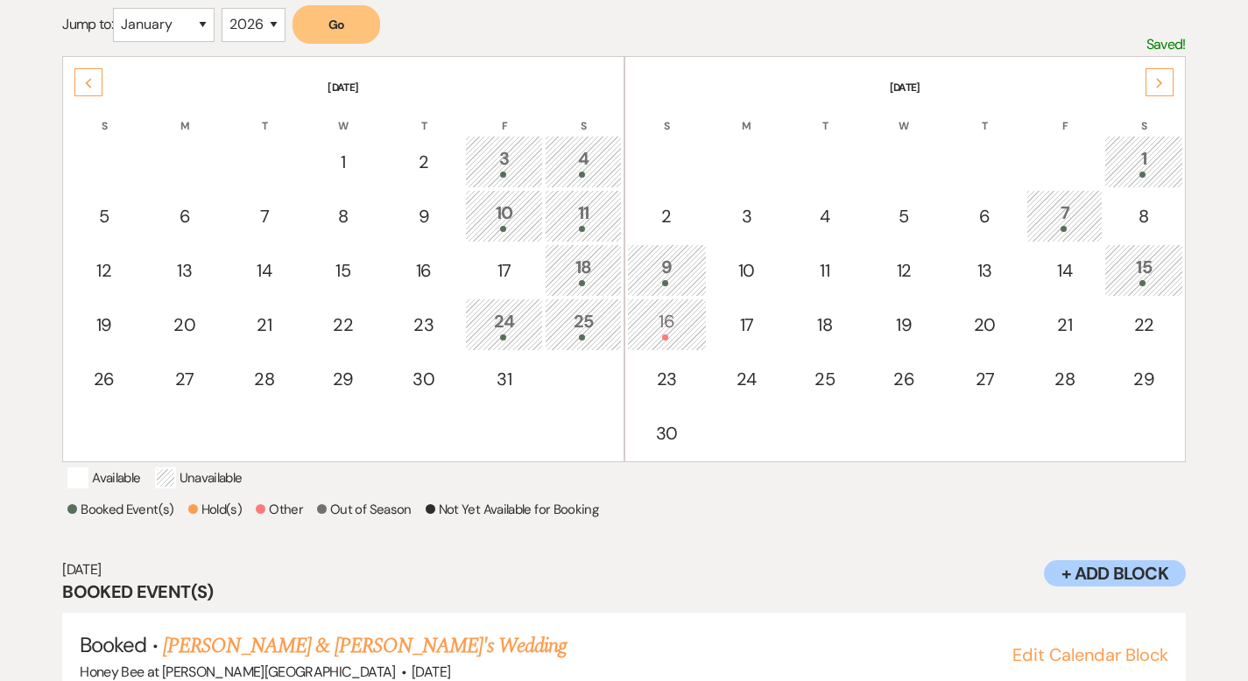
scroll to position [280, 0]
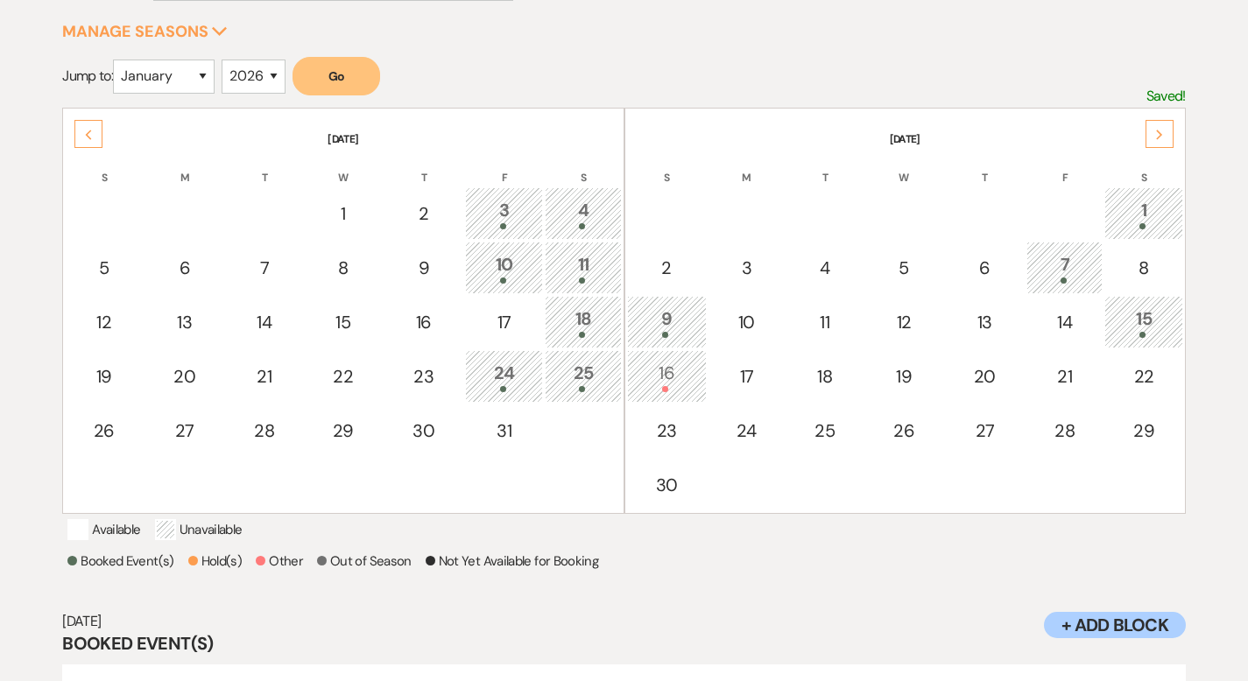
click at [1157, 130] on use at bounding box center [1159, 135] width 6 height 10
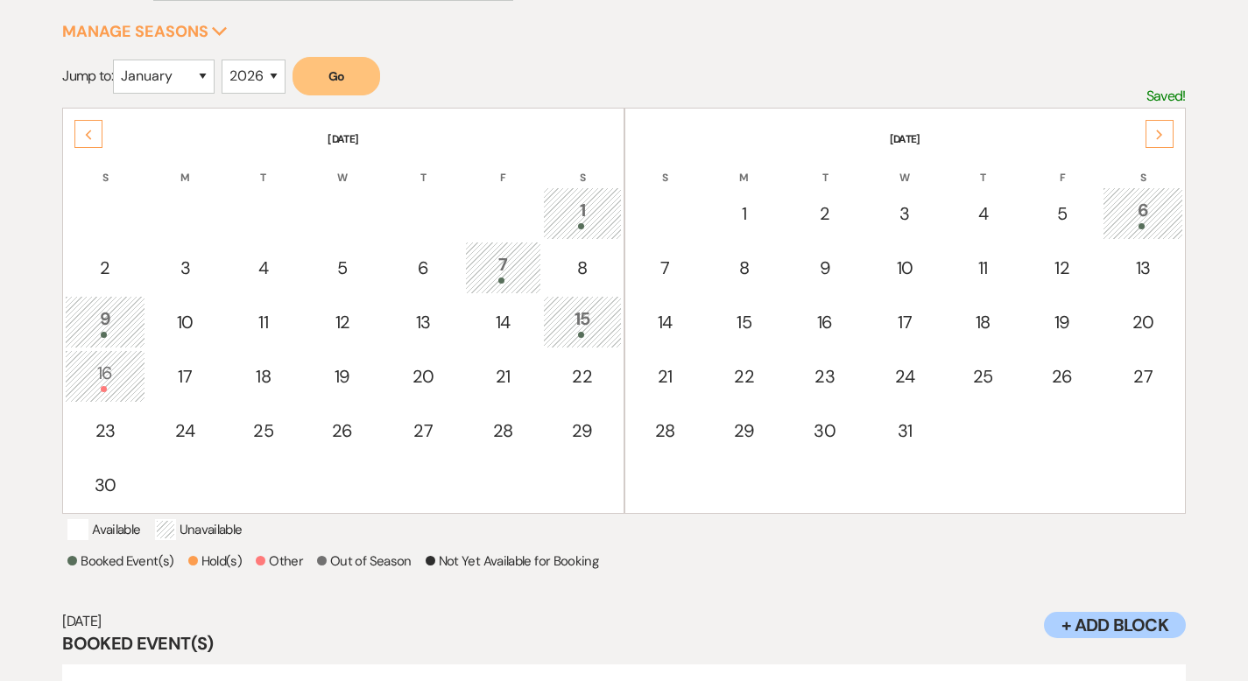
click at [1149, 211] on div "6" at bounding box center [1142, 213] width 60 height 32
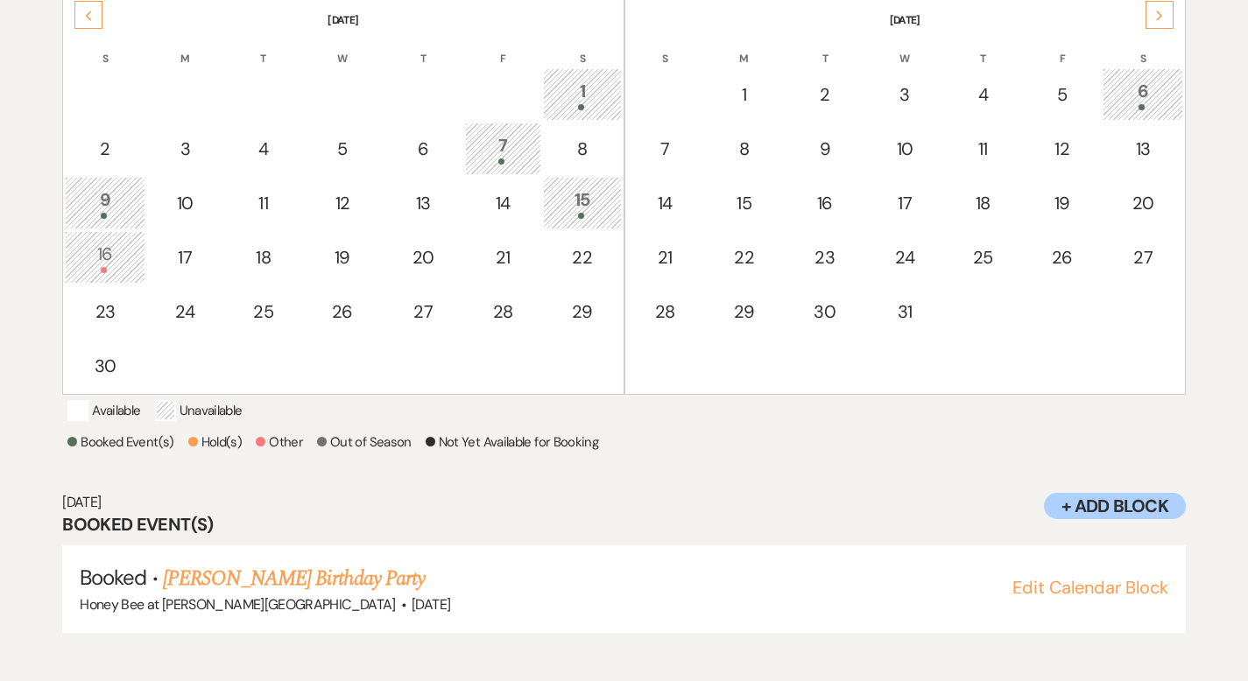
scroll to position [407, 0]
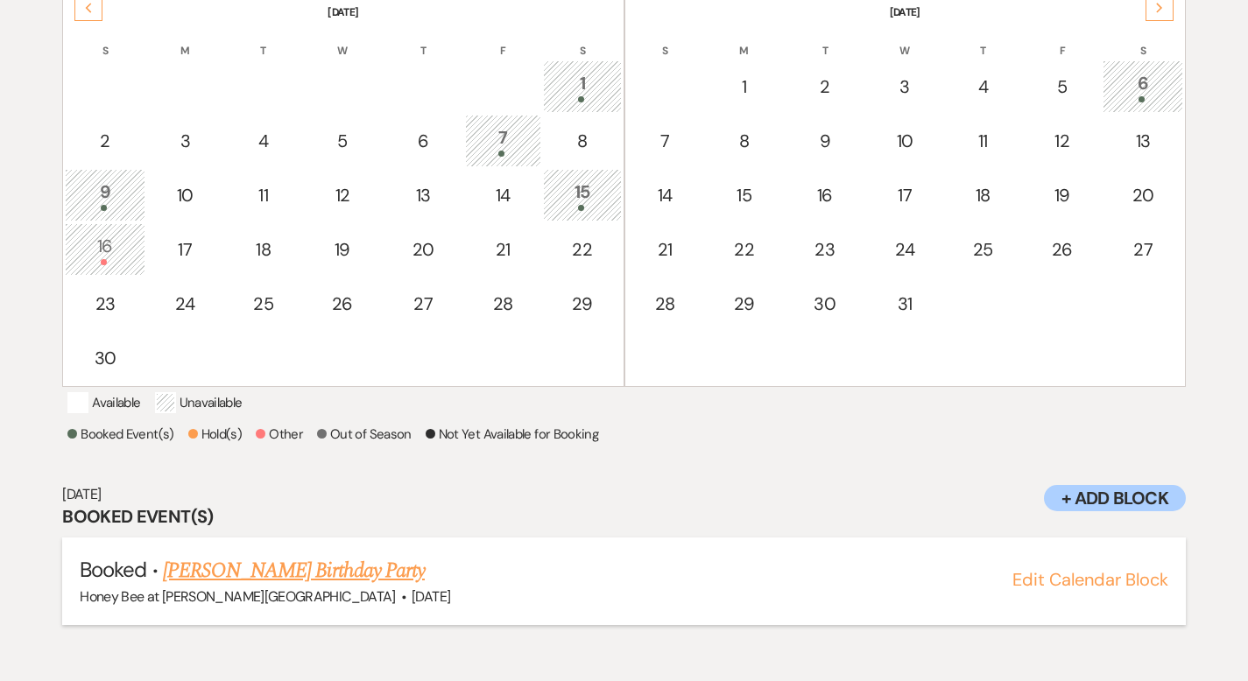
click at [273, 587] on link "[PERSON_NAME] Birthday Party" at bounding box center [294, 571] width 262 height 32
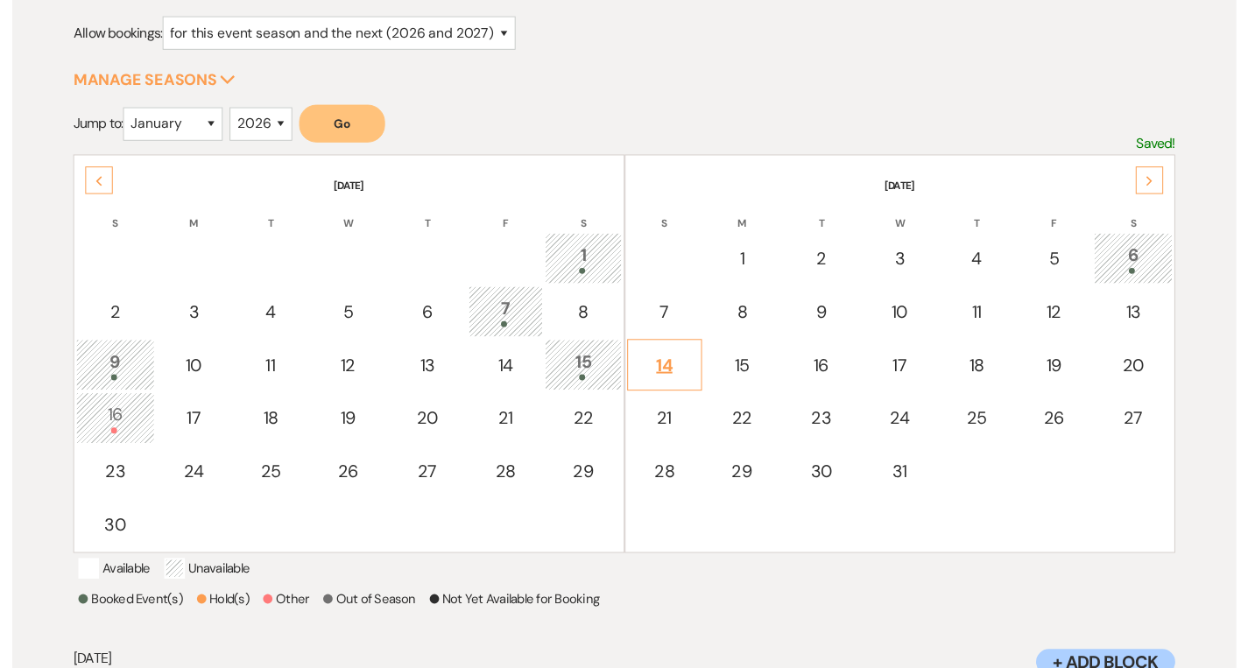
scroll to position [0, 0]
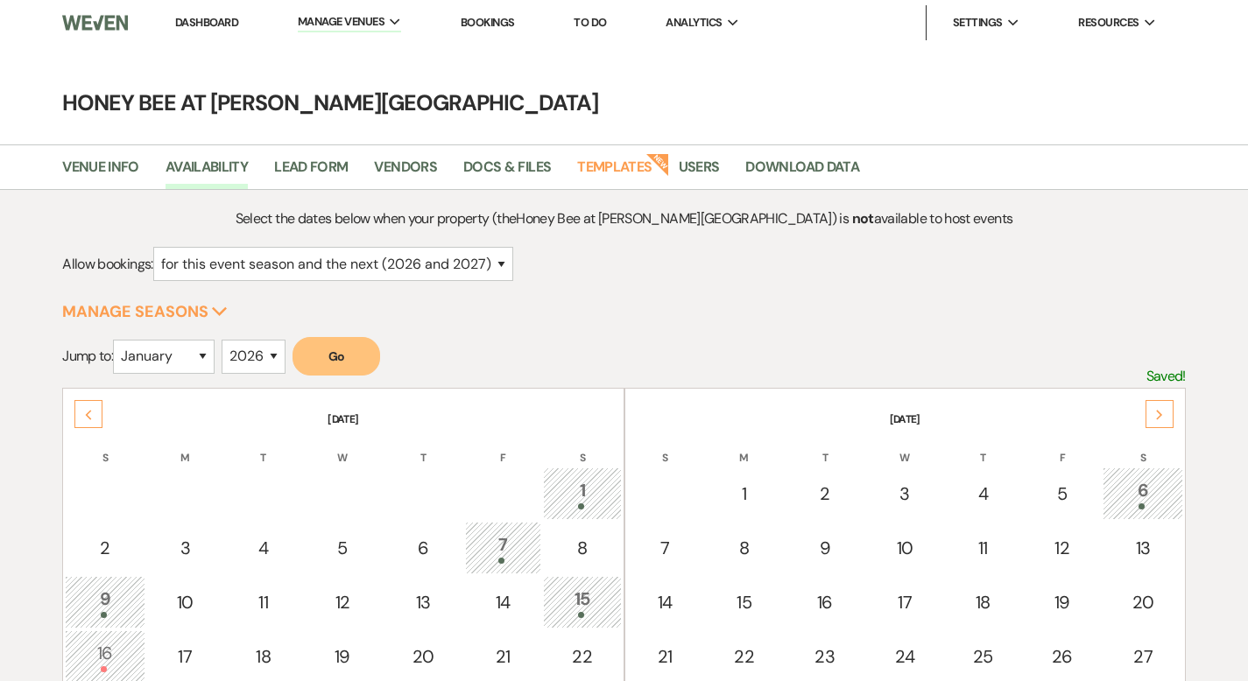
click at [219, 18] on link "Dashboard" at bounding box center [206, 22] width 63 height 15
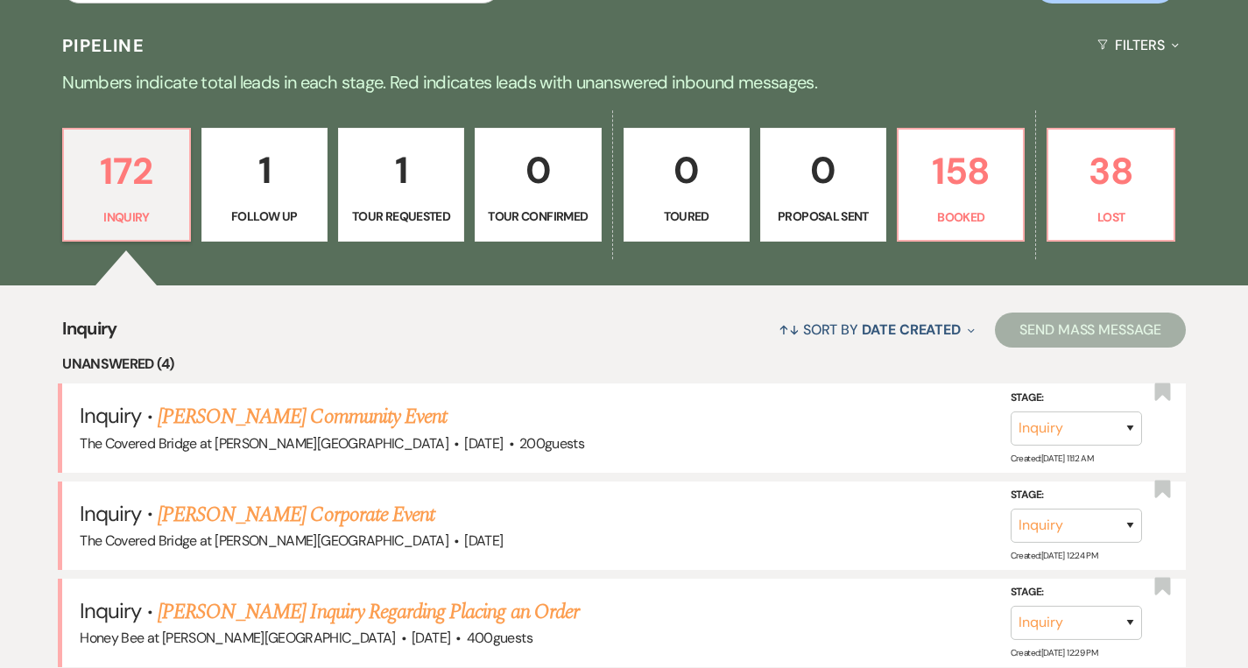
scroll to position [1102, 0]
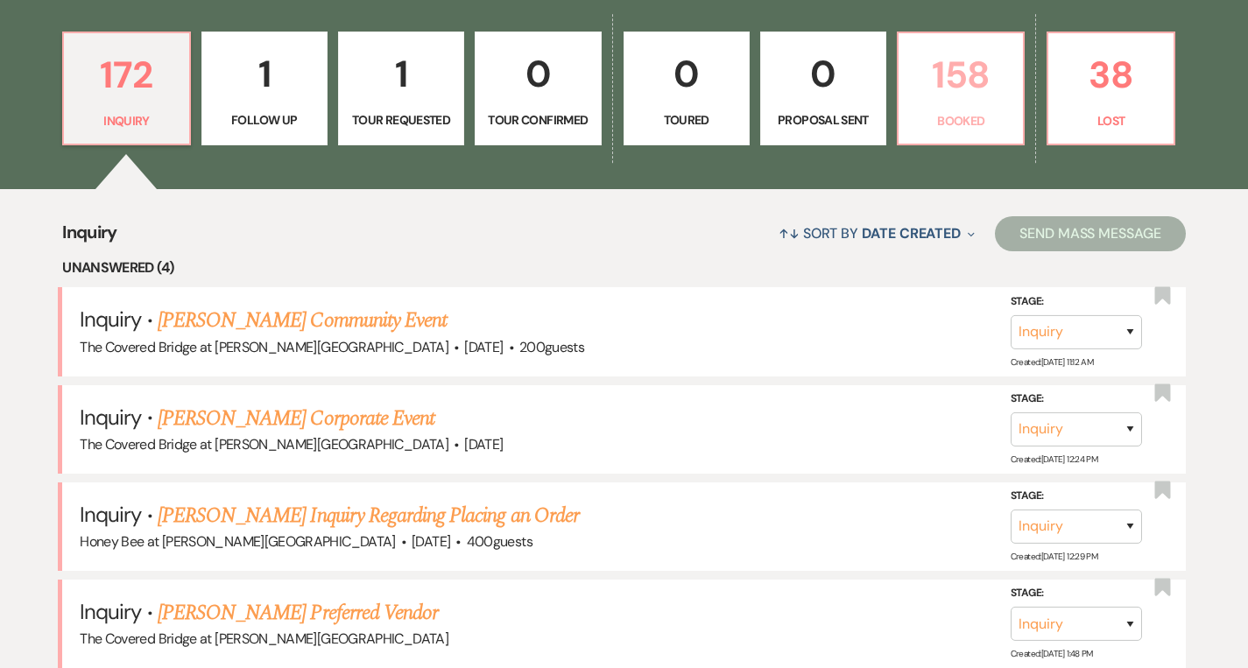
click at [1012, 67] on p "158" at bounding box center [960, 75] width 103 height 59
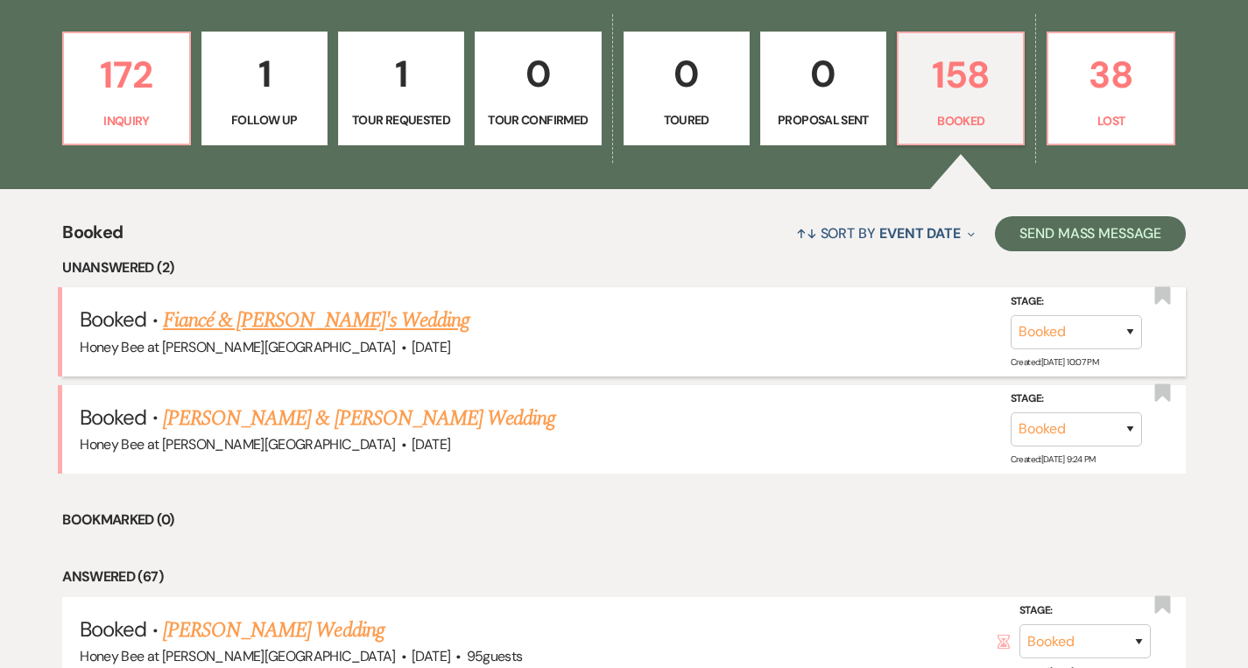
click at [386, 320] on link "Fiancé & Bailey Palmee's Wedding" at bounding box center [316, 321] width 306 height 32
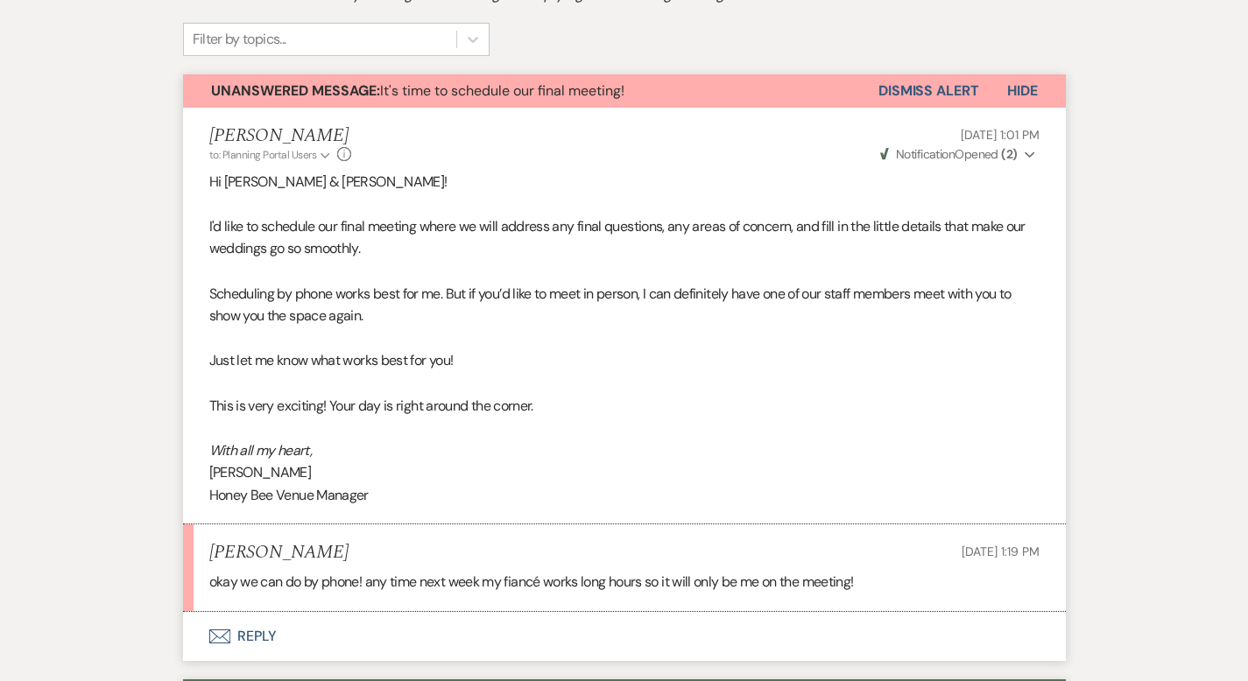
scroll to position [422, 0]
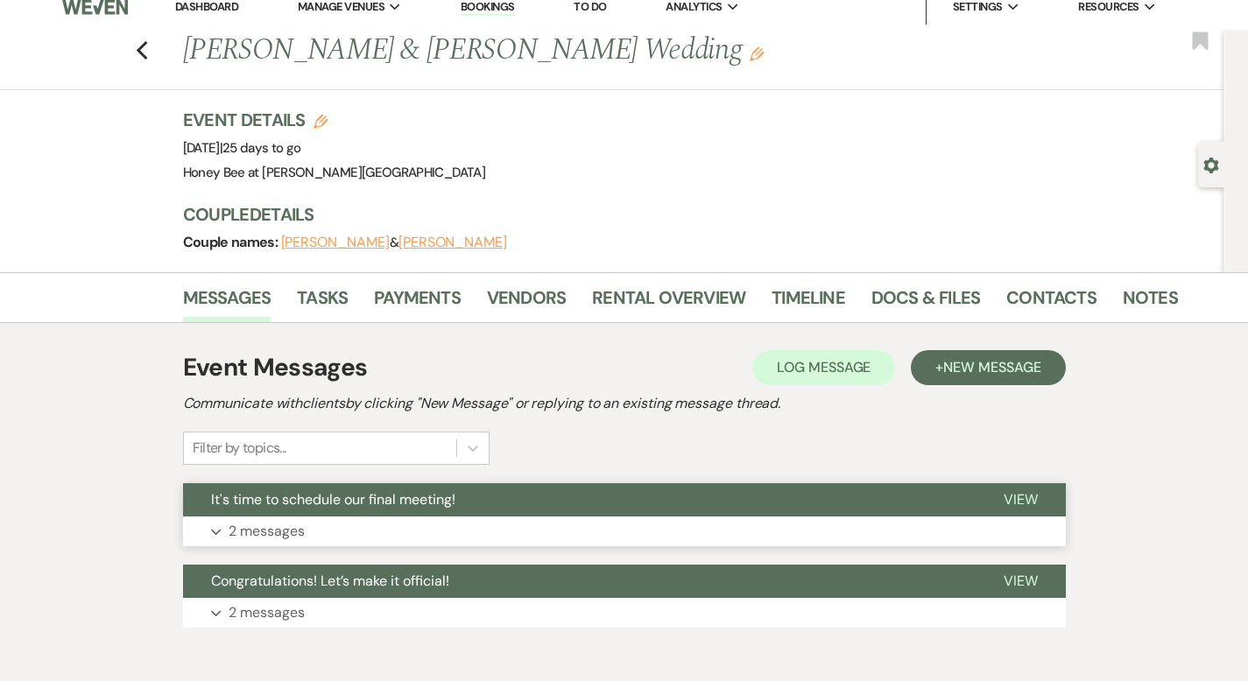
click at [362, 518] on button "Expand 2 messages" at bounding box center [624, 532] width 883 height 30
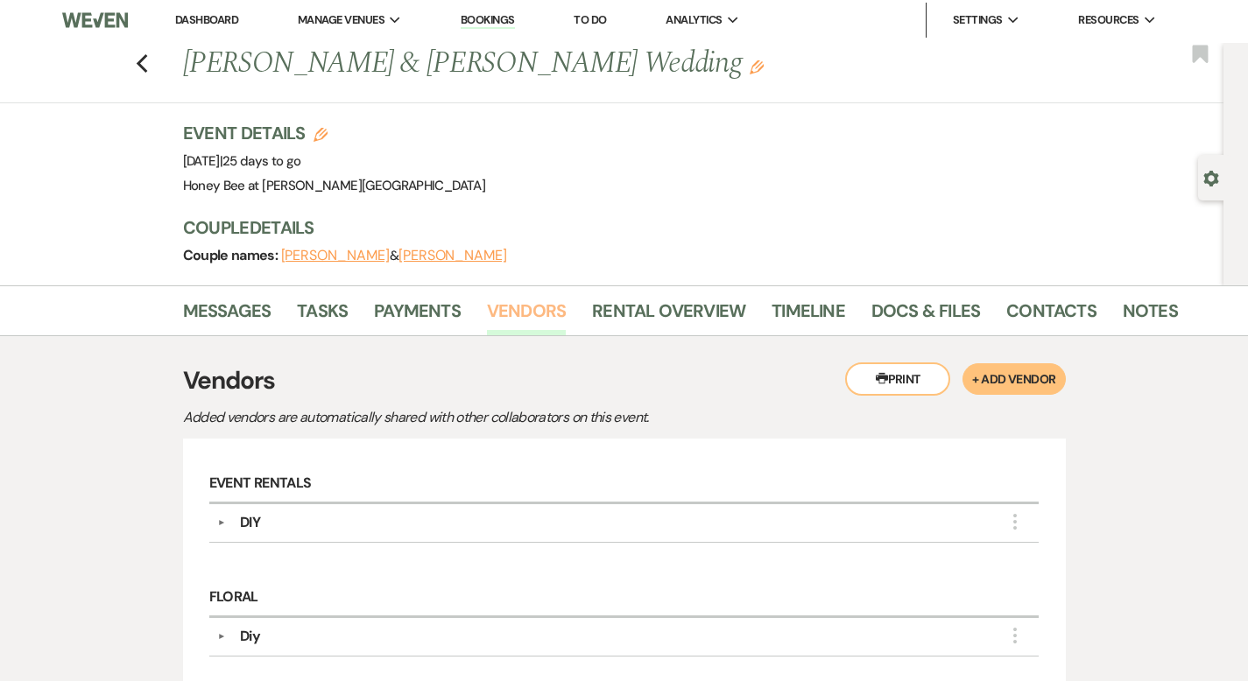
scroll to position [34, 0]
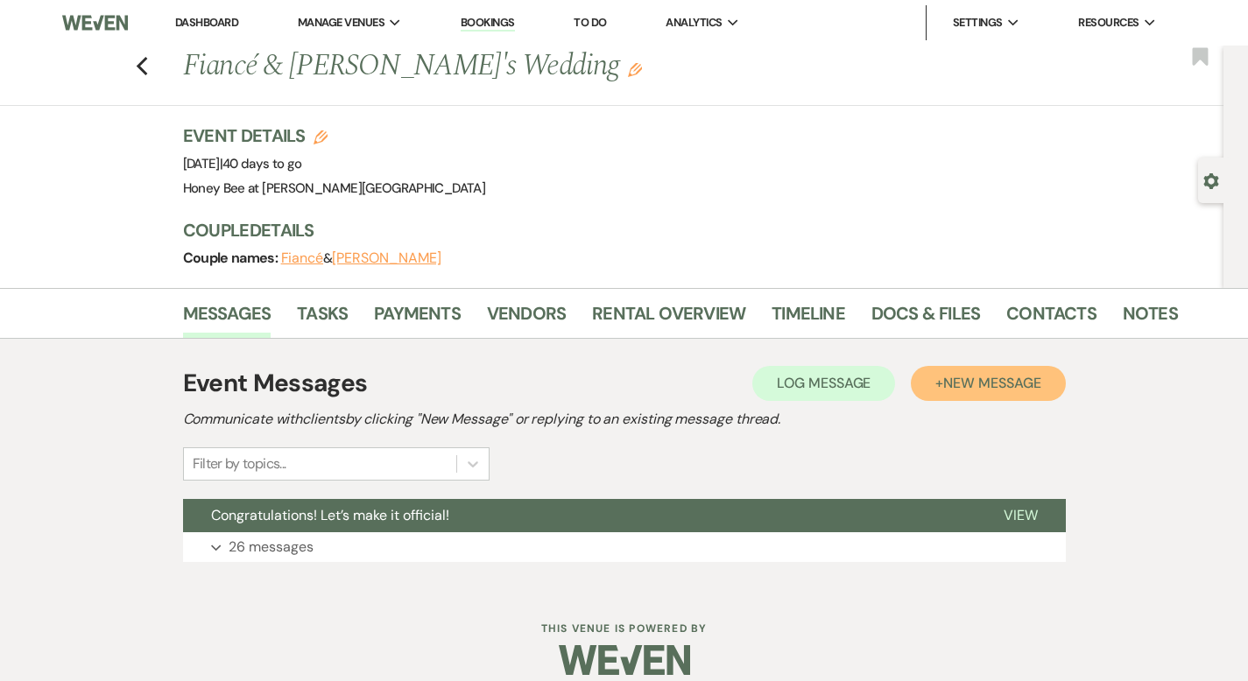
click at [1050, 392] on button "+ New Message" at bounding box center [988, 383] width 154 height 35
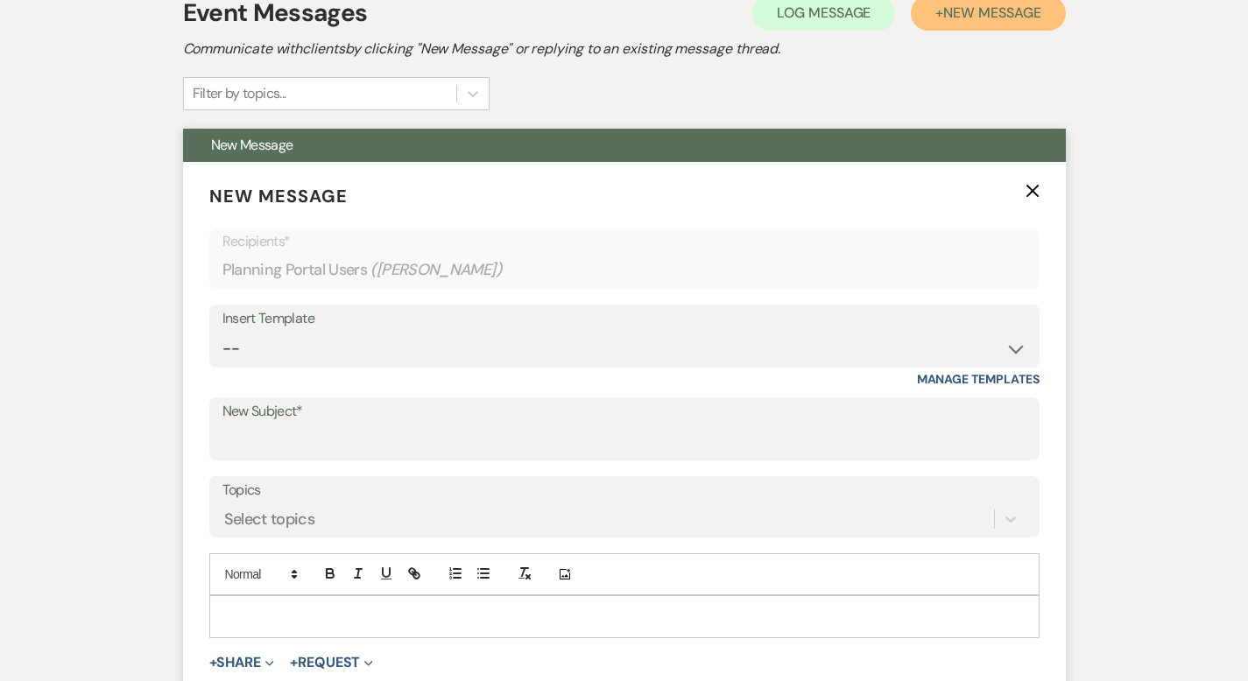
scroll to position [380, 0]
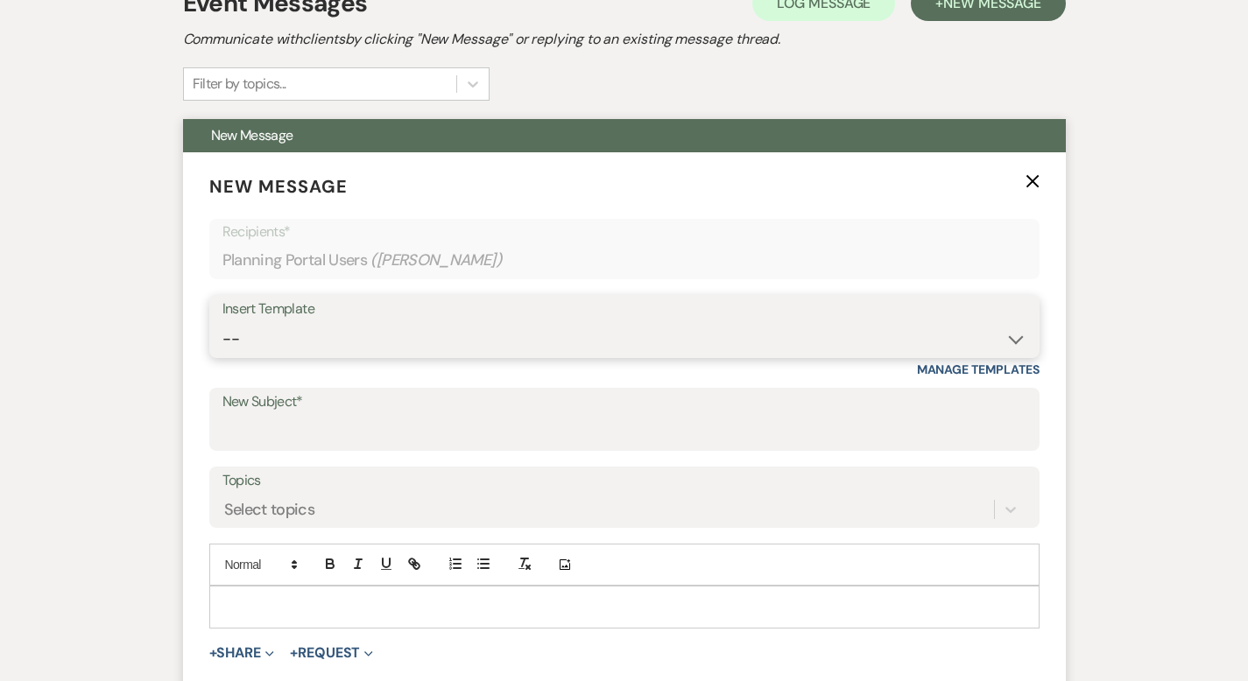
click at [380, 332] on select "-- Weven Planning Portal Introduction (Booked Events) Initial Inquiry Response …" at bounding box center [624, 339] width 804 height 34
select select "5829"
type input "It's time to schedule our final meeting!"
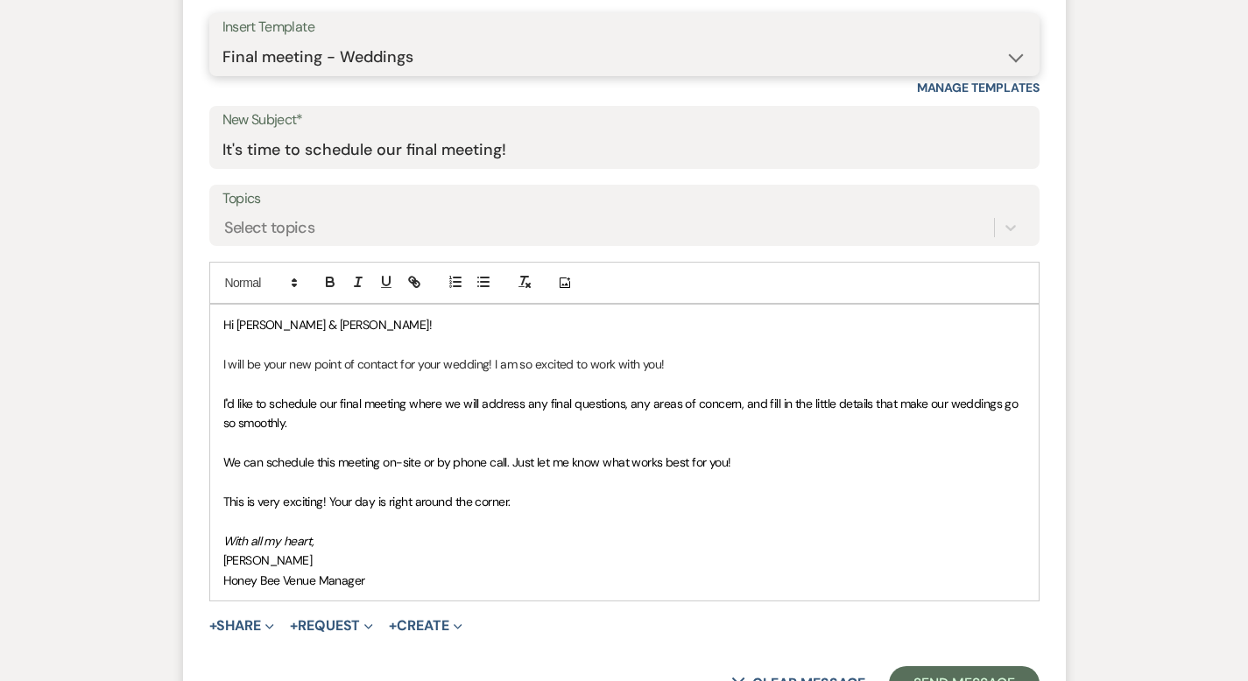
scroll to position [668, 0]
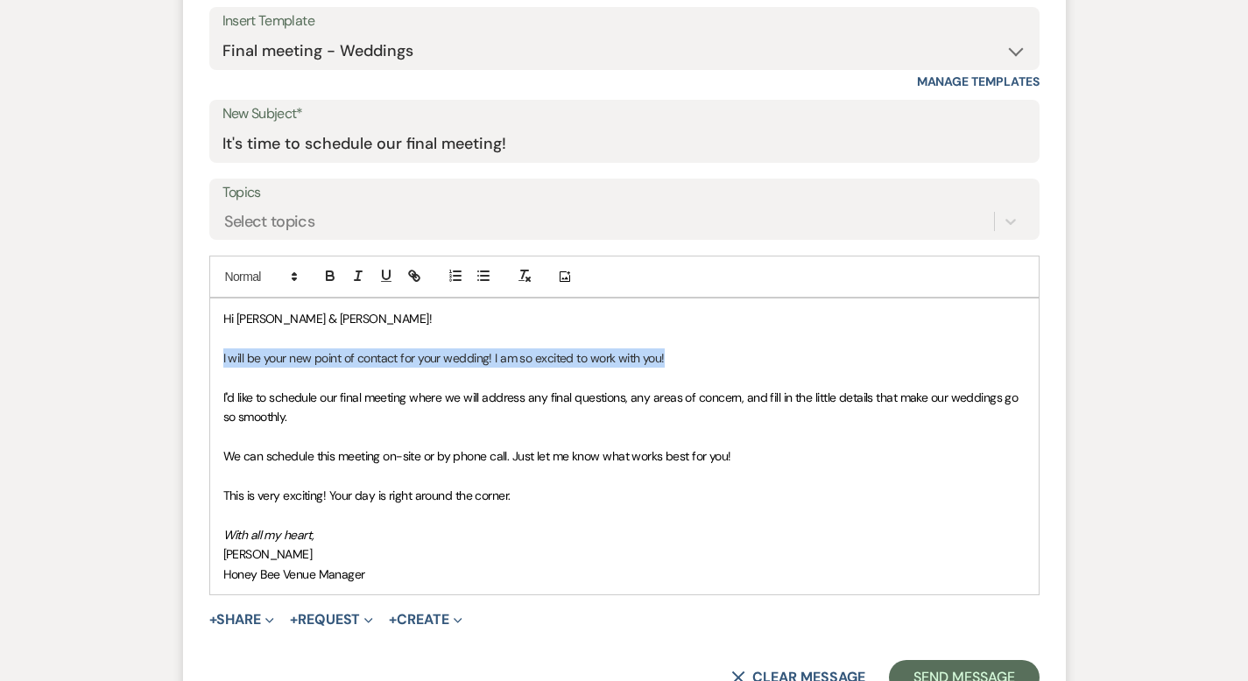
drag, startPoint x: 613, startPoint y: 357, endPoint x: 165, endPoint y: 359, distance: 448.3
click at [223, 359] on p "I will be your new point of contact for your wedding! I am so excited to work w…" at bounding box center [624, 358] width 802 height 19
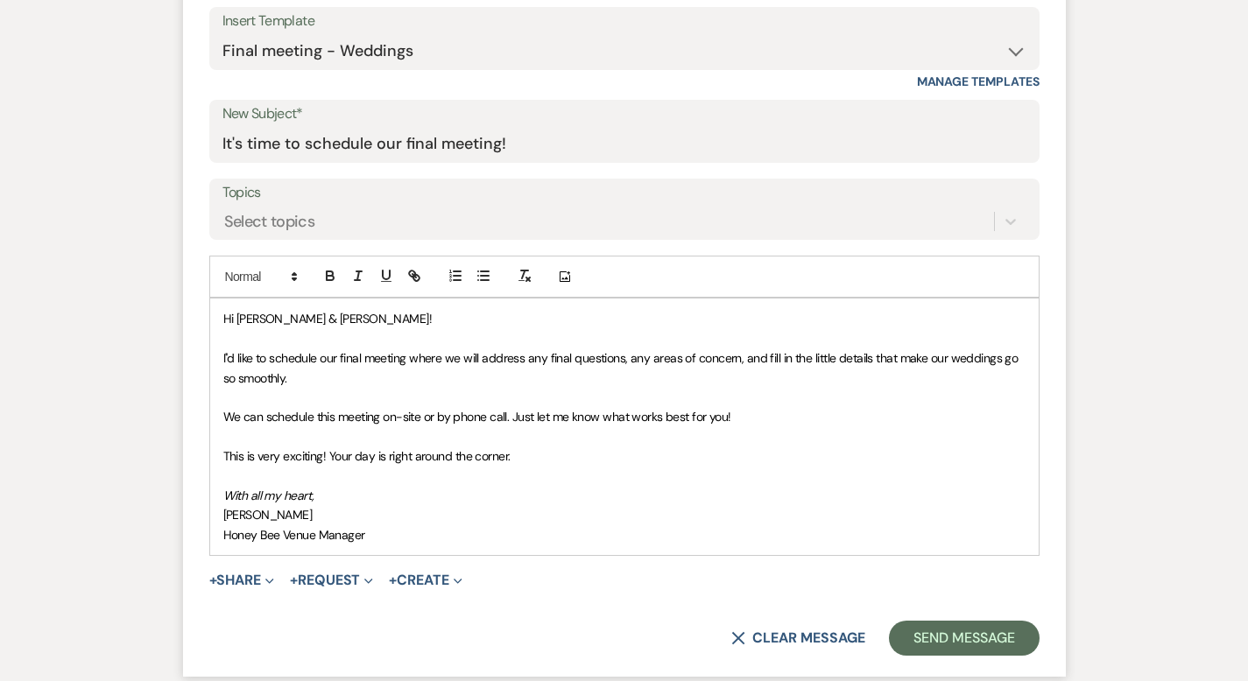
click at [710, 407] on p "We can schedule this meeting on-site or by phone call. Just let me know what wo…" at bounding box center [624, 416] width 802 height 19
drag, startPoint x: 710, startPoint y: 399, endPoint x: 96, endPoint y: 386, distance: 614.0
click at [96, 386] on div "Messages Tasks Payments Vendors Rental Overview Timeline Docs & Files Contacts …" at bounding box center [624, 203] width 1248 height 1167
copy div "We can schedule this meeting on-site or by phone call. Just let me know what wo…"
click at [683, 407] on p "We can schedule this meeting on-site or by phone call. Just let me know what wo…" at bounding box center [624, 416] width 802 height 19
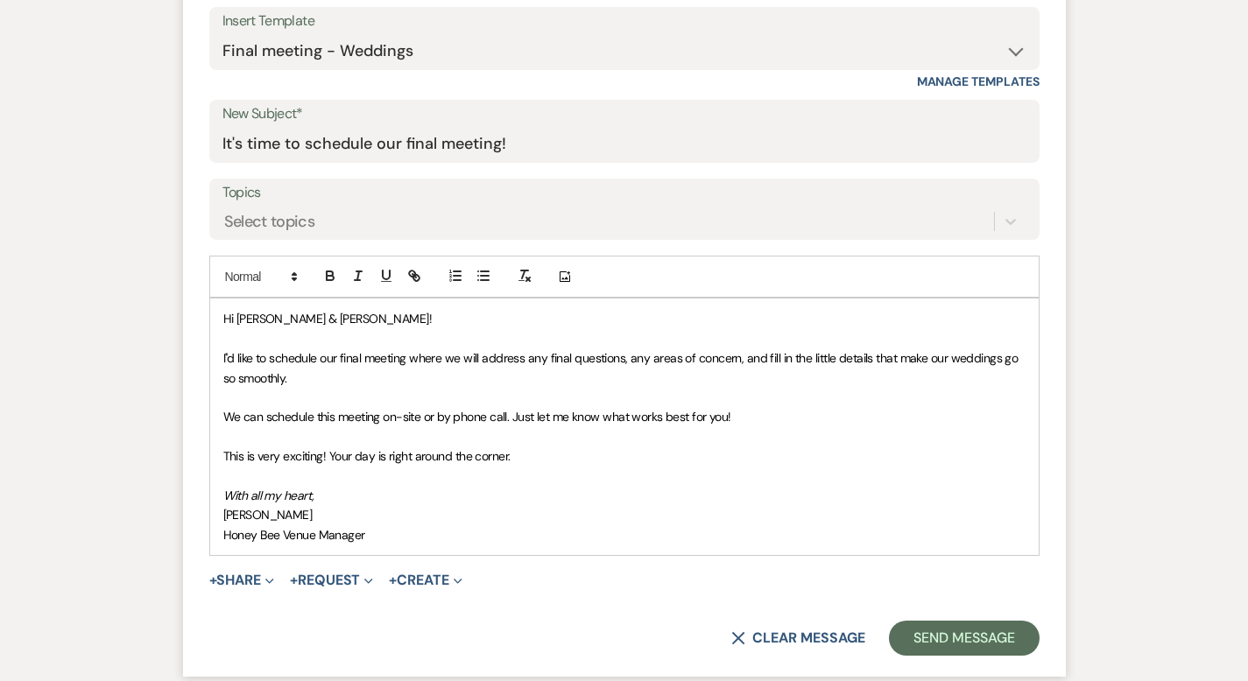
drag, startPoint x: 674, startPoint y: 398, endPoint x: 165, endPoint y: 403, distance: 509.7
click at [223, 407] on p "We can schedule this meeting on-site or by phone call. Just let me know what wo…" at bounding box center [624, 416] width 802 height 19
drag, startPoint x: 695, startPoint y: 398, endPoint x: 640, endPoint y: 395, distance: 55.2
click at [640, 407] on p "Scheduling by phone works best for me, but if you’d like to meet in person, I c…" at bounding box center [624, 416] width 802 height 19
click at [909, 407] on p "Scheduling by phone works best for me, but if you’d like to meet in person, I c…" at bounding box center [624, 416] width 802 height 19
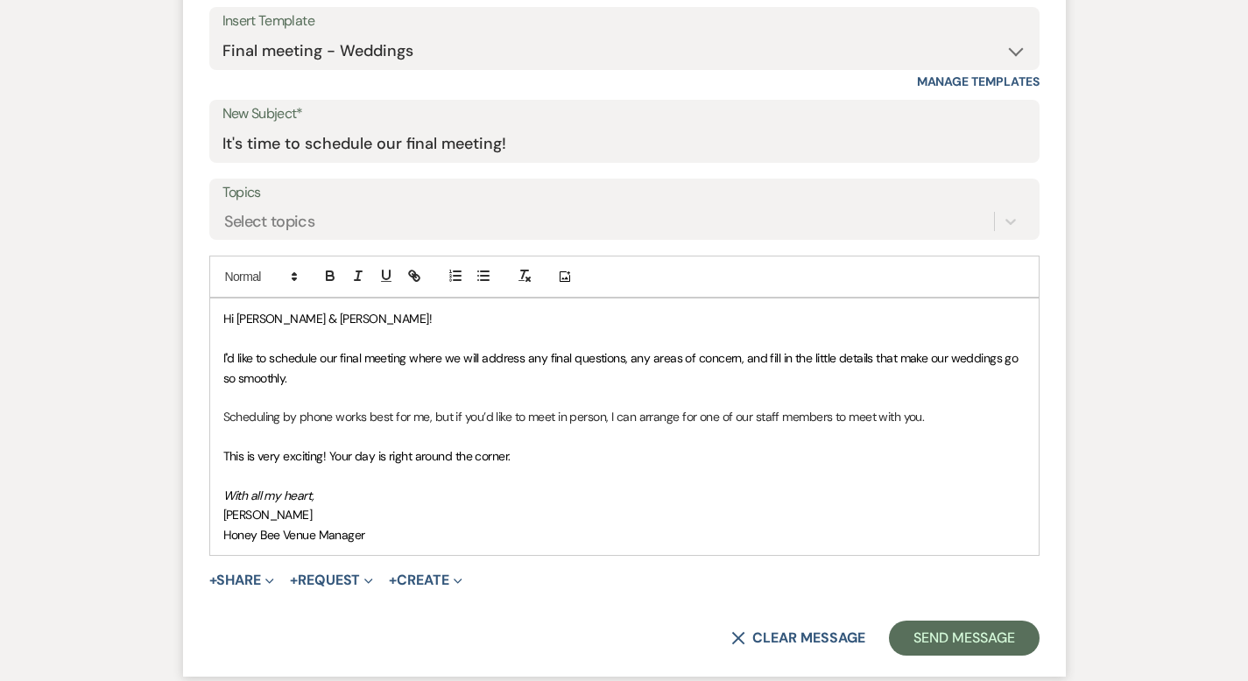
click at [223, 358] on span "I''d like to schedule our final meeting where we will address any final questio…" at bounding box center [622, 367] width 798 height 35
click at [880, 407] on p "Scheduling by phone works best for me, but if you’d like to meet in person, I c…" at bounding box center [624, 416] width 802 height 19
click at [907, 407] on p "Scheduling by phone works best for me, but if you’d like to meet in person, I c…" at bounding box center [624, 416] width 802 height 19
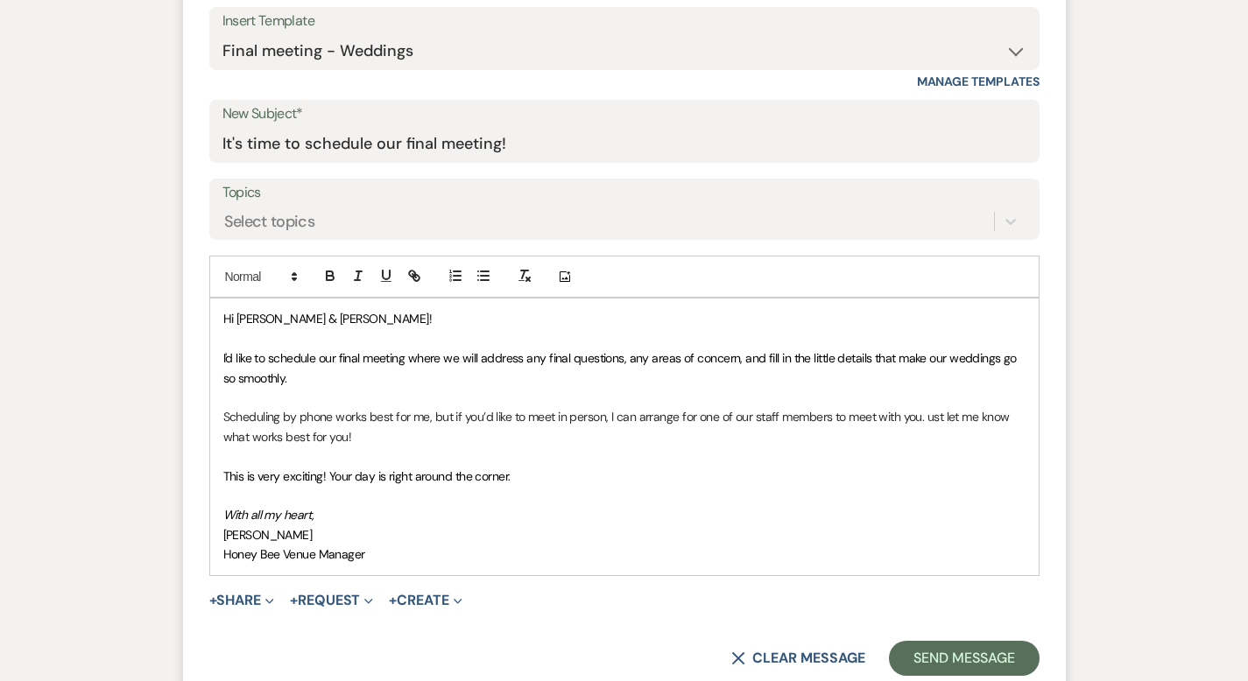
click at [866, 407] on p "Scheduling by phone works best for me, but if you’d like to meet in person, I c…" at bounding box center [624, 426] width 802 height 39
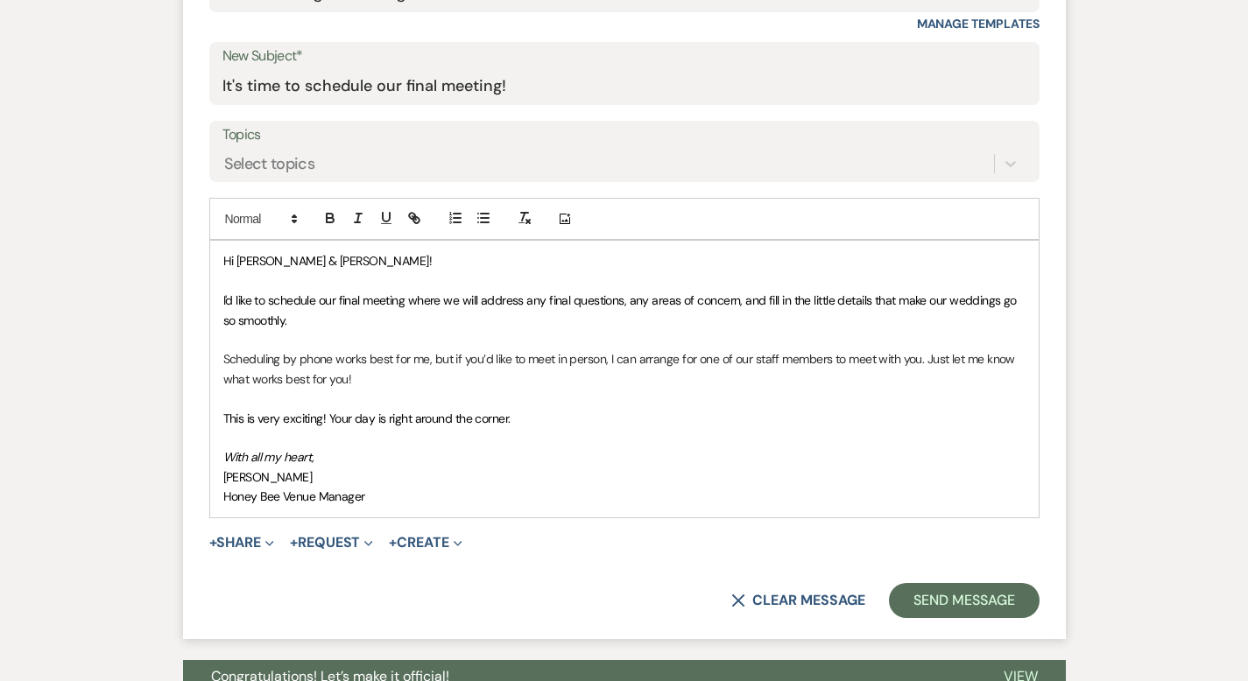
scroll to position [725, 0]
click at [474, 410] on p "This is very exciting! Your day is right around the corner." at bounding box center [624, 419] width 802 height 19
click at [863, 350] on p "Scheduling by phone works best for me, but if you’d like to meet in person, I c…" at bounding box center [624, 369] width 802 height 39
click at [805, 390] on p at bounding box center [624, 399] width 802 height 19
click at [776, 360] on p "Scheduling by phone works best for me, but if you’d like to meet in person, I c…" at bounding box center [624, 369] width 802 height 39
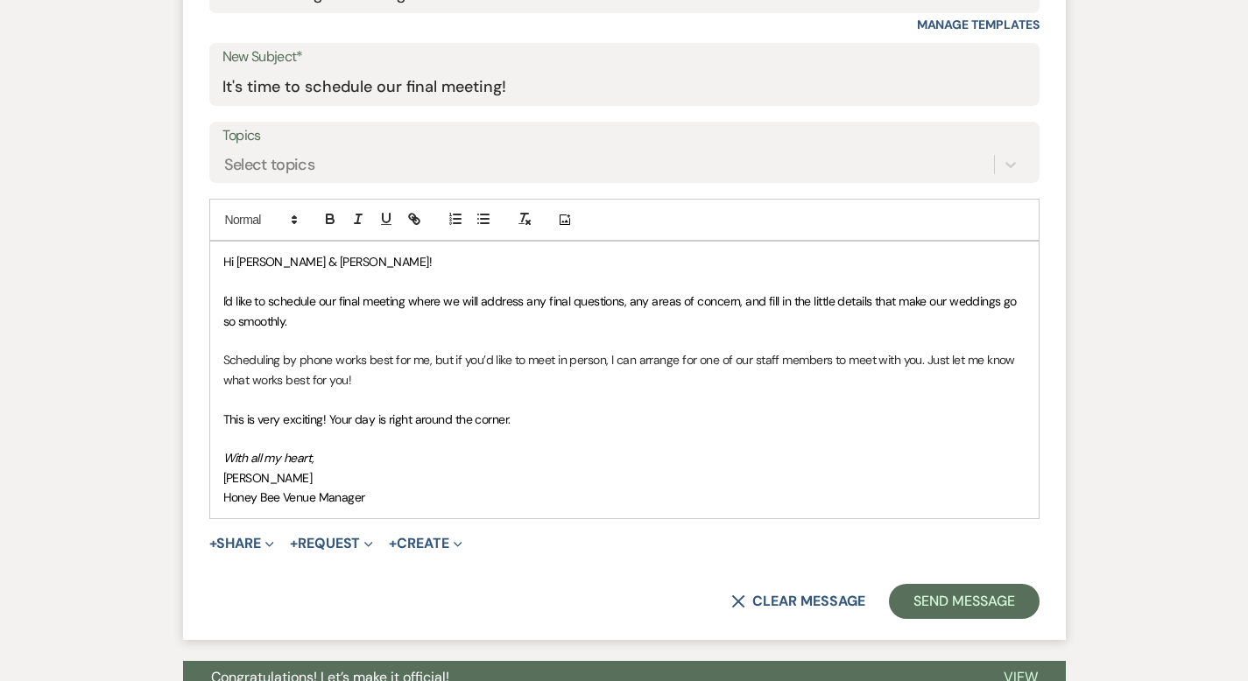
scroll to position [723, 0]
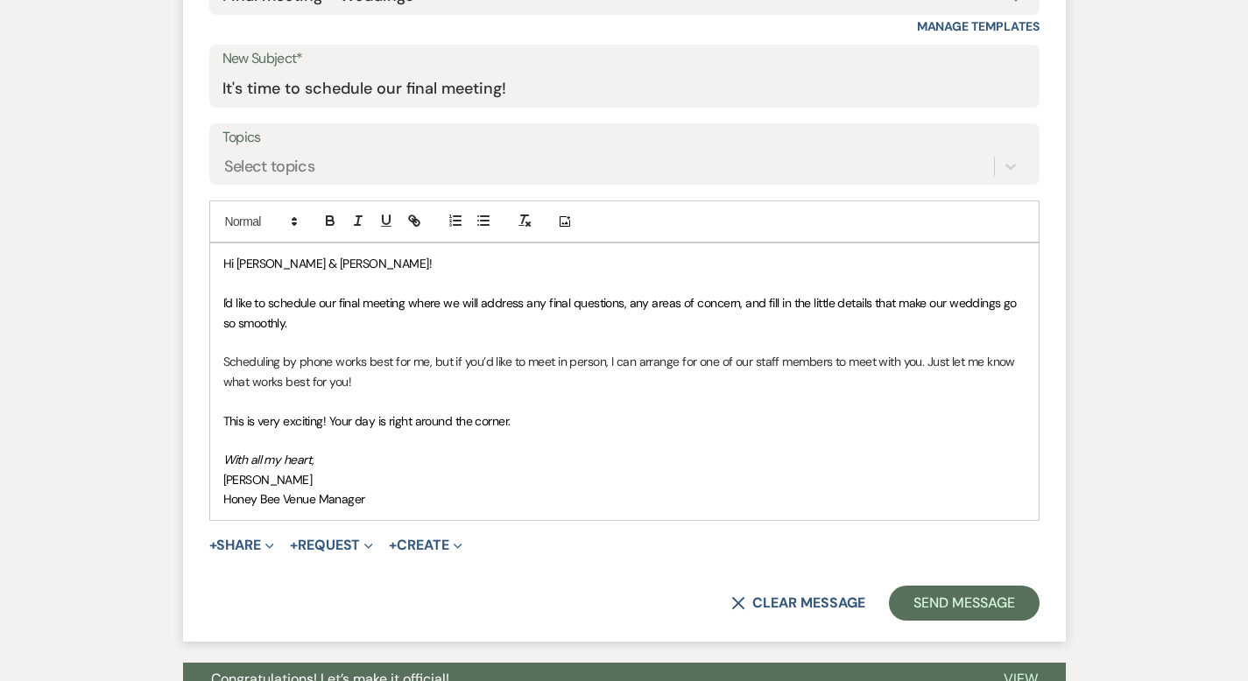
click at [374, 352] on p "Scheduling by phone works best for me, but if you’d like to meet in person, I c…" at bounding box center [624, 371] width 802 height 39
click at [863, 352] on p "Scheduling by phone works best for me. But if you’d like to meet in person, I c…" at bounding box center [624, 371] width 802 height 39
click at [864, 352] on p "Scheduling by phone works best for me. But if you’d like to meet in person, I c…" at bounding box center [624, 371] width 802 height 39
drag, startPoint x: 638, startPoint y: 342, endPoint x: 580, endPoint y: 346, distance: 58.8
click at [580, 352] on p "Scheduling by phone works best for me. But if you’d like to meet in person, I c…" at bounding box center [624, 371] width 802 height 39
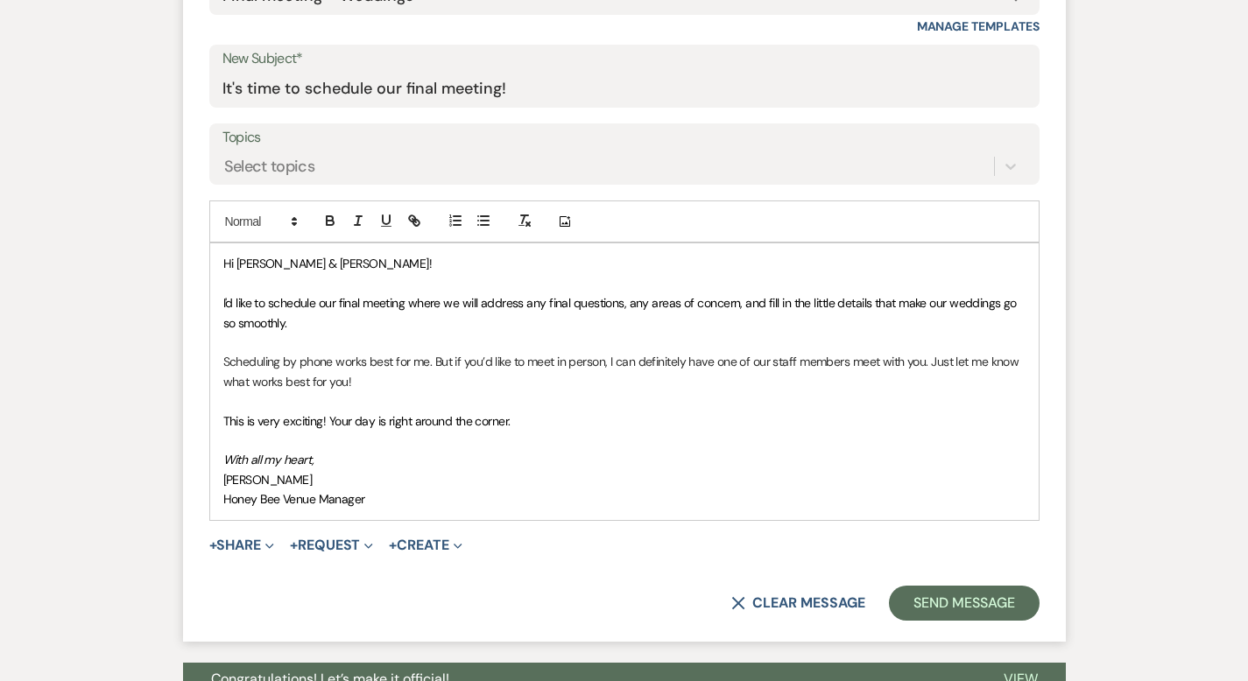
click at [398, 352] on p "Scheduling by phone works best for me. But if you’d like to meet in person, I c…" at bounding box center [624, 371] width 802 height 39
click at [874, 352] on p "Scheduling by phone works best for me. But if you’d like to meet in person, I c…" at bounding box center [624, 371] width 802 height 39
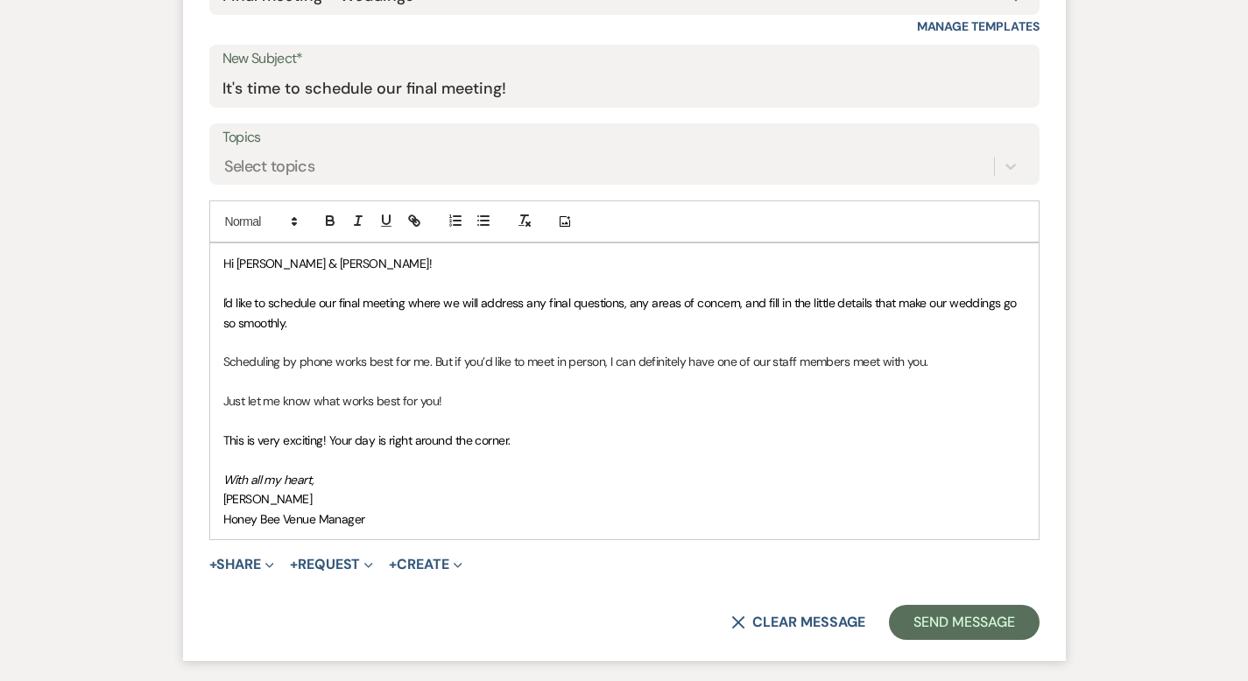
click at [879, 352] on p "Scheduling by phone works best for me. But if you’d like to meet in person, I c…" at bounding box center [624, 361] width 802 height 19
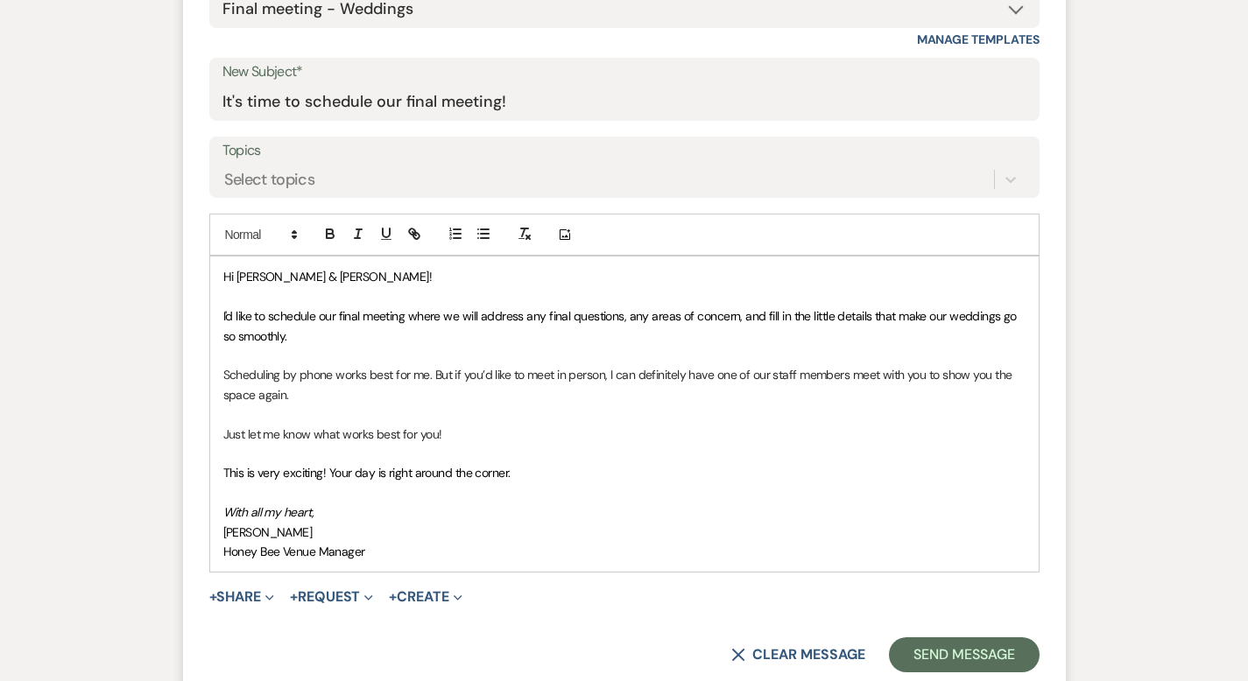
scroll to position [709, 0]
click at [1003, 638] on button "Send Message" at bounding box center [964, 655] width 150 height 35
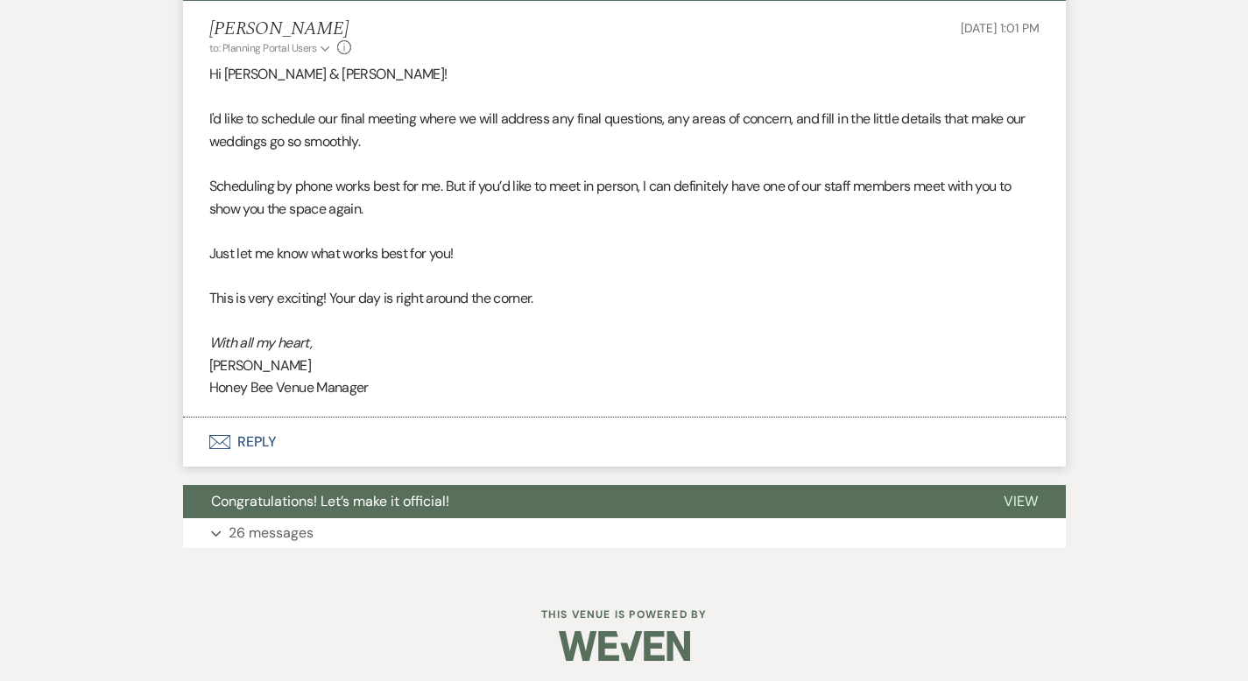
scroll to position [0, 0]
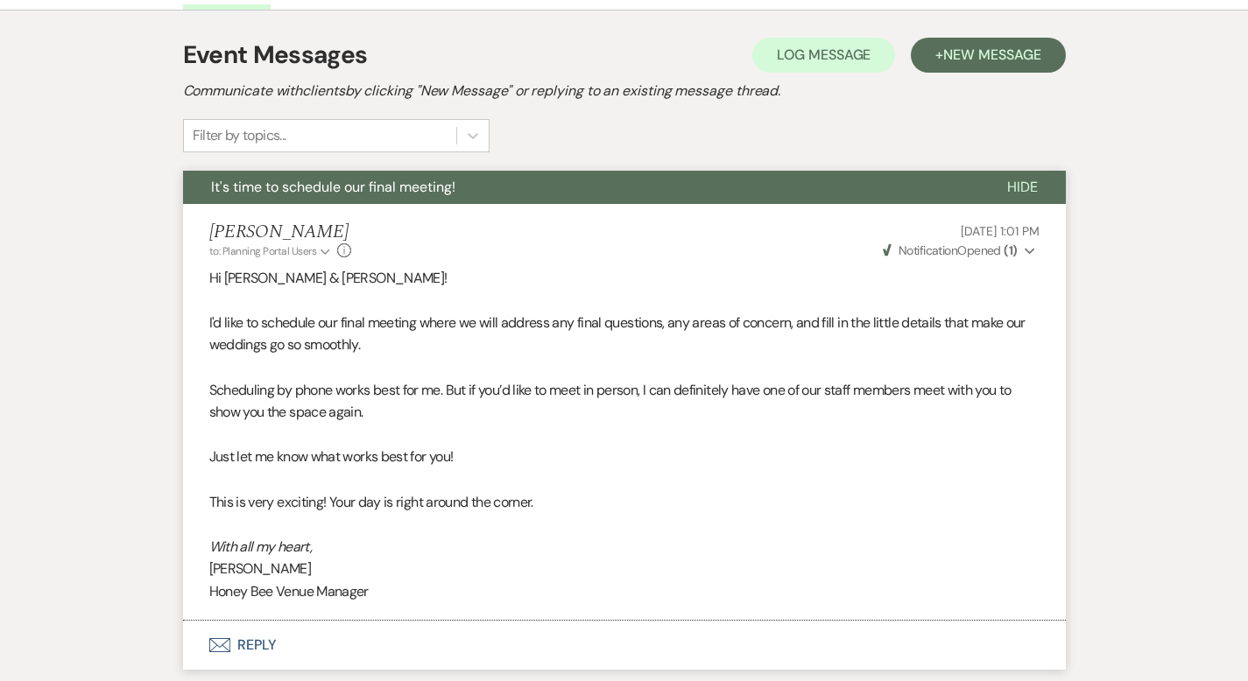
drag, startPoint x: 482, startPoint y: 504, endPoint x: 151, endPoint y: 322, distance: 377.0
click at [209, 322] on div "Hi [PERSON_NAME] & [PERSON_NAME]! I'd like to schedule our final meeting where …" at bounding box center [624, 435] width 830 height 336
copy div "I'd like to schedule our final meeting where we will address any final question…"
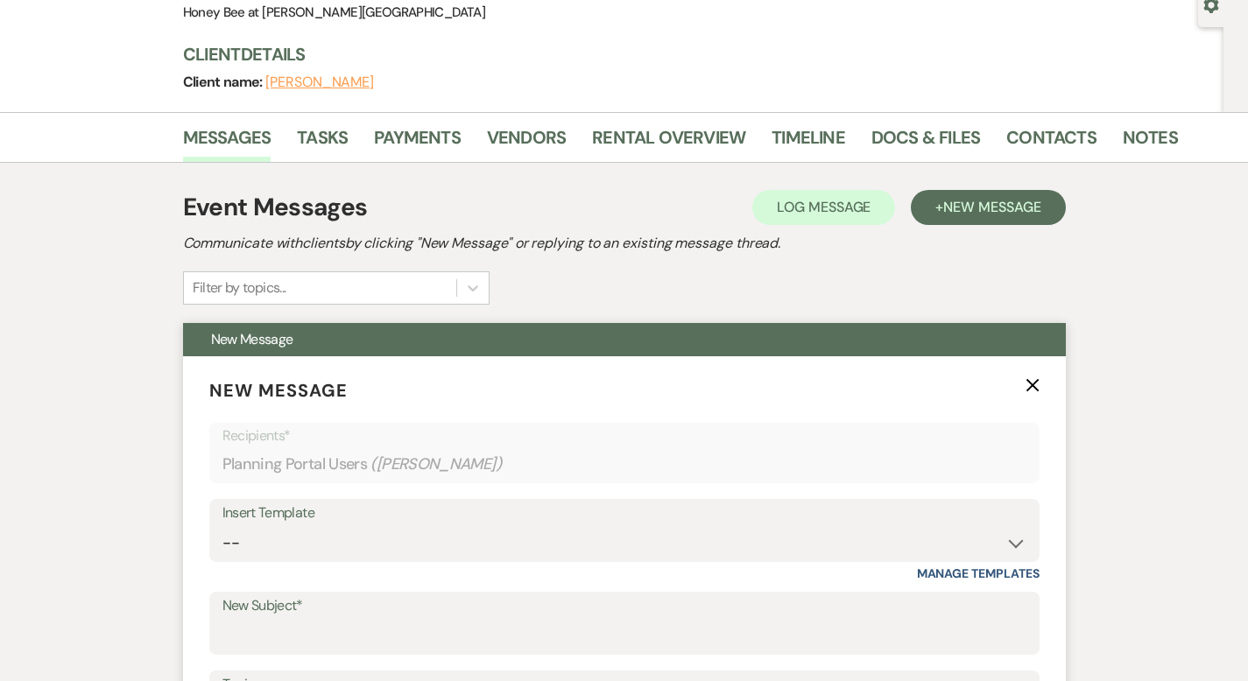
scroll to position [254, 0]
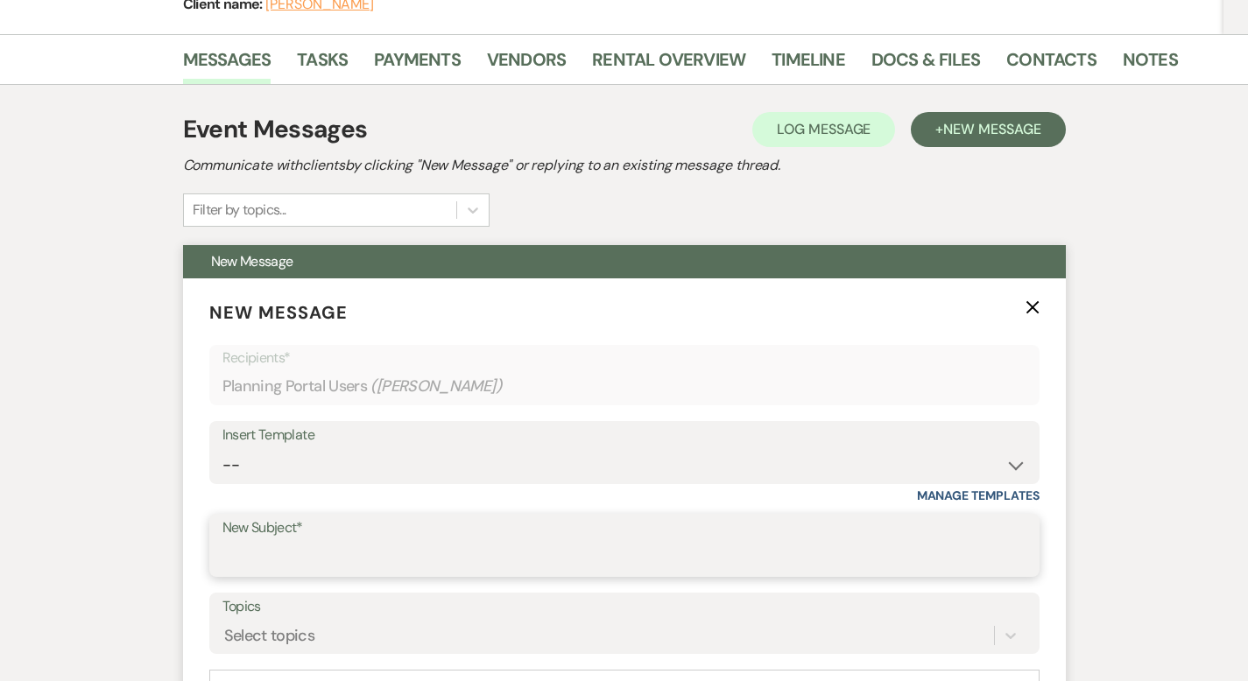
click at [274, 546] on input "New Subject*" at bounding box center [624, 558] width 804 height 34
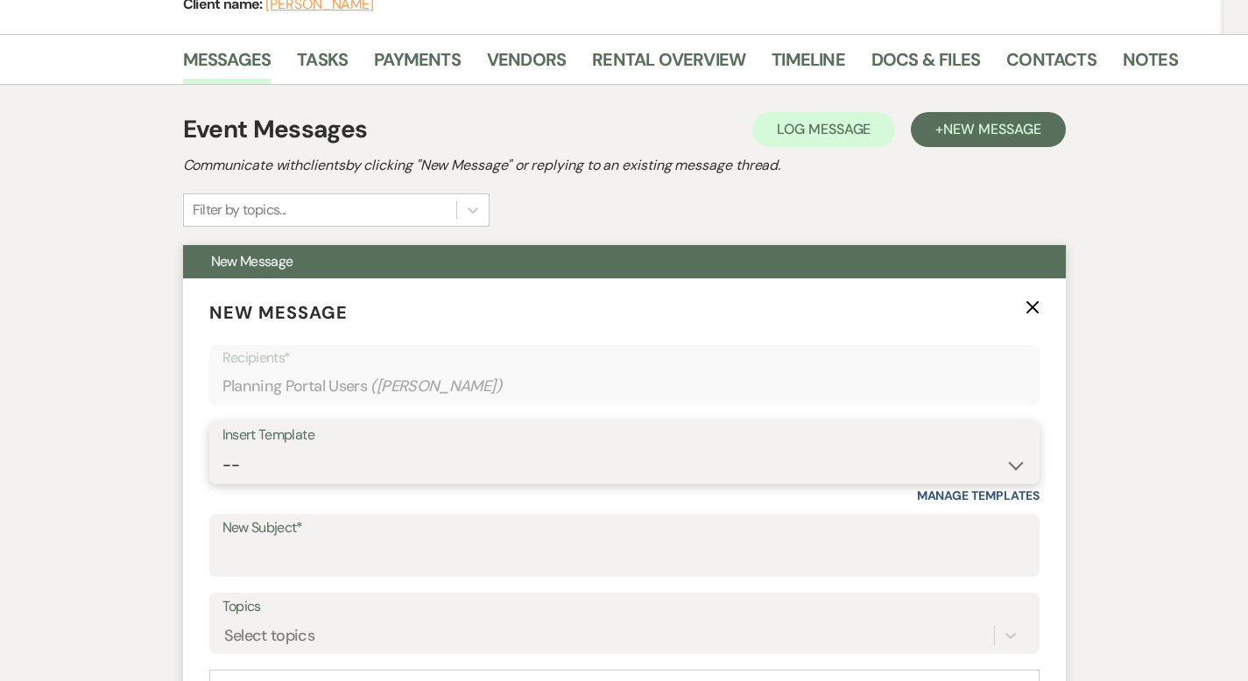
click at [289, 460] on select "-- Weven Planning Portal Introduction (Booked Events) Initial Inquiry Response …" at bounding box center [624, 465] width 804 height 34
select select "5831"
type input "Final Details!"
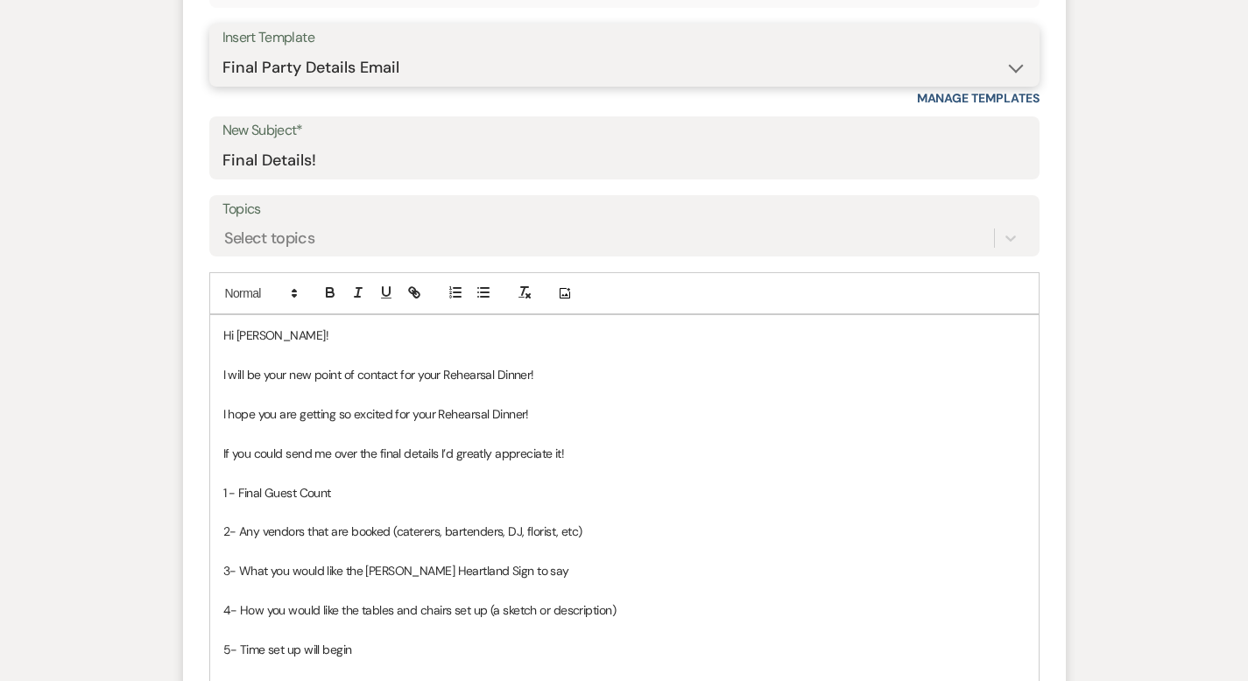
scroll to position [657, 0]
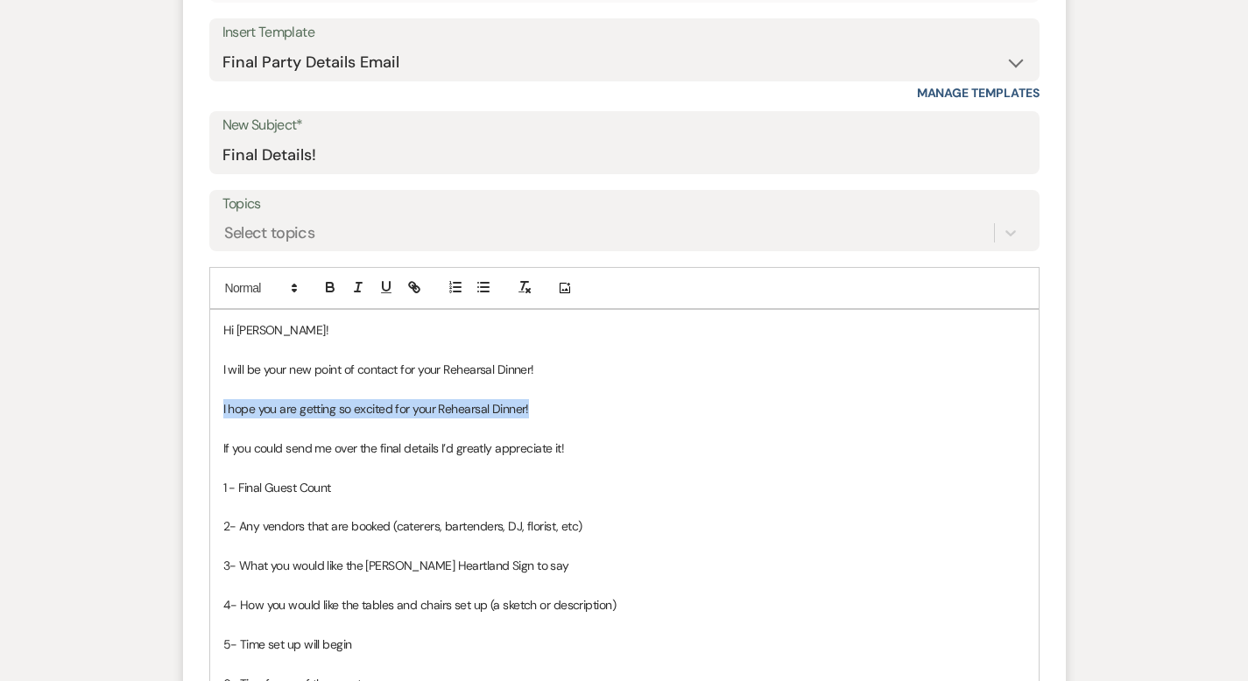
drag, startPoint x: 478, startPoint y: 411, endPoint x: 151, endPoint y: 412, distance: 326.6
click at [210, 413] on div "Hi Jeannette! I will be your new point of contact for your Rehearsal Dinner! I …" at bounding box center [624, 546] width 828 height 472
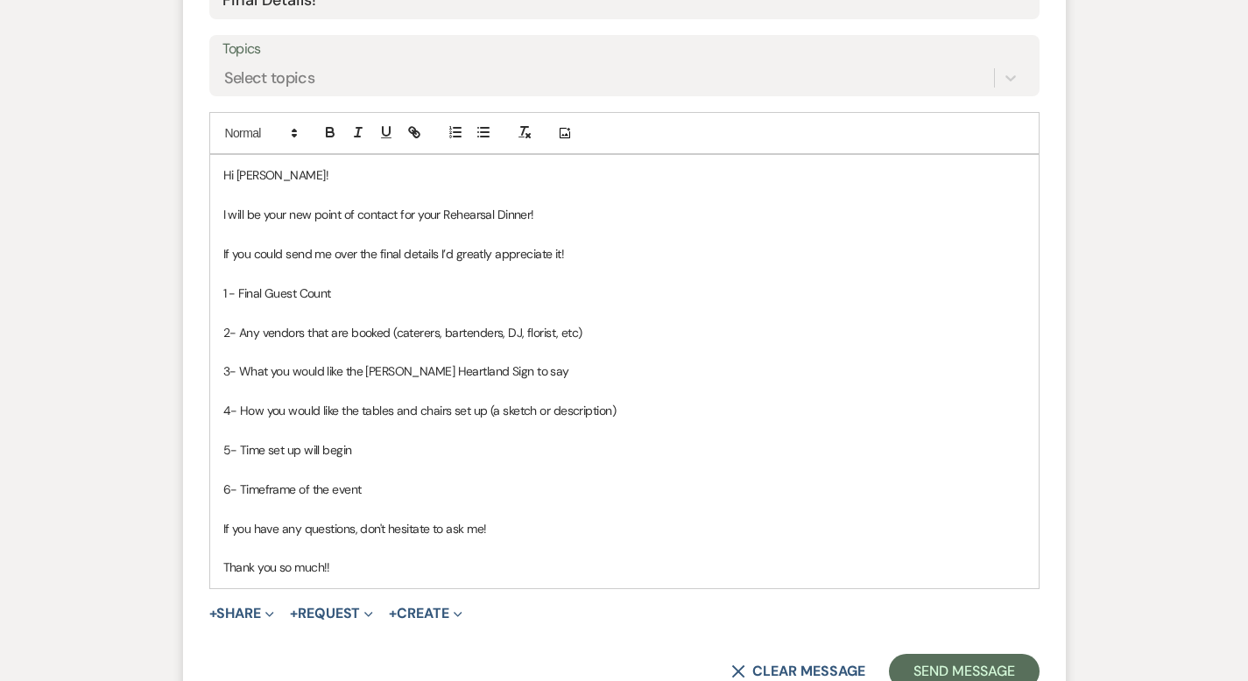
scroll to position [823, 0]
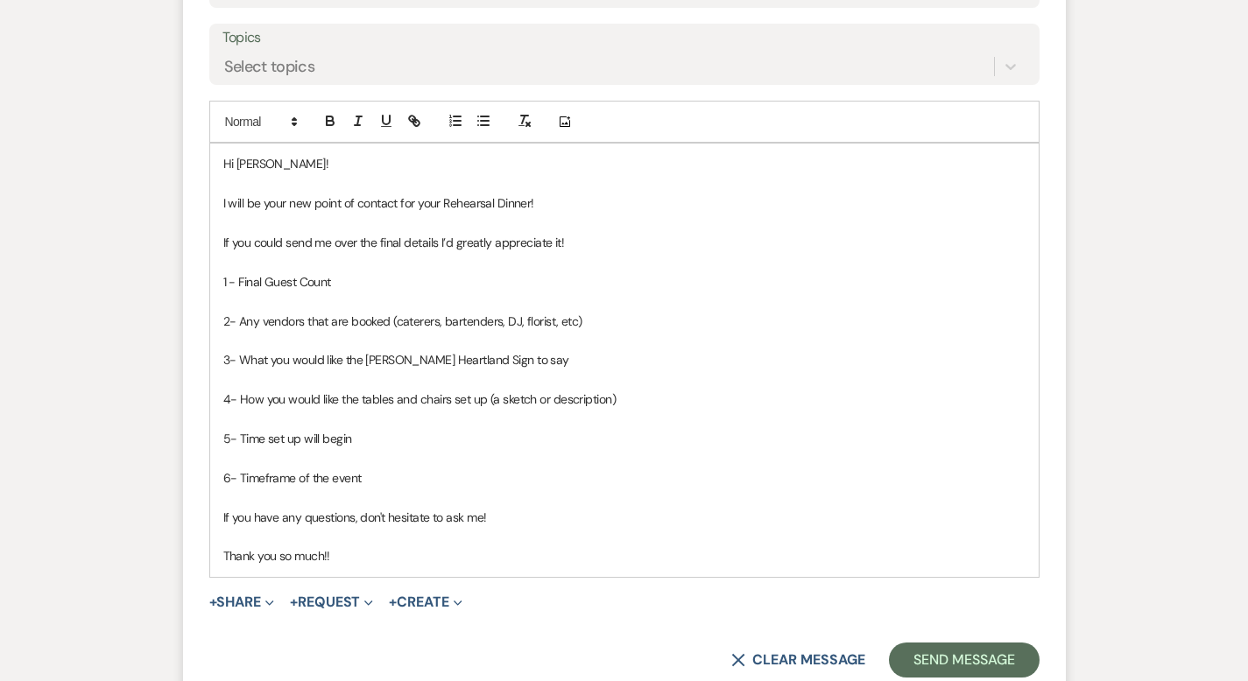
click at [302, 557] on p "Thank you so much!!" at bounding box center [624, 555] width 802 height 19
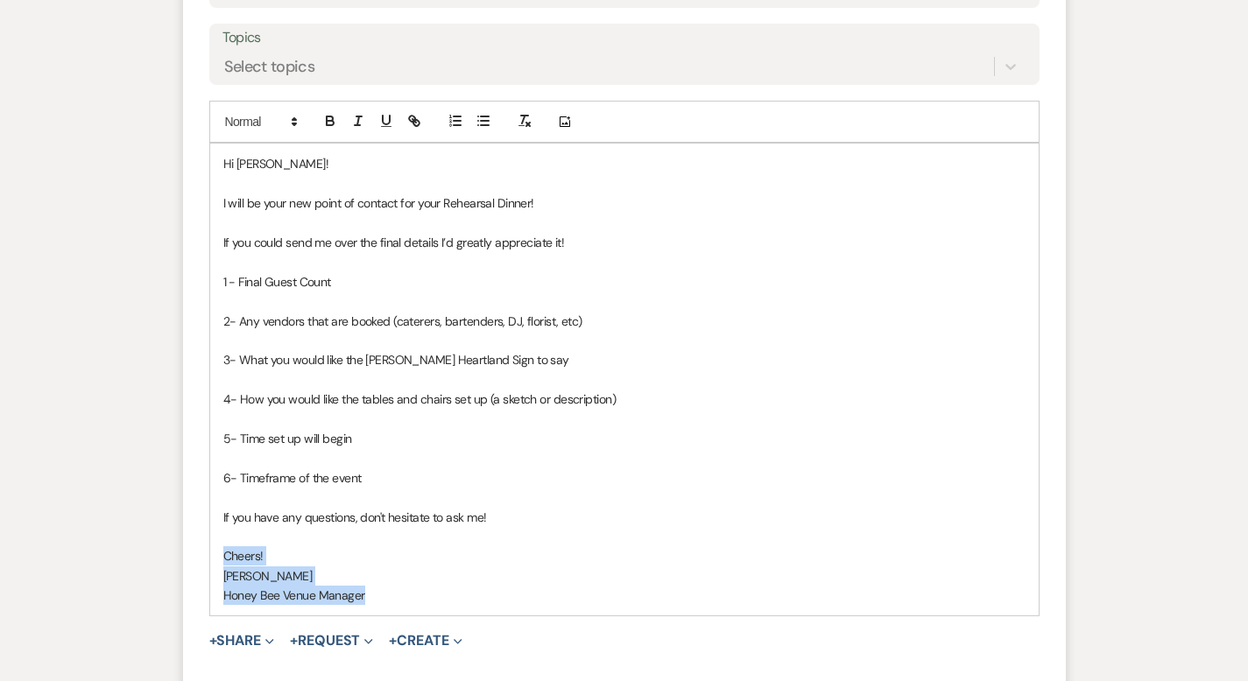
drag, startPoint x: 320, startPoint y: 598, endPoint x: 168, endPoint y: 559, distance: 156.5
click at [210, 559] on div "Hi Jeannette! I will be your new point of contact for your Rehearsal Dinner! If…" at bounding box center [624, 380] width 828 height 472
click at [350, 122] on icon "button" at bounding box center [358, 121] width 16 height 16
click at [356, 581] on p "[PERSON_NAME]" at bounding box center [624, 576] width 802 height 19
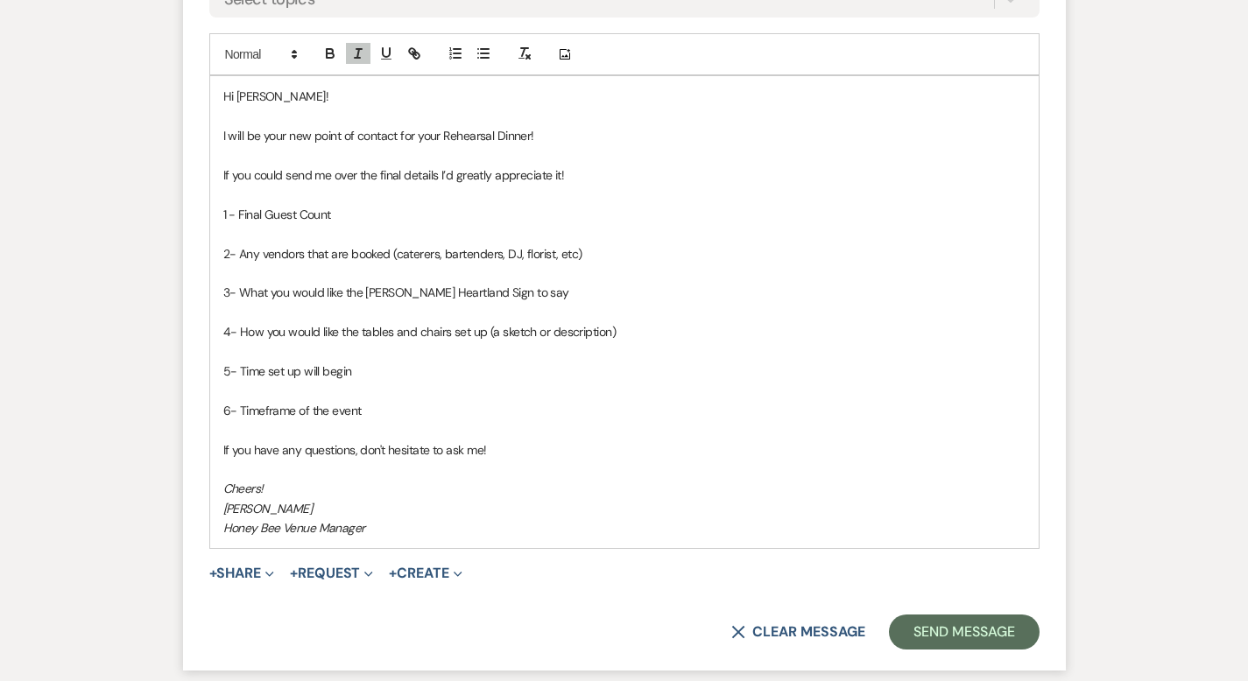
scroll to position [907, 0]
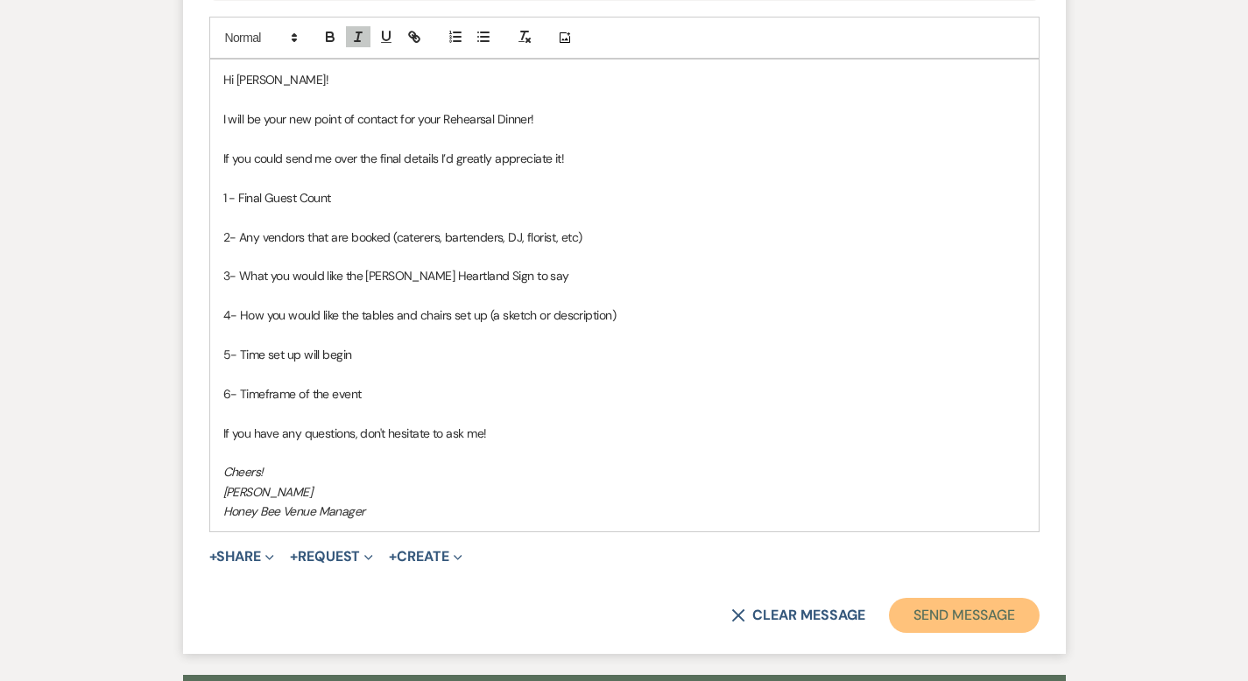
click at [1001, 615] on button "Send Message" at bounding box center [964, 615] width 150 height 35
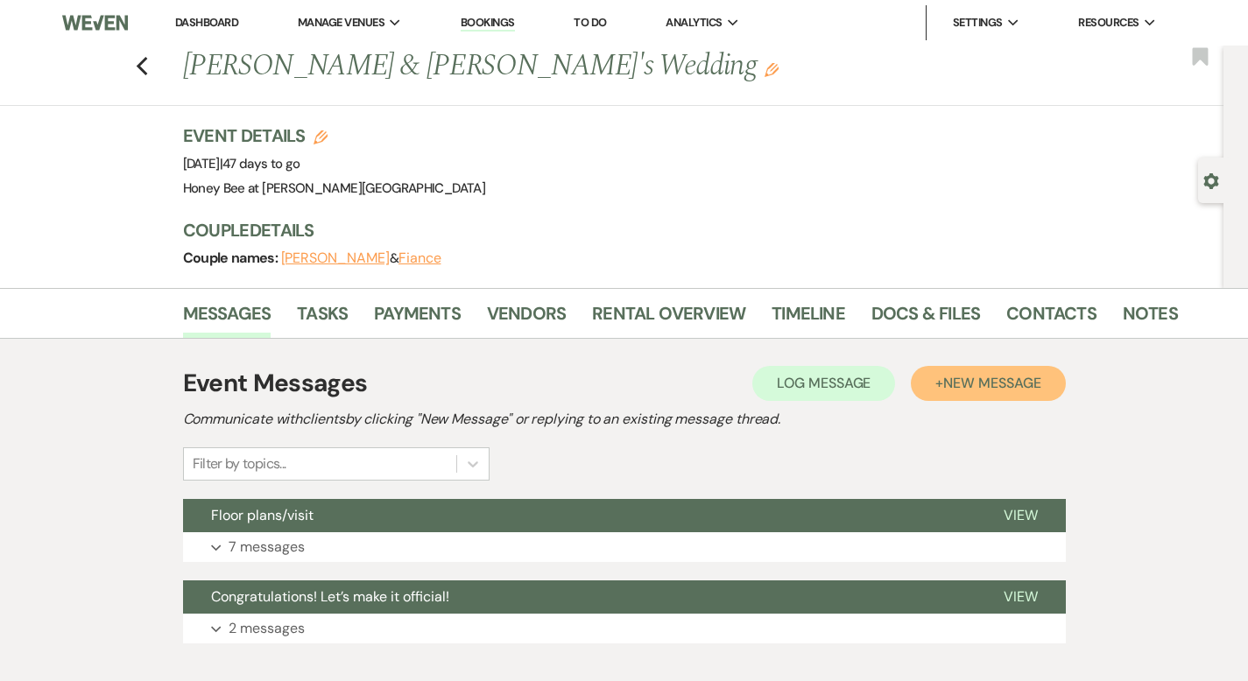
click at [1040, 385] on span "New Message" at bounding box center [991, 383] width 97 height 18
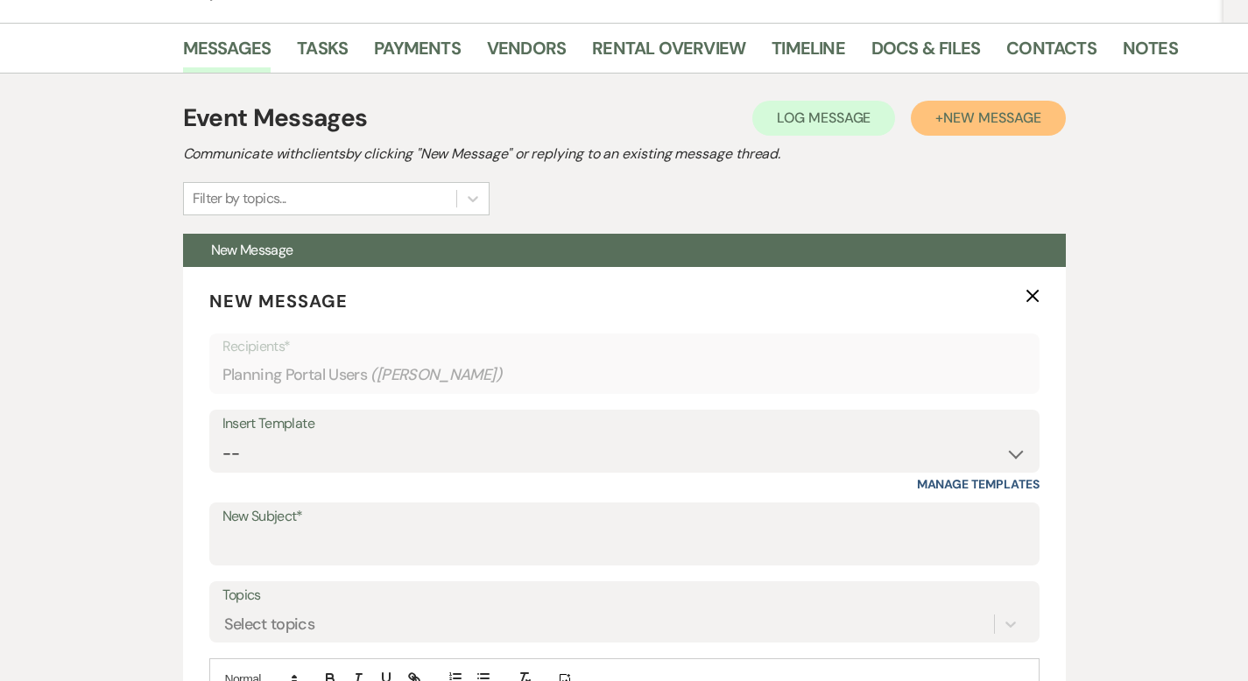
scroll to position [271, 0]
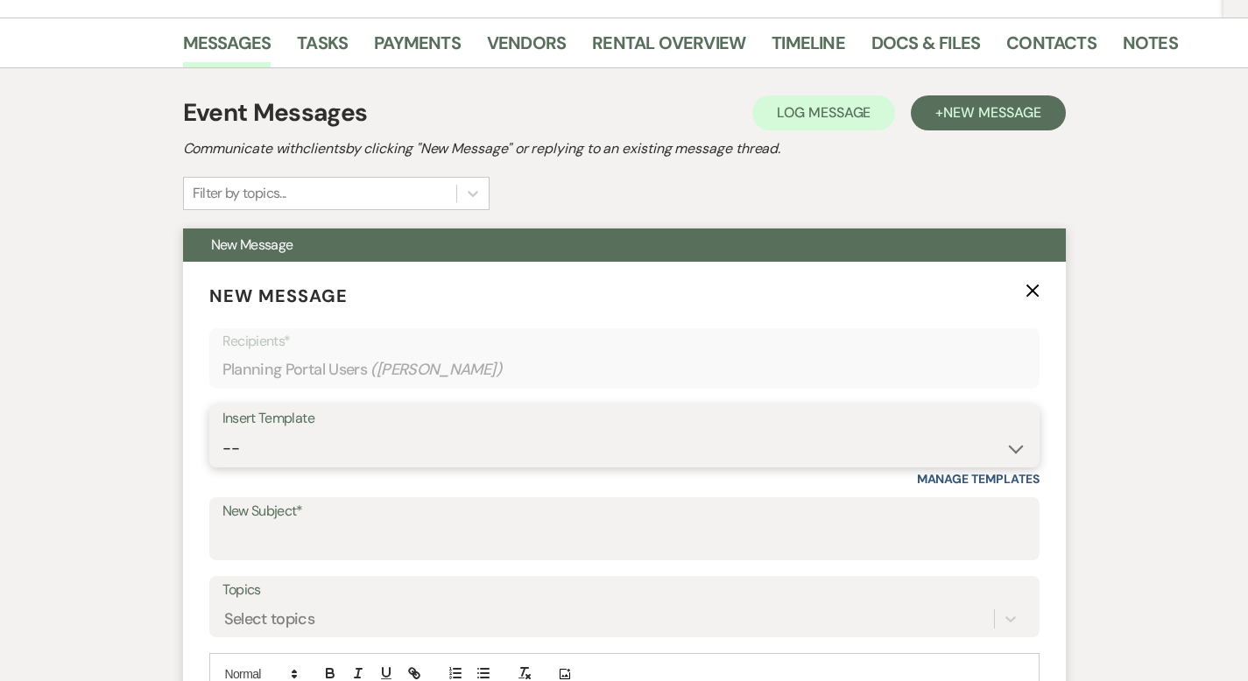
click at [331, 447] on select "-- Weven Planning Portal Introduction (Booked Events) Initial Inquiry Response …" at bounding box center [624, 449] width 804 height 34
select select "5829"
type input "It's time to schedule our final meeting!"
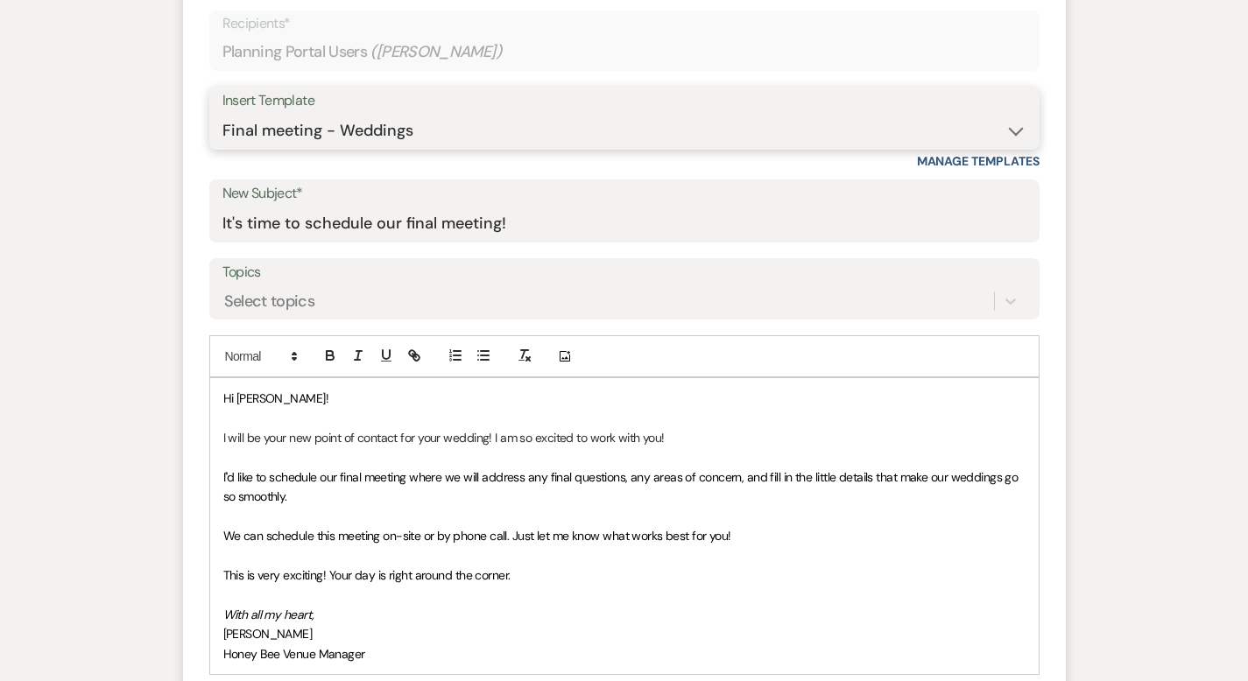
scroll to position [590, 0]
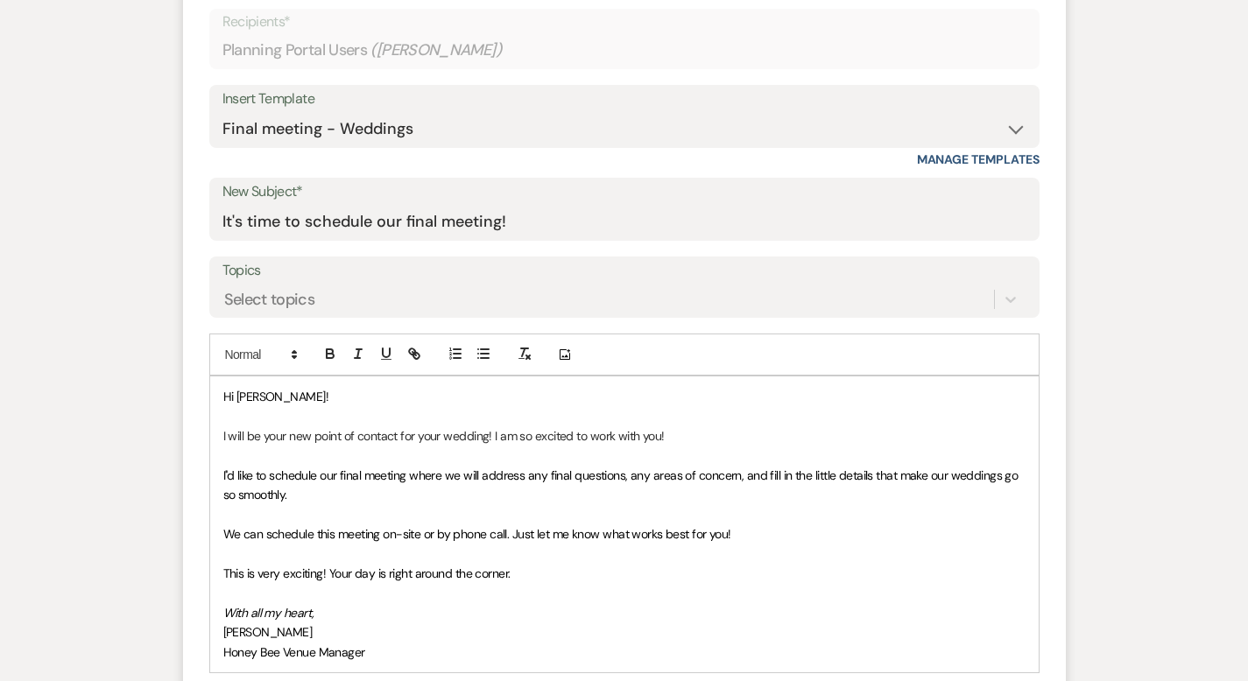
drag, startPoint x: 672, startPoint y: 511, endPoint x: 173, endPoint y: 427, distance: 506.2
click at [210, 427] on div "Hi Jonathan! I will be your new point of contact for your wedding! I am so exci…" at bounding box center [624, 524] width 828 height 295
click at [525, 505] on p at bounding box center [624, 514] width 802 height 19
drag, startPoint x: 687, startPoint y: 520, endPoint x: 161, endPoint y: 439, distance: 532.5
click at [210, 439] on div "Hi Jonathan! I will be your new point of contact for your wedding! I am so exci…" at bounding box center [624, 524] width 828 height 295
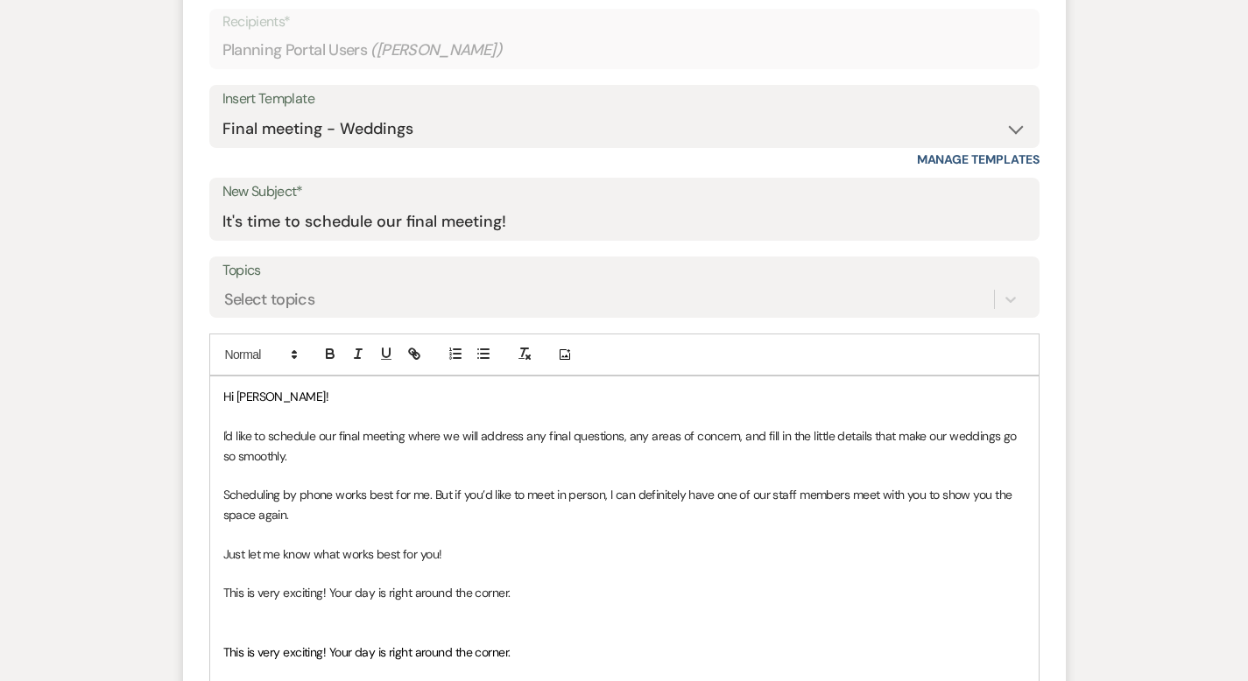
drag, startPoint x: 461, startPoint y: 614, endPoint x: 158, endPoint y: 616, distance: 302.1
click at [210, 616] on div "Hi Jonathan! I'd like to schedule our final meeting where we will address any f…" at bounding box center [624, 564] width 828 height 374
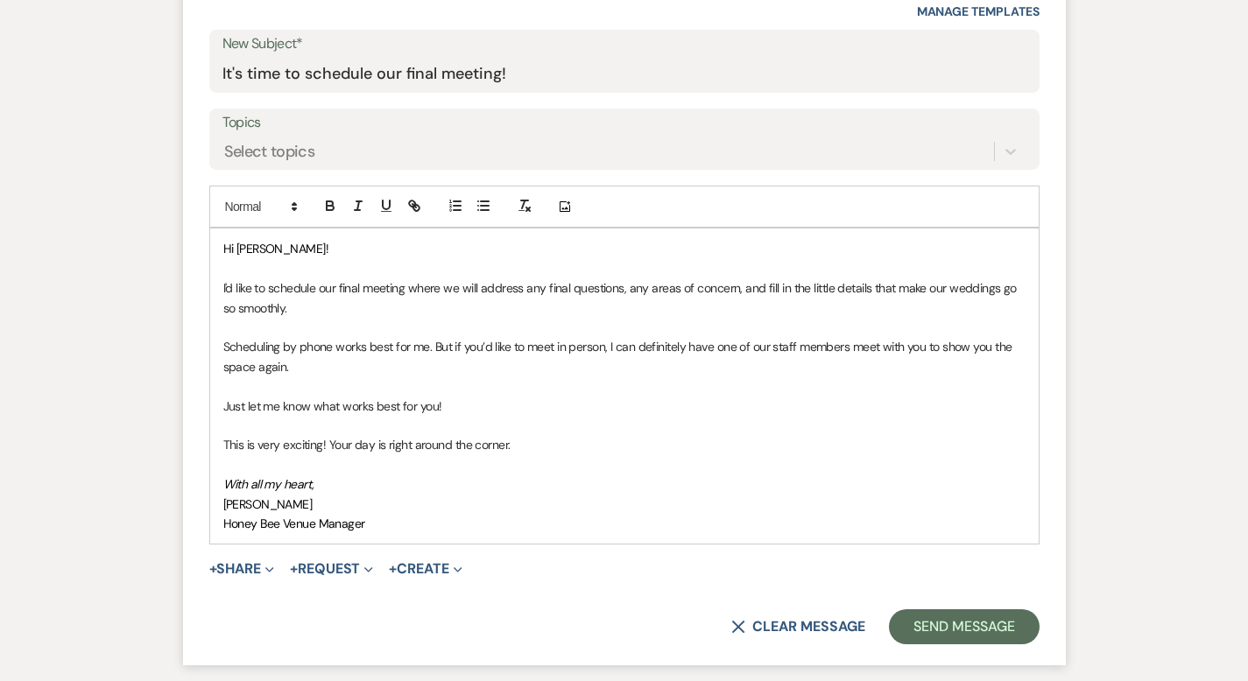
scroll to position [733, 0]
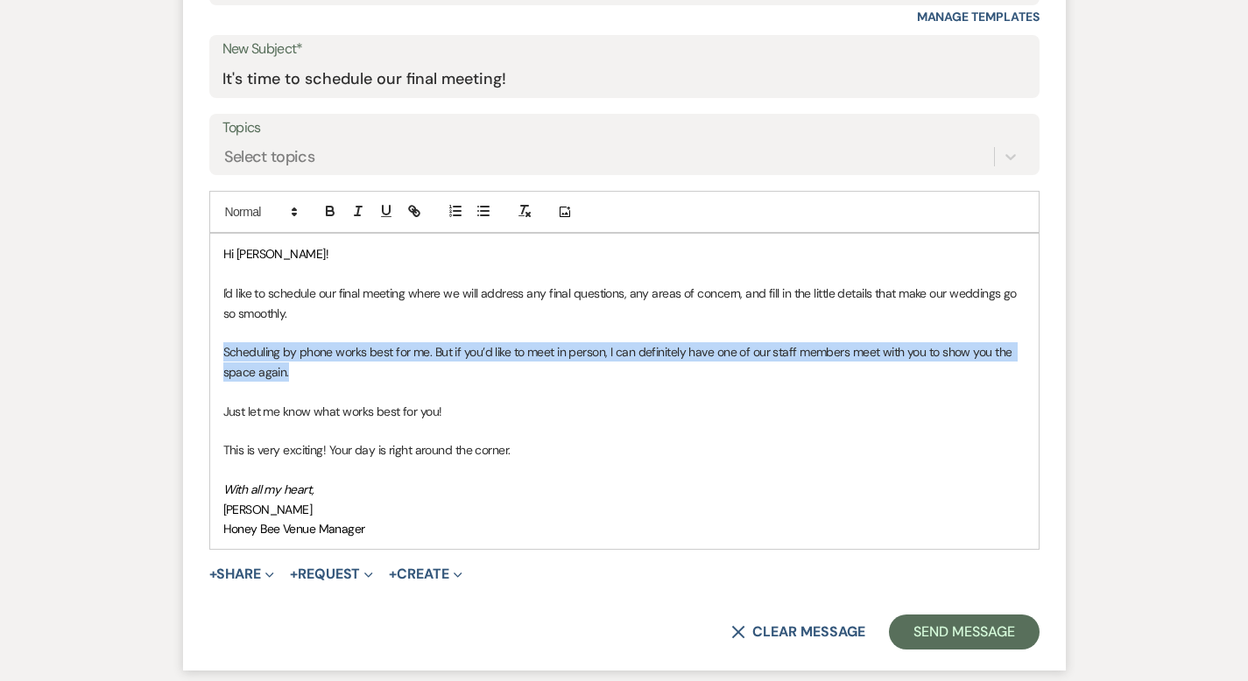
drag, startPoint x: 1027, startPoint y: 333, endPoint x: 135, endPoint y: 328, distance: 892.3
click at [183, 330] on form "New Message X Draft Recipients* Planning Portal Users ( Jonathan Bauer ) Insert…" at bounding box center [624, 234] width 883 height 871
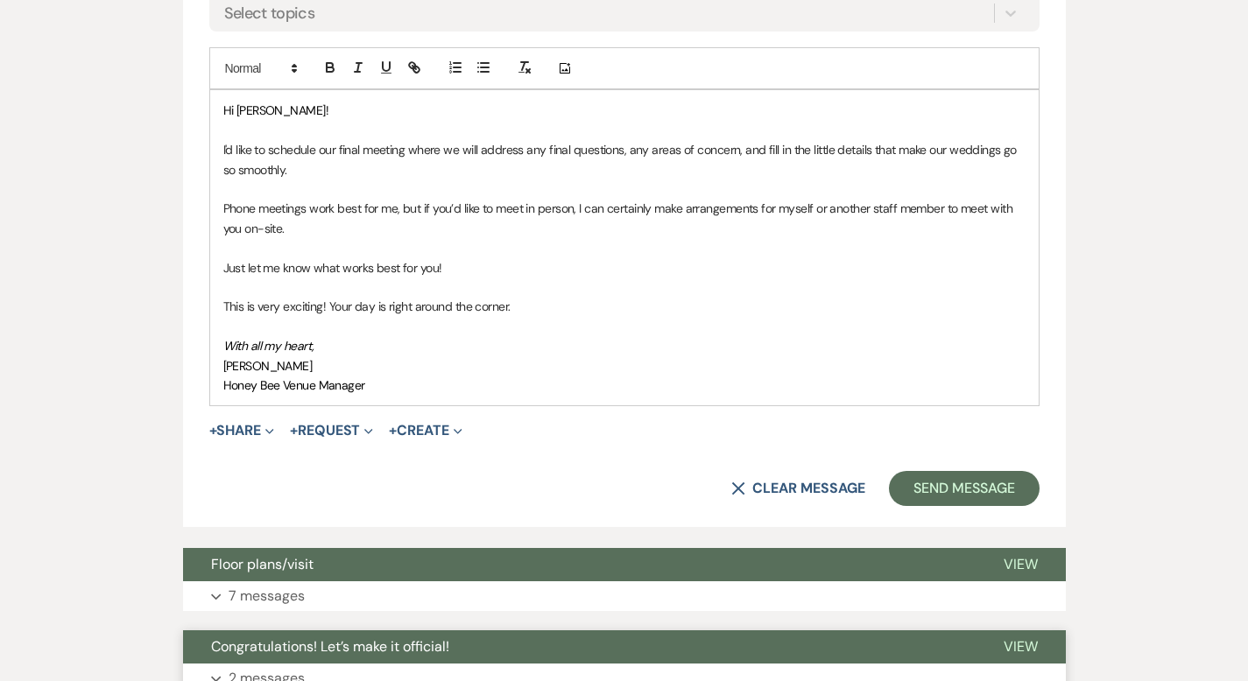
scroll to position [893, 0]
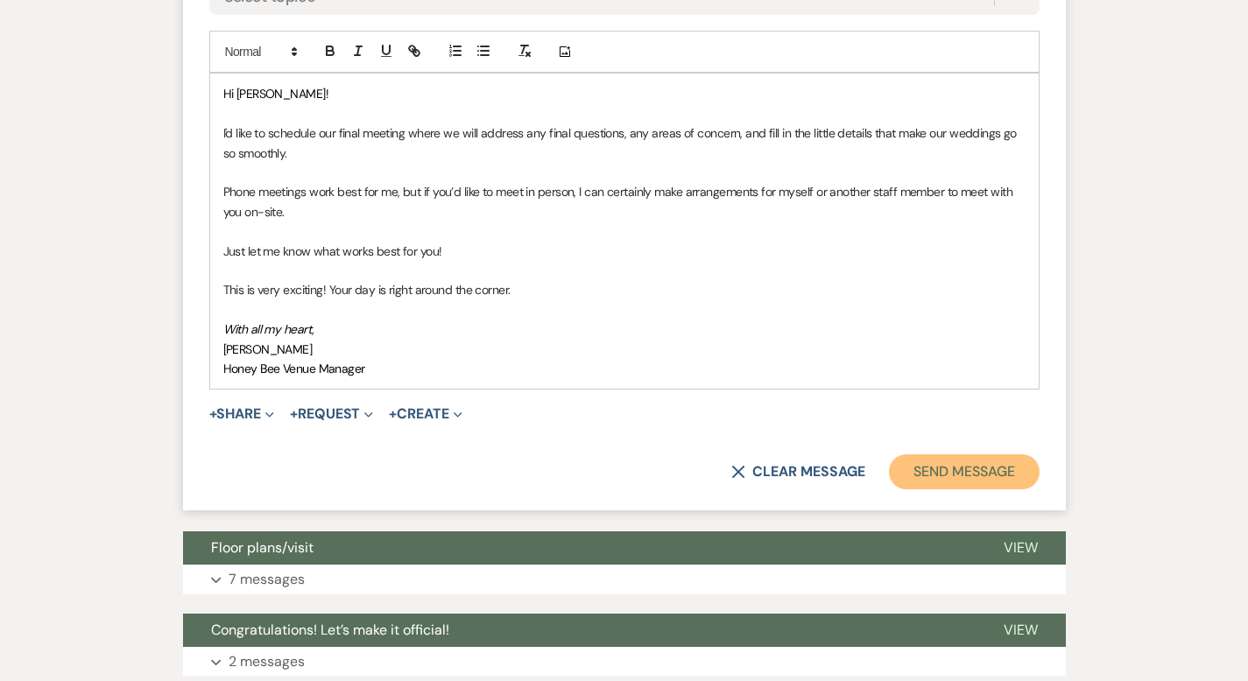
click at [989, 454] on button "Send Message" at bounding box center [964, 471] width 150 height 35
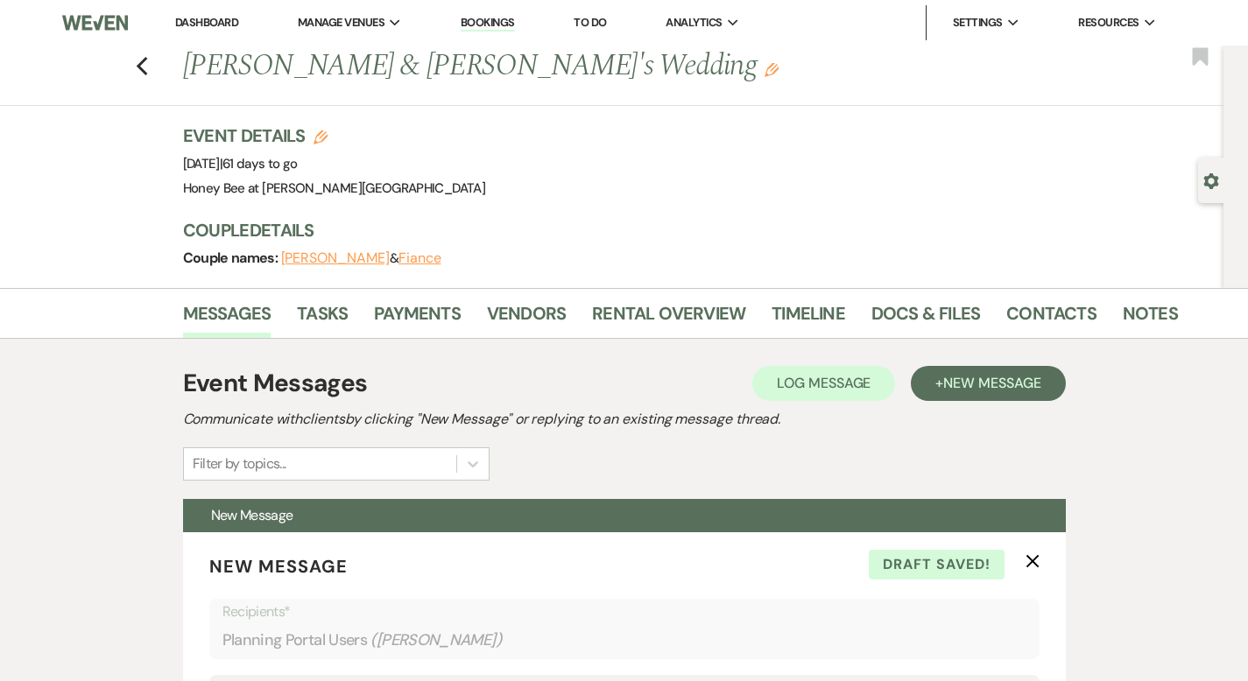
select select "5829"
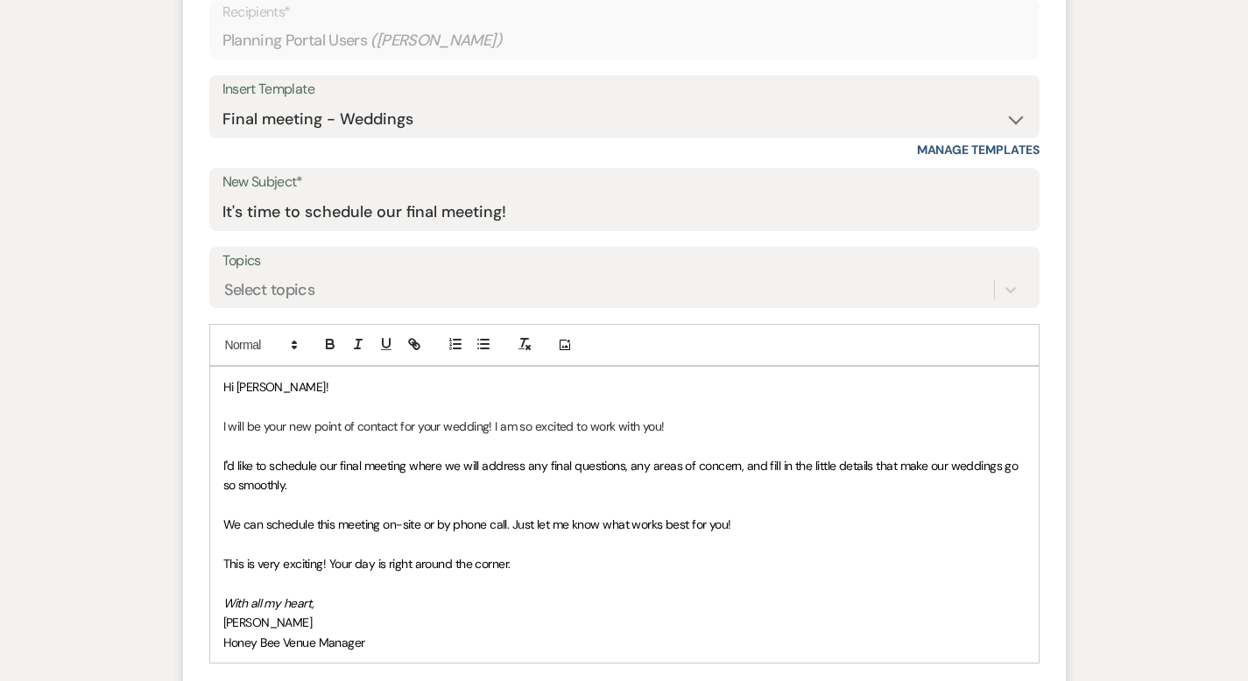
drag, startPoint x: 468, startPoint y: 546, endPoint x: 165, endPoint y: 432, distance: 324.5
click at [210, 432] on div "Hi [PERSON_NAME]! I will be your new point of contact for your wedding! I am so…" at bounding box center [624, 514] width 828 height 295
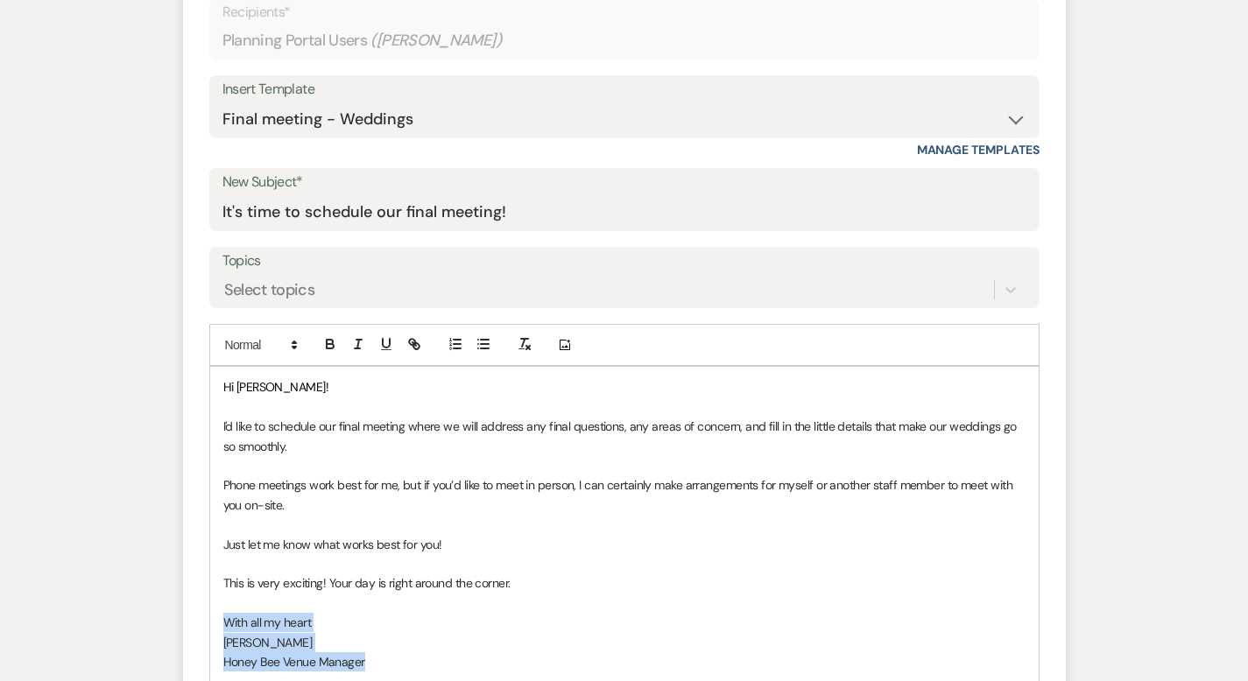
drag, startPoint x: 321, startPoint y: 626, endPoint x: 157, endPoint y: 588, distance: 168.9
click at [210, 588] on div "Hi [PERSON_NAME]! I'd like to schedule our final meeting where we will address …" at bounding box center [624, 563] width 828 height 393
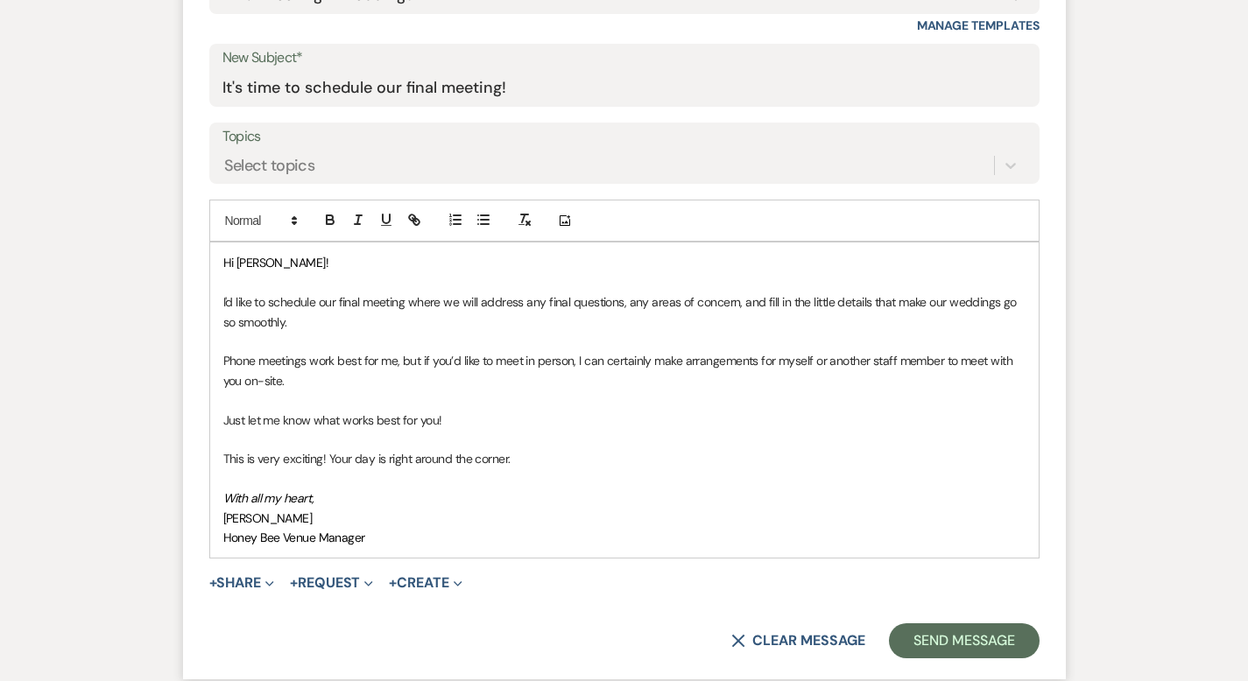
scroll to position [756, 0]
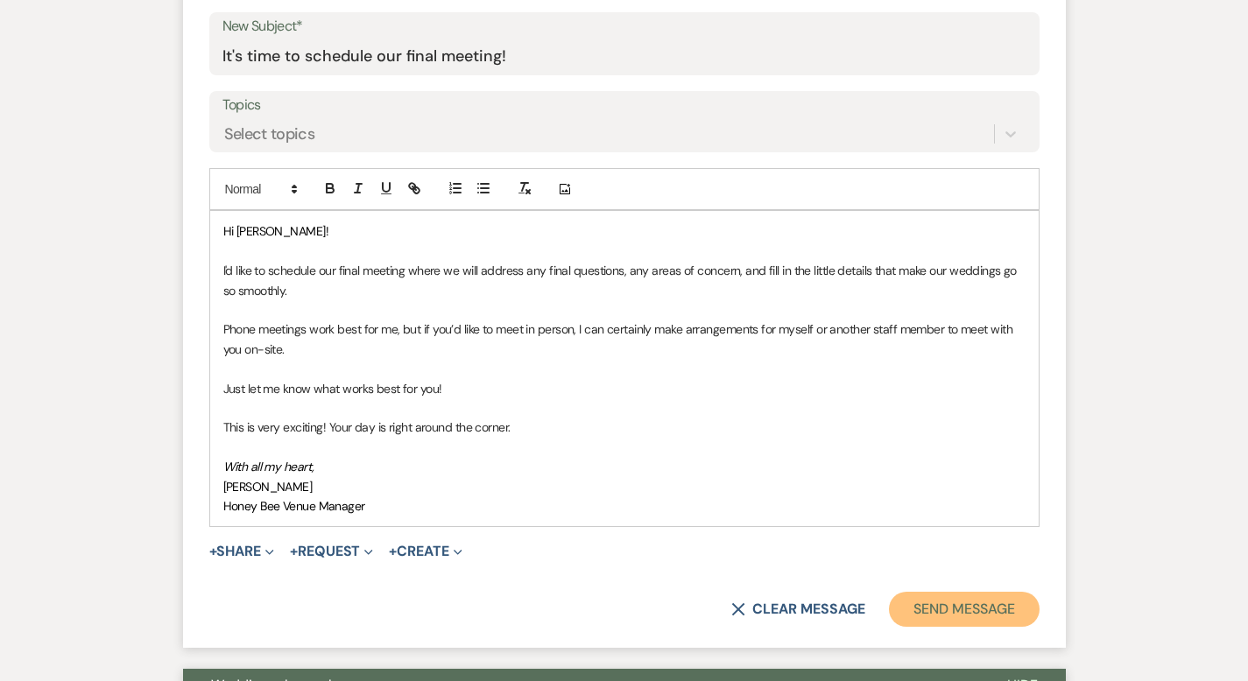
click at [1037, 592] on button "Send Message" at bounding box center [964, 609] width 150 height 35
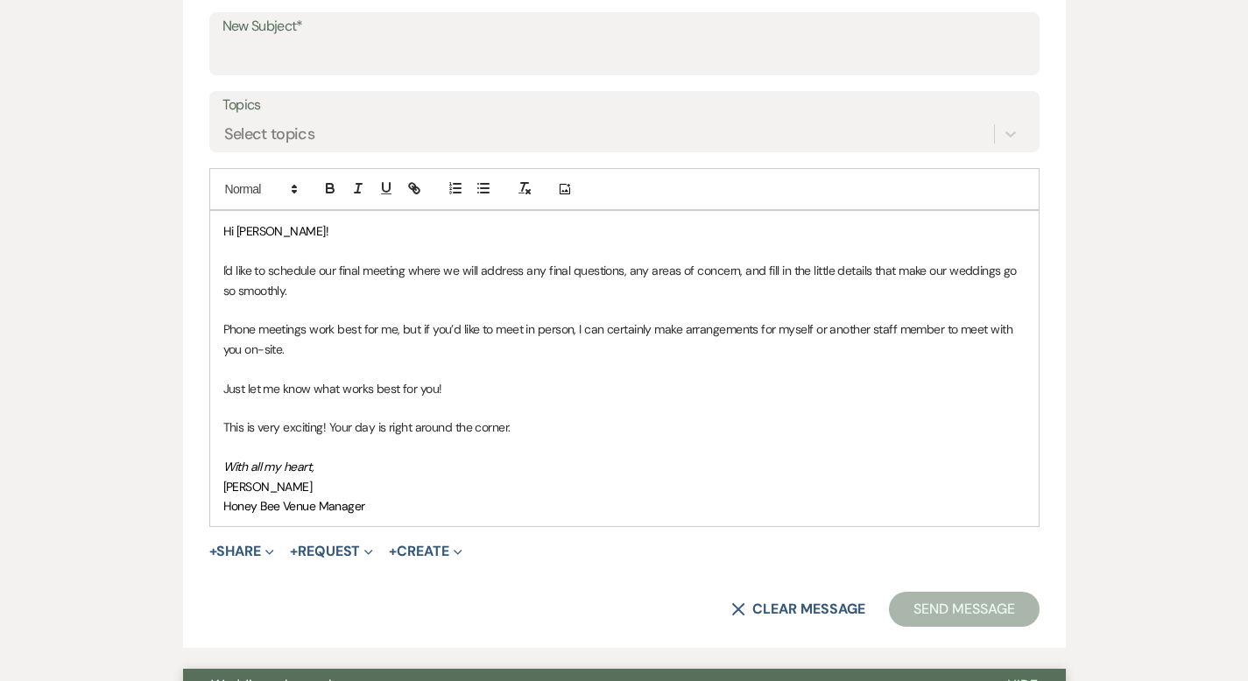
scroll to position [105, 0]
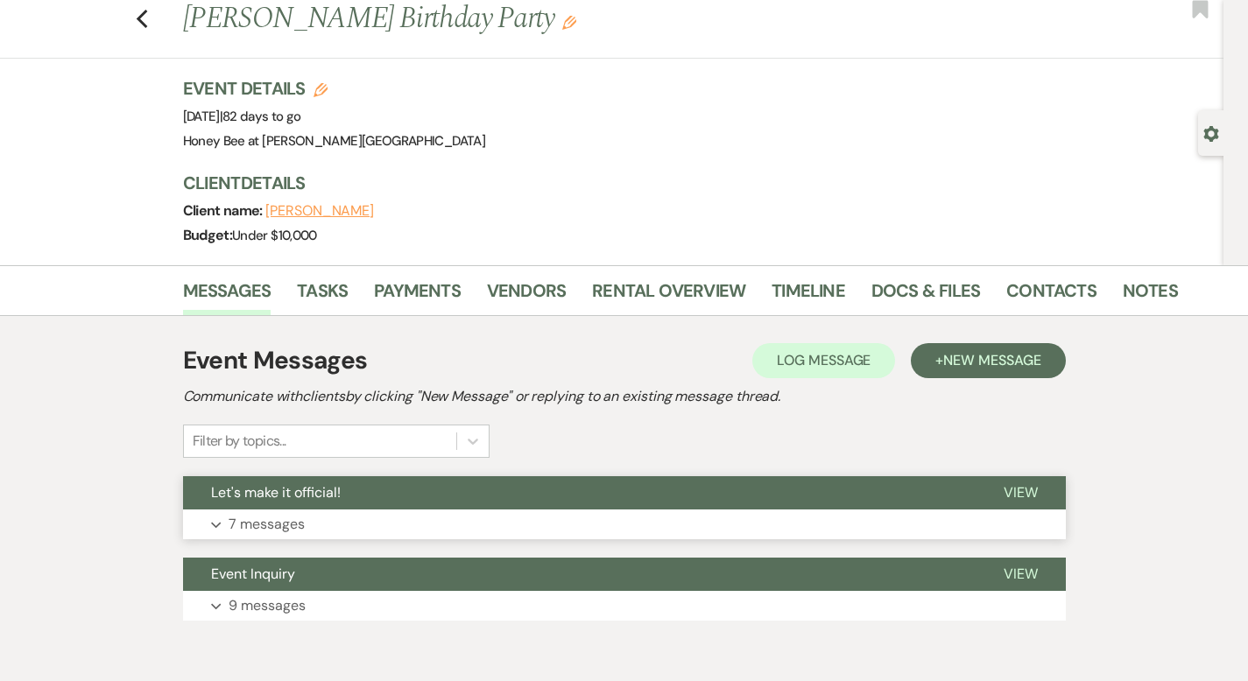
click at [271, 504] on button "Let's make it official!" at bounding box center [579, 492] width 792 height 33
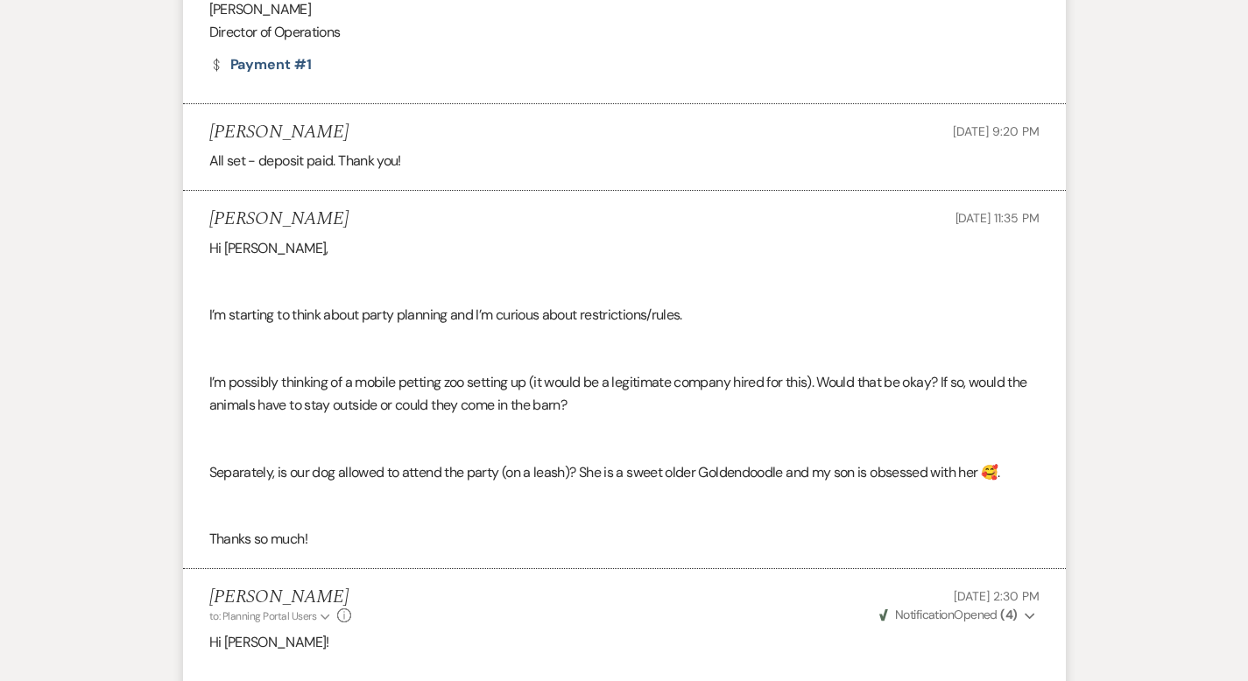
scroll to position [2224, 0]
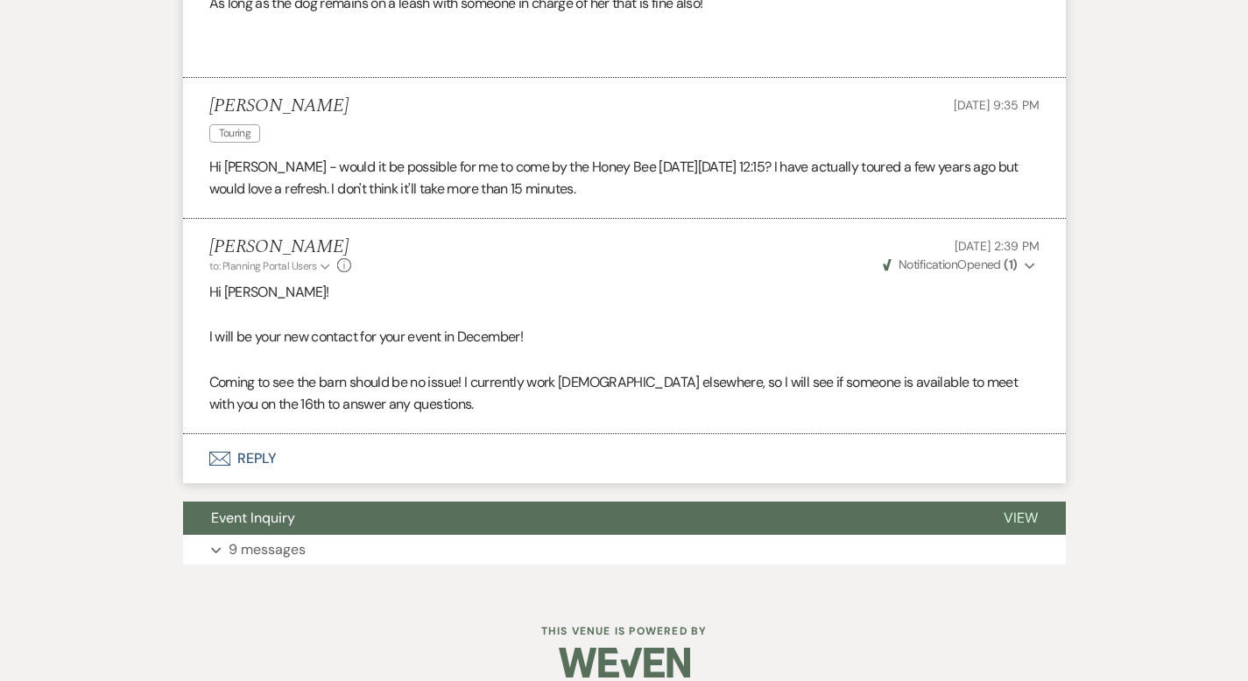
click at [205, 444] on button "Envelope Reply" at bounding box center [624, 458] width 883 height 49
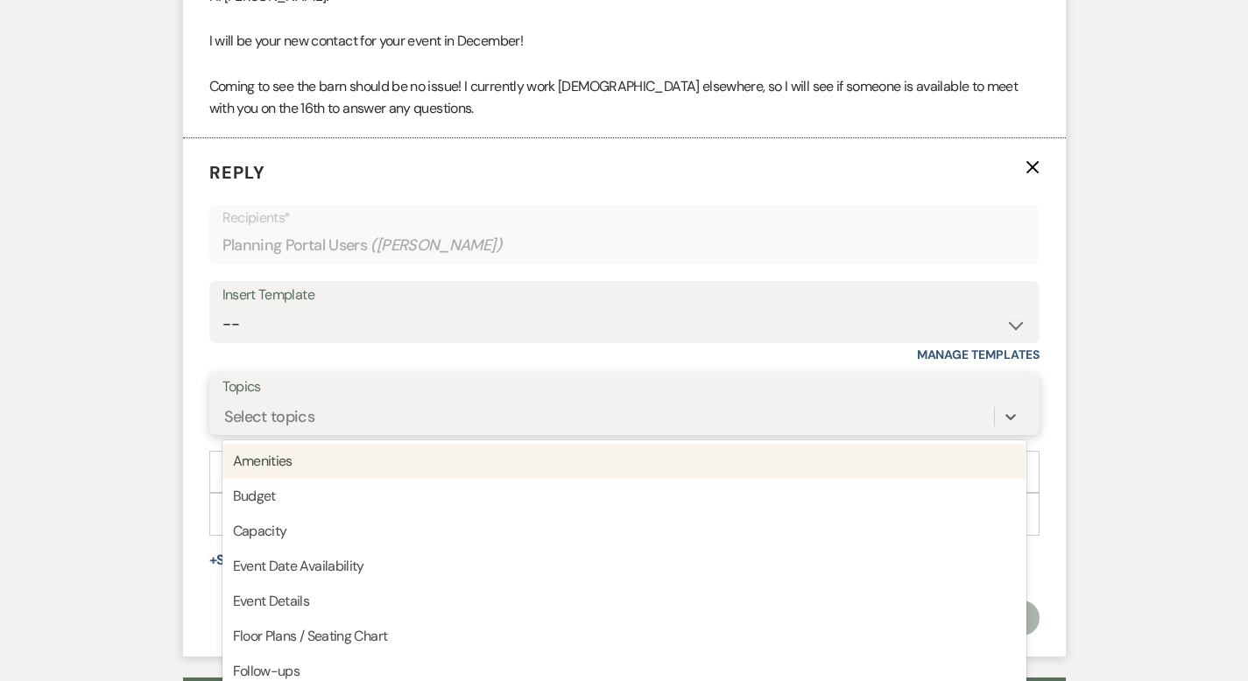
click at [342, 433] on div "option Amenities focused, 1 of 20. 20 results available. Use Up and Down to cho…" at bounding box center [624, 416] width 804 height 33
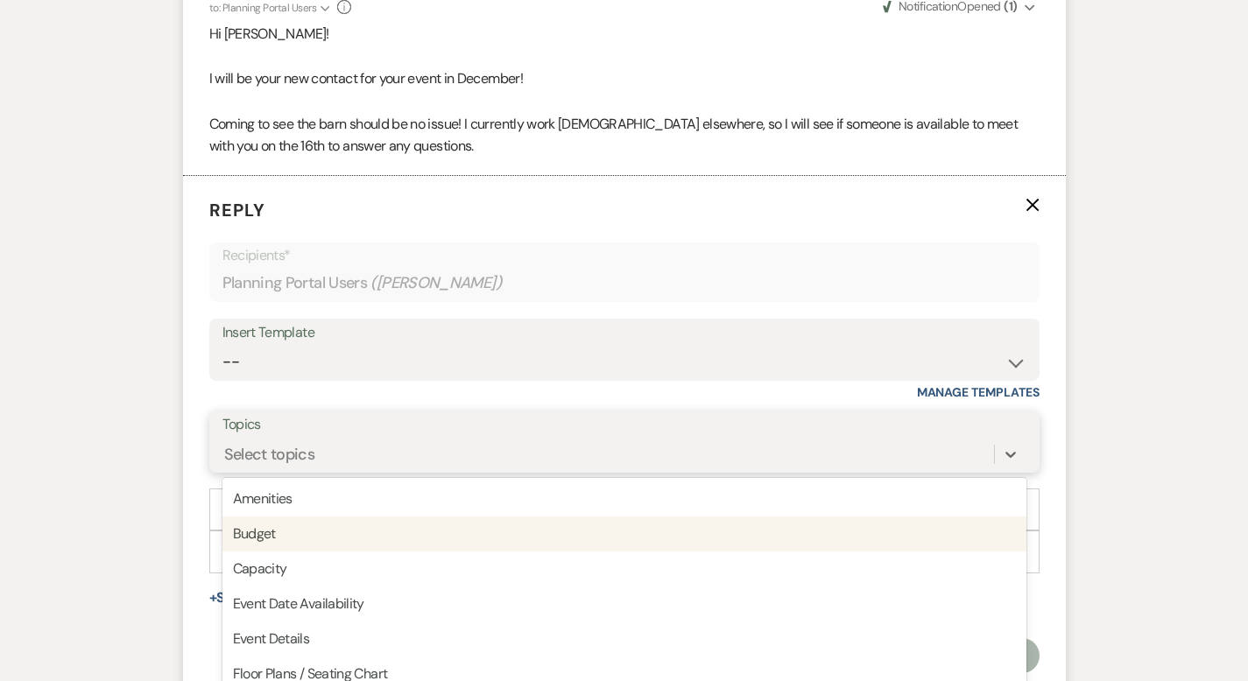
scroll to position [2496, 0]
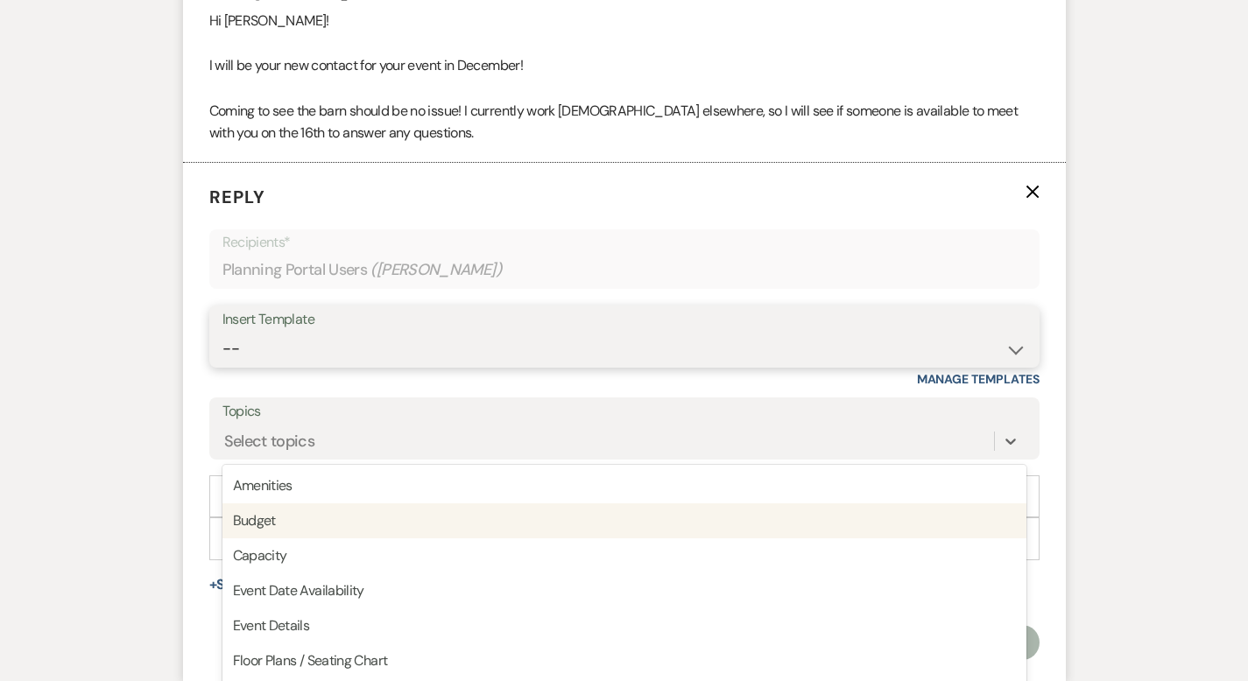
click at [695, 332] on select "-- Weven Planning Portal Introduction (Booked Events) Initial Inquiry Response …" at bounding box center [624, 349] width 804 height 34
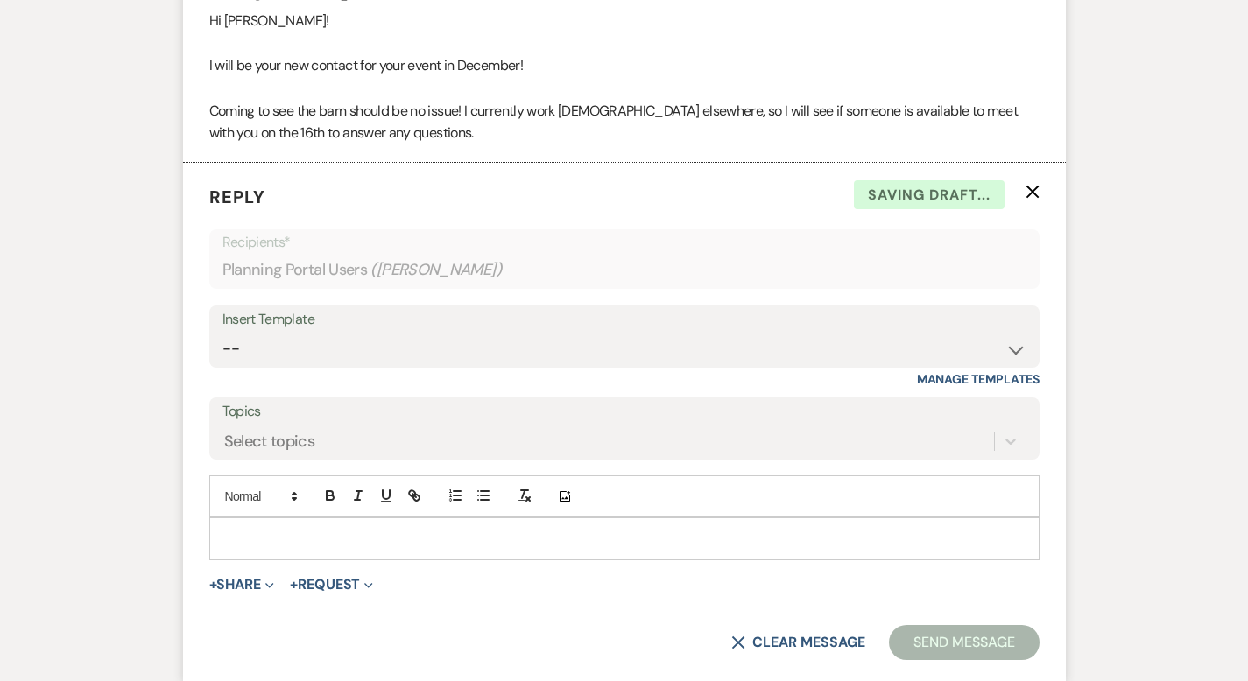
click at [313, 529] on p at bounding box center [624, 538] width 802 height 19
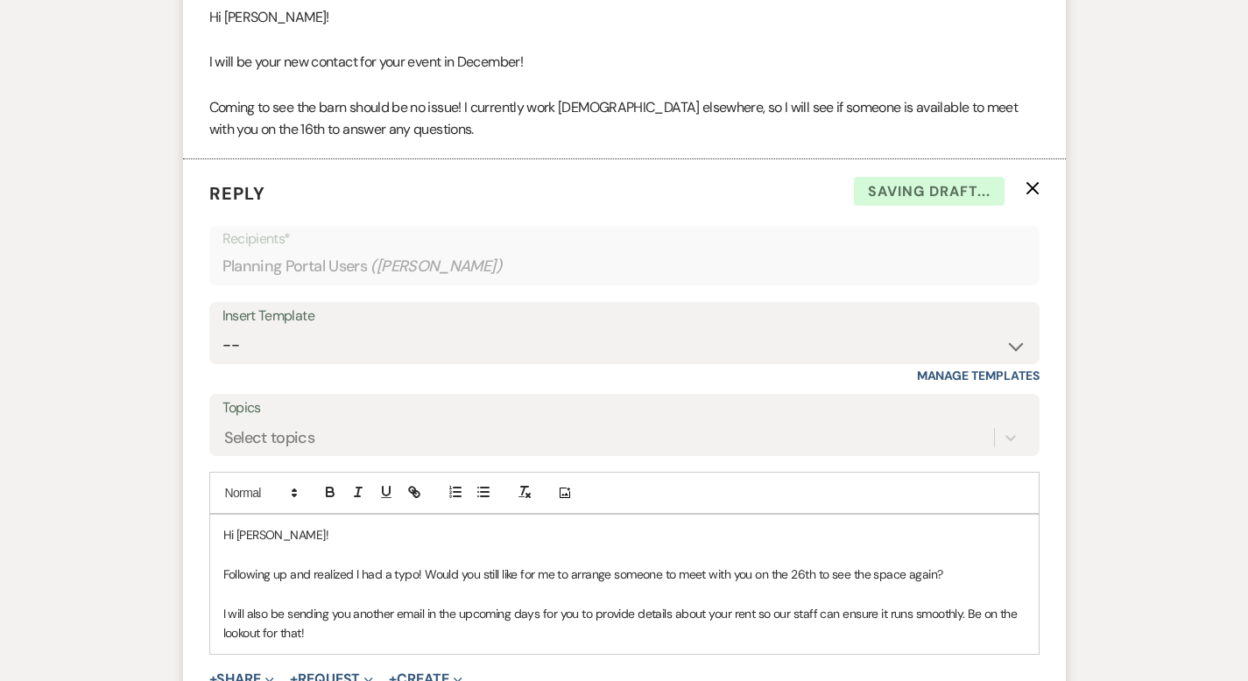
click at [531, 472] on div "Add Photo" at bounding box center [624, 493] width 830 height 42
click at [915, 565] on p "Following up and realized I had a typo! Would you still like for me to arrange …" at bounding box center [624, 574] width 802 height 19
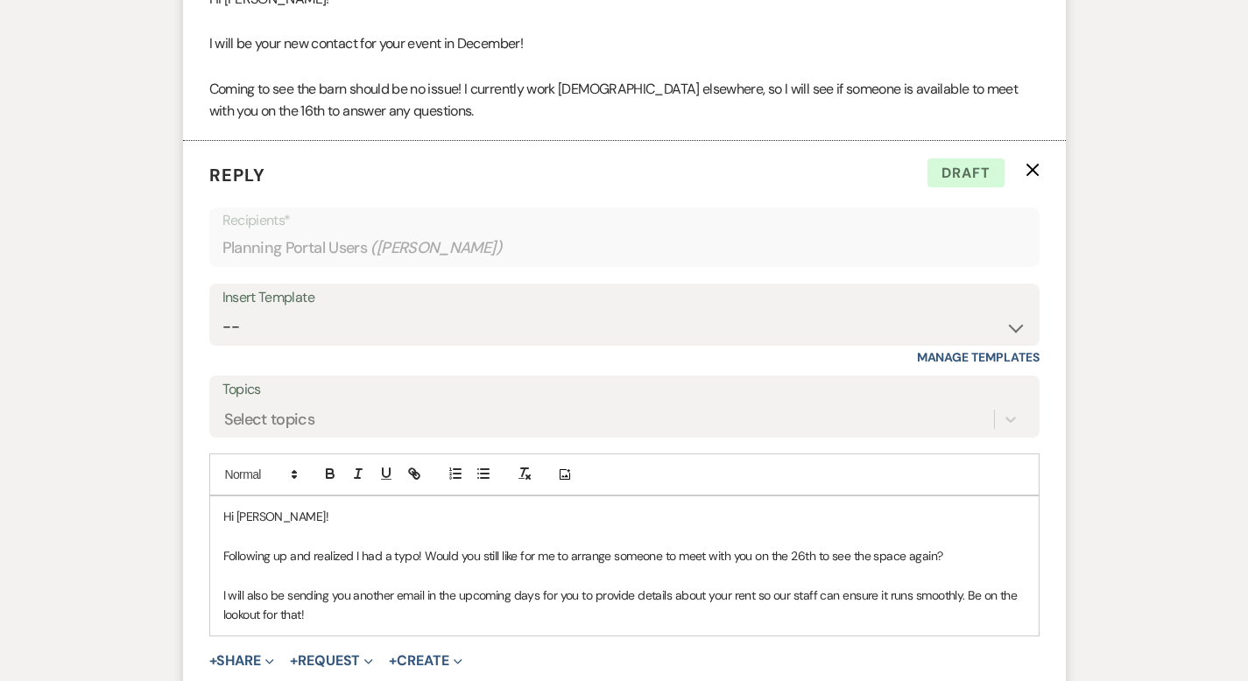
click at [695, 586] on p "I will also be sending you another email in the upcoming days for you to provid…" at bounding box center [624, 605] width 802 height 39
click at [1025, 586] on p "I will also be sending you another email in the upcoming days for you to provid…" at bounding box center [624, 605] width 802 height 39
drag, startPoint x: 320, startPoint y: 656, endPoint x: 156, endPoint y: 618, distance: 168.9
click at [210, 618] on div "Hi [PERSON_NAME]! Following up and realized I had a typo! Would you still like …" at bounding box center [624, 604] width 828 height 217
click at [350, 466] on icon "button" at bounding box center [358, 474] width 16 height 16
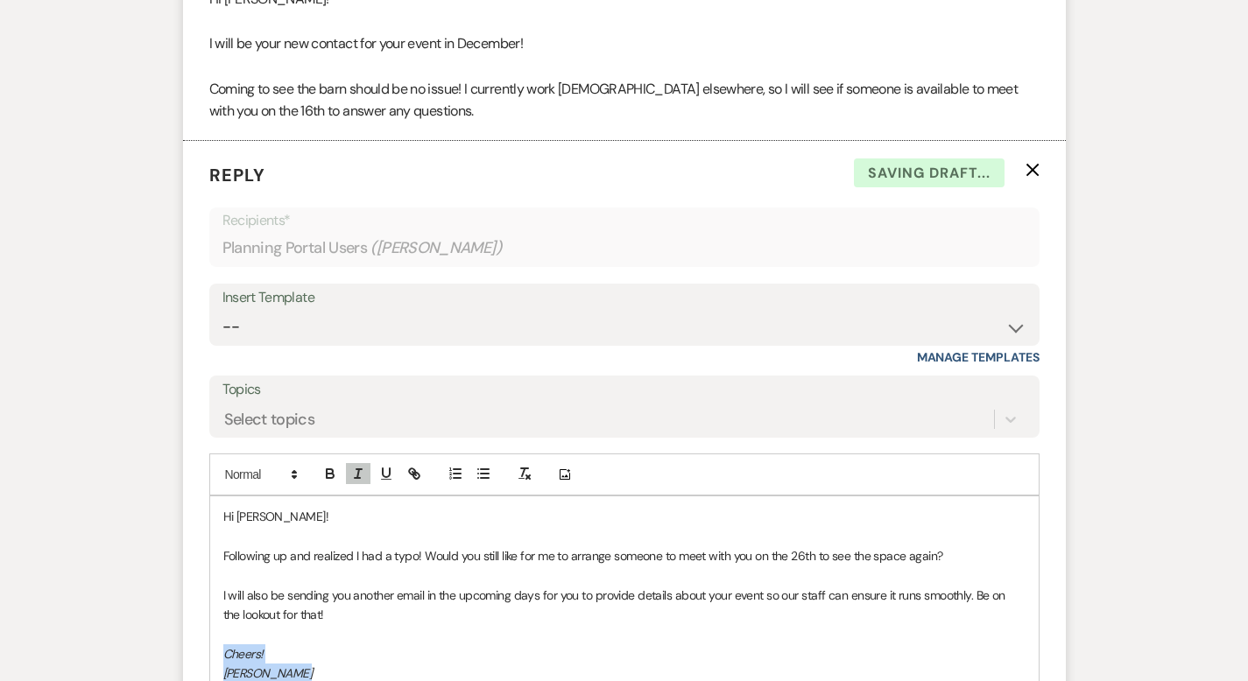
click at [370, 680] on p "Honey Bee Venue Manager" at bounding box center [624, 693] width 802 height 19
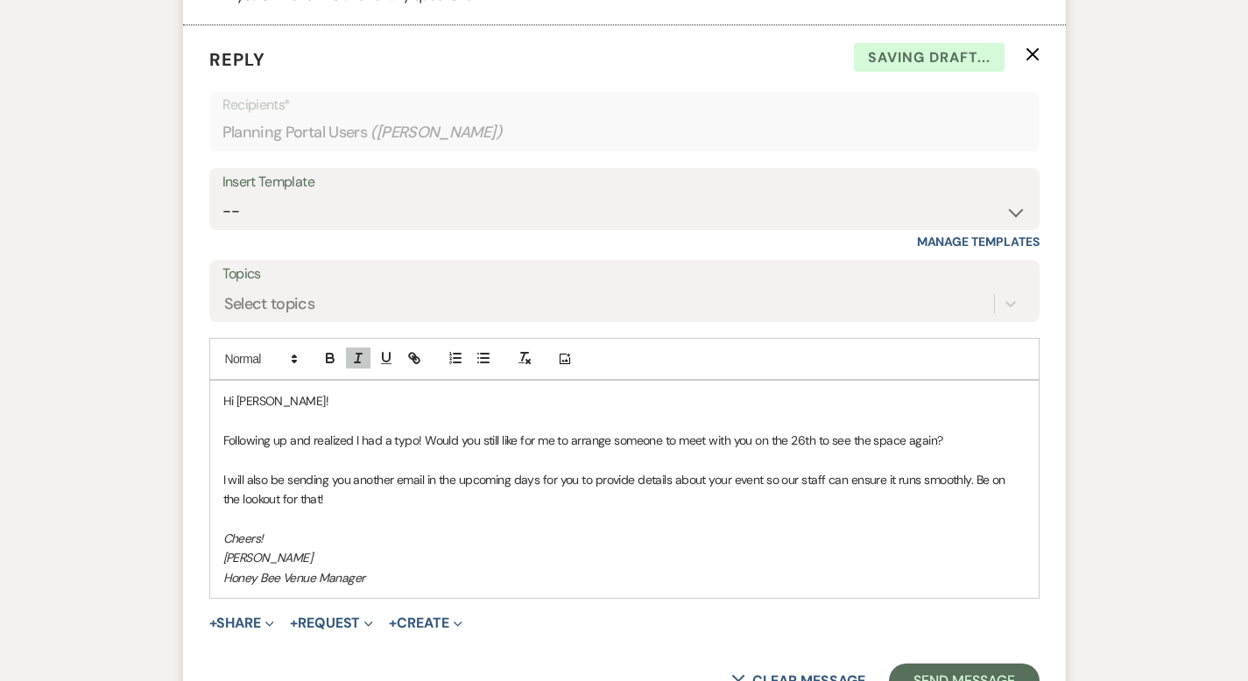
scroll to position [2637, 0]
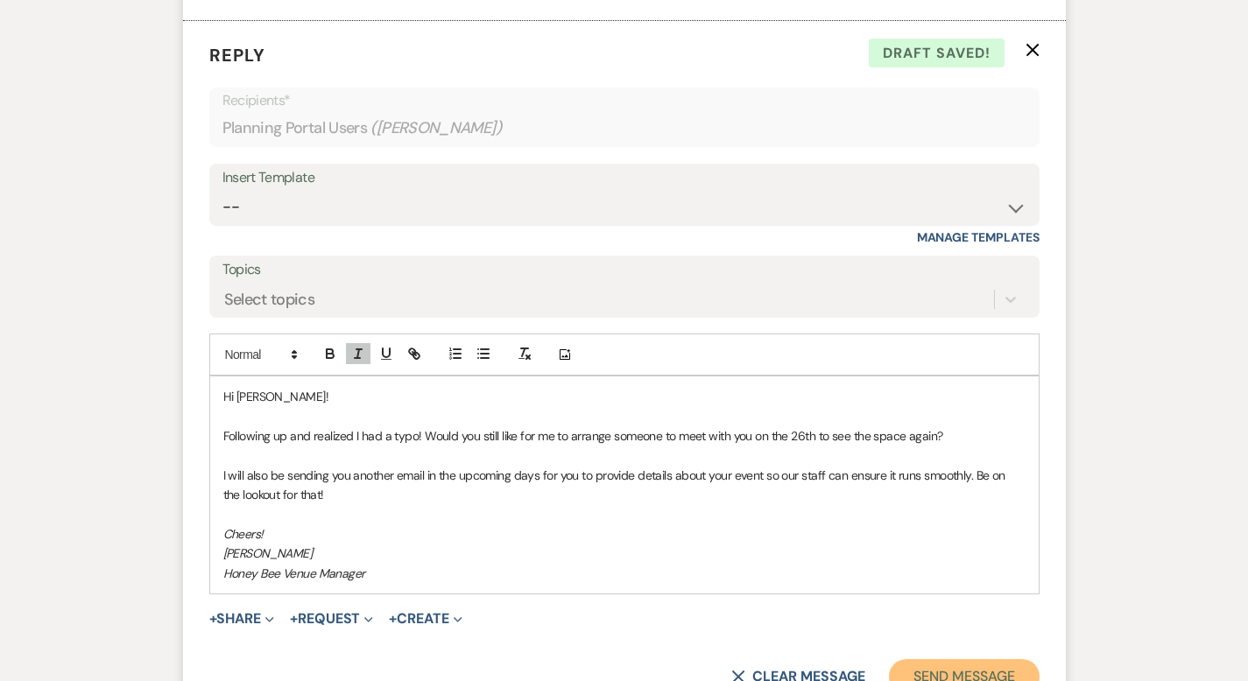
click at [1010, 659] on button "Send Message" at bounding box center [964, 676] width 150 height 35
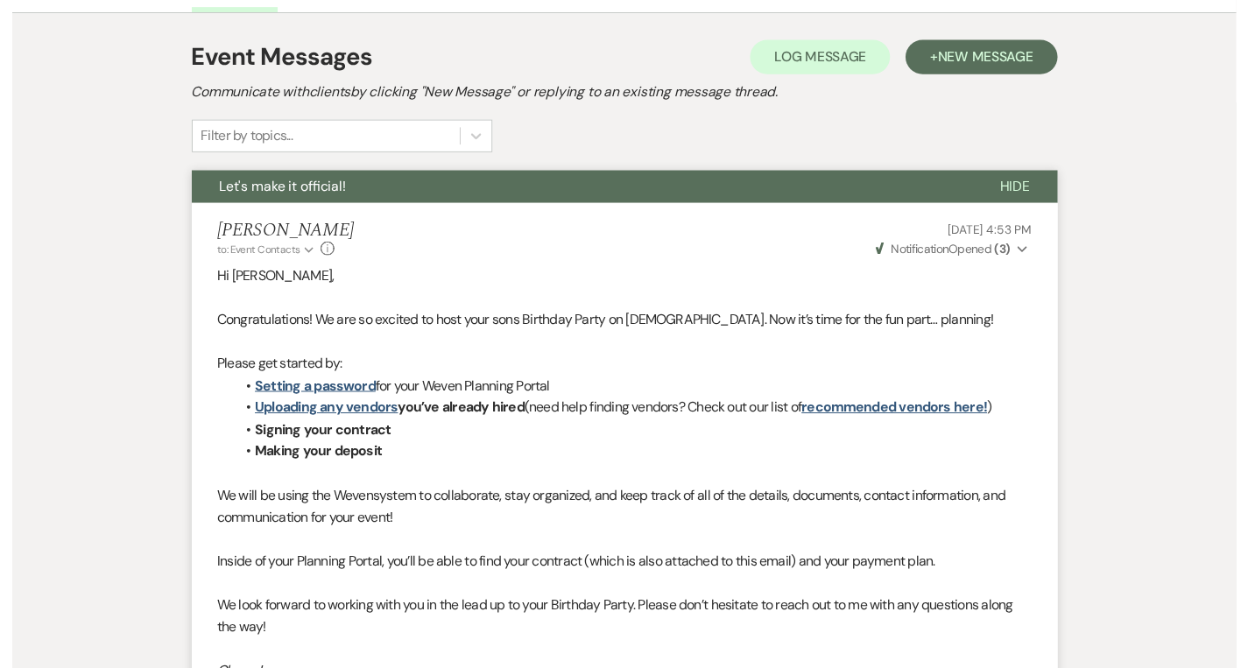
scroll to position [0, 0]
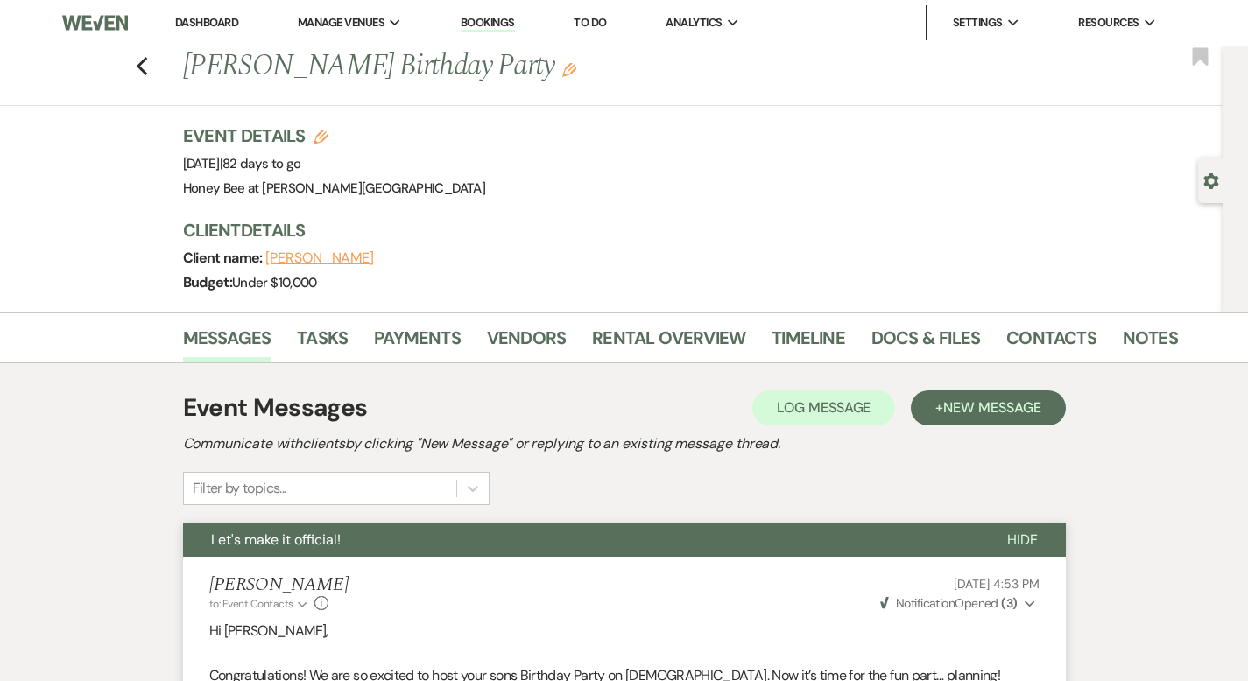
click at [95, 66] on div "Previous [PERSON_NAME] Birthday Party Edit Bookmark" at bounding box center [607, 76] width 1232 height 60
click at [77, 66] on div "Previous [PERSON_NAME] Birthday Party Edit Bookmark" at bounding box center [607, 76] width 1232 height 60
click at [136, 66] on icon "Previous" at bounding box center [142, 66] width 13 height 21
